Goal: Information Seeking & Learning: Learn about a topic

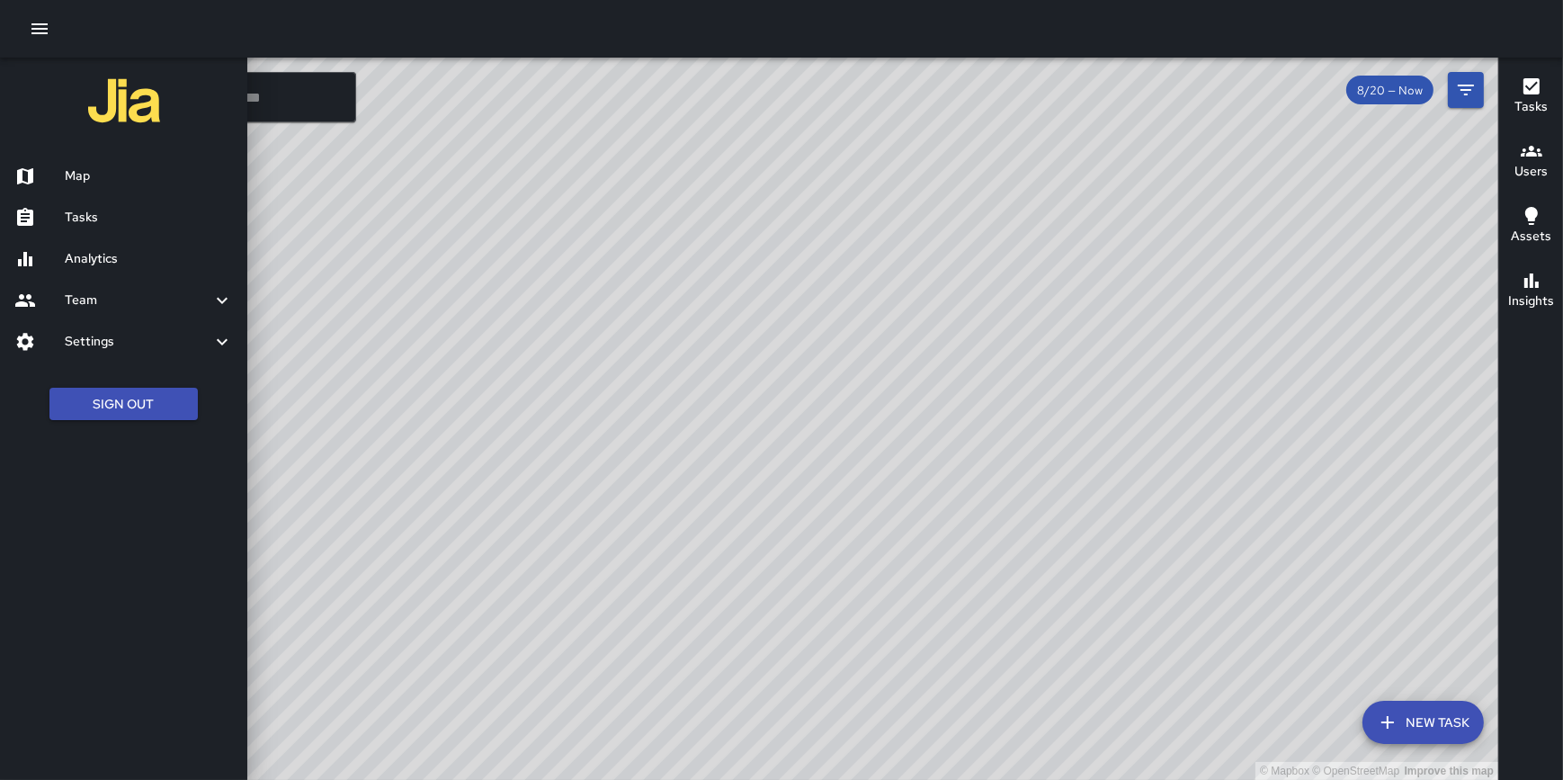
click at [1532, 103] on h6 "Tasks" at bounding box center [1531, 107] width 33 height 20
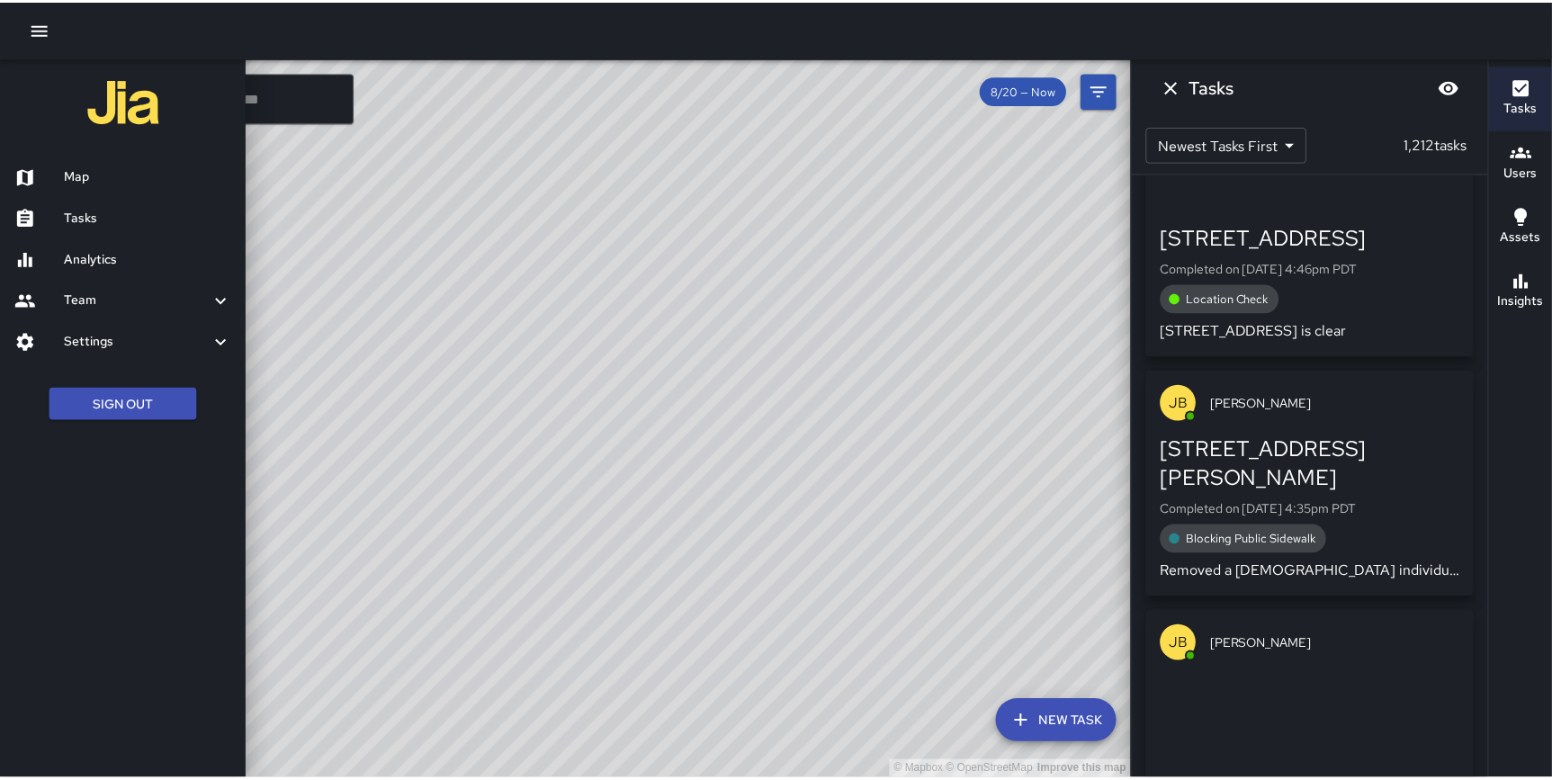
scroll to position [2018, 0]
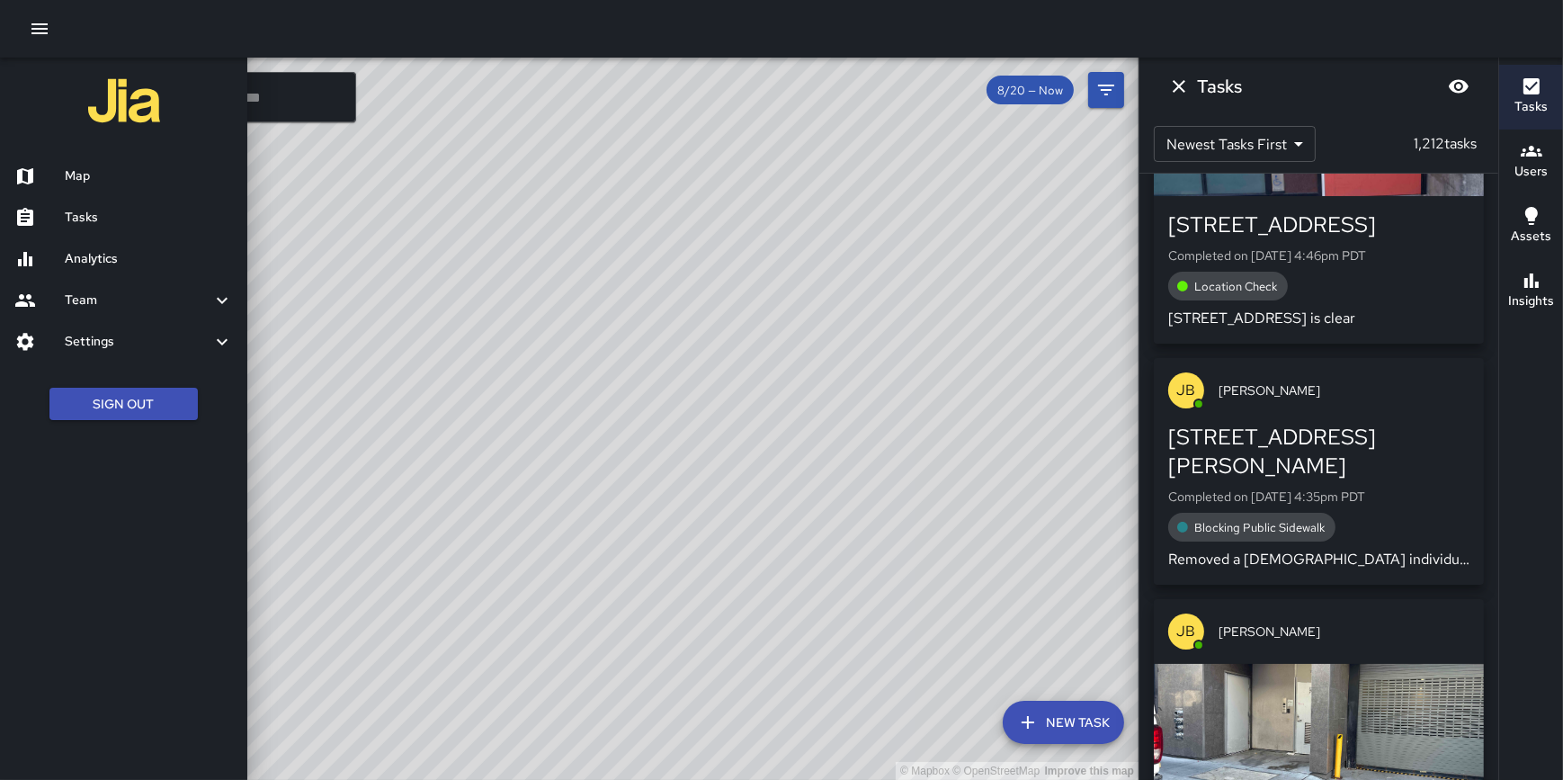
click at [117, 266] on h6 "Analytics" at bounding box center [149, 259] width 168 height 20
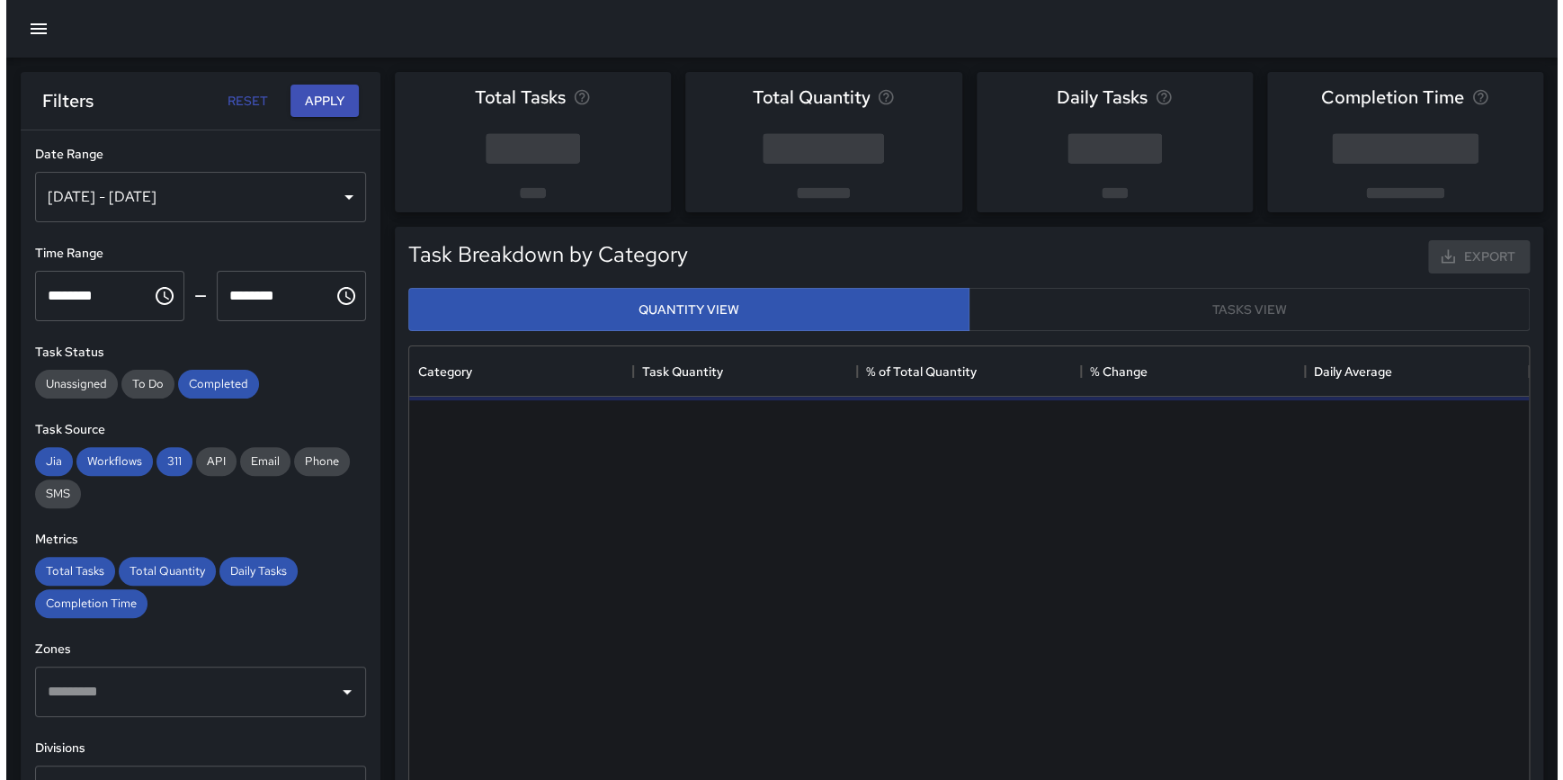
scroll to position [525, 1106]
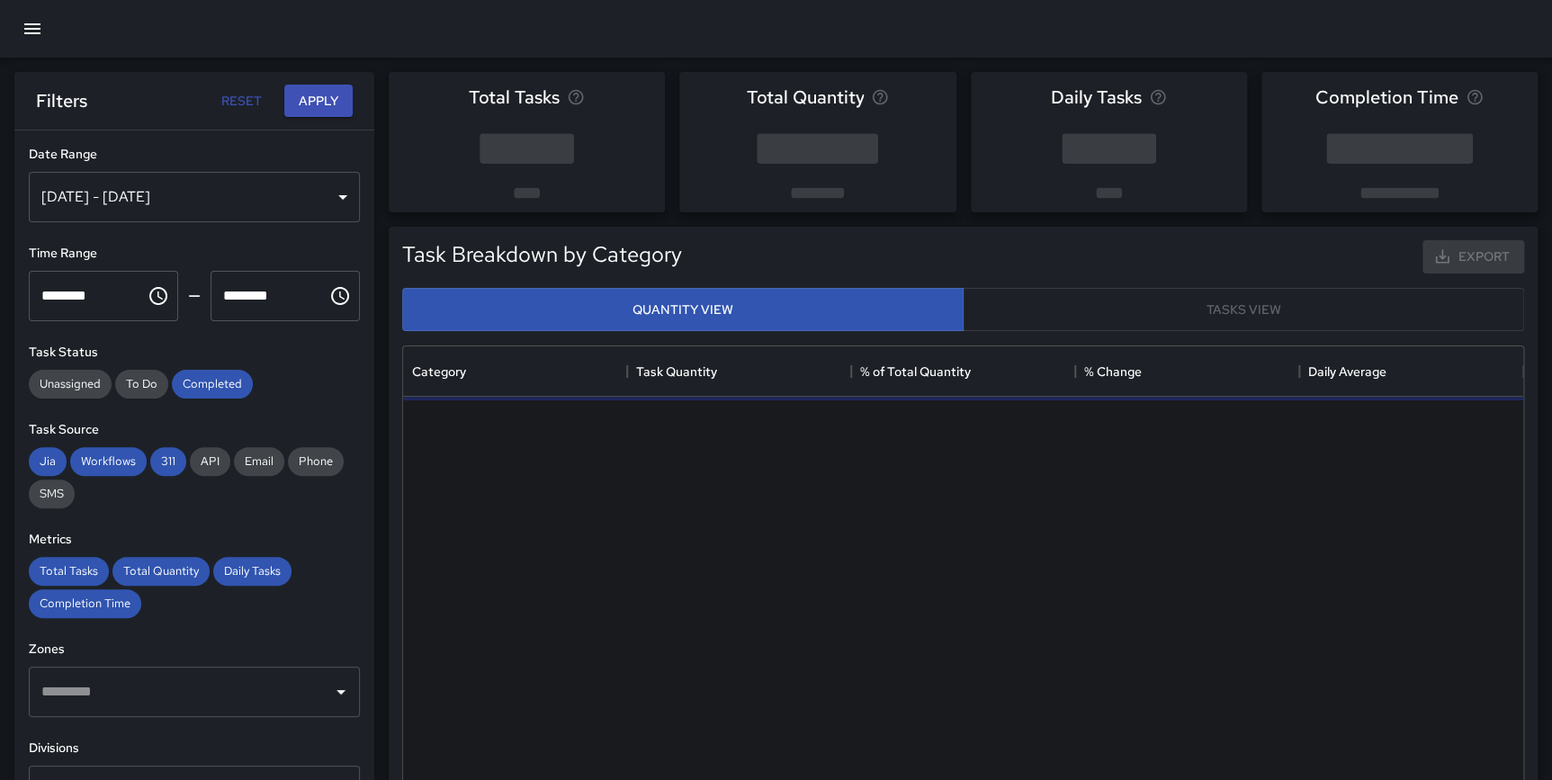
click at [170, 205] on div "Aug 14, 2025 - Aug 20, 2025" at bounding box center [194, 197] width 331 height 50
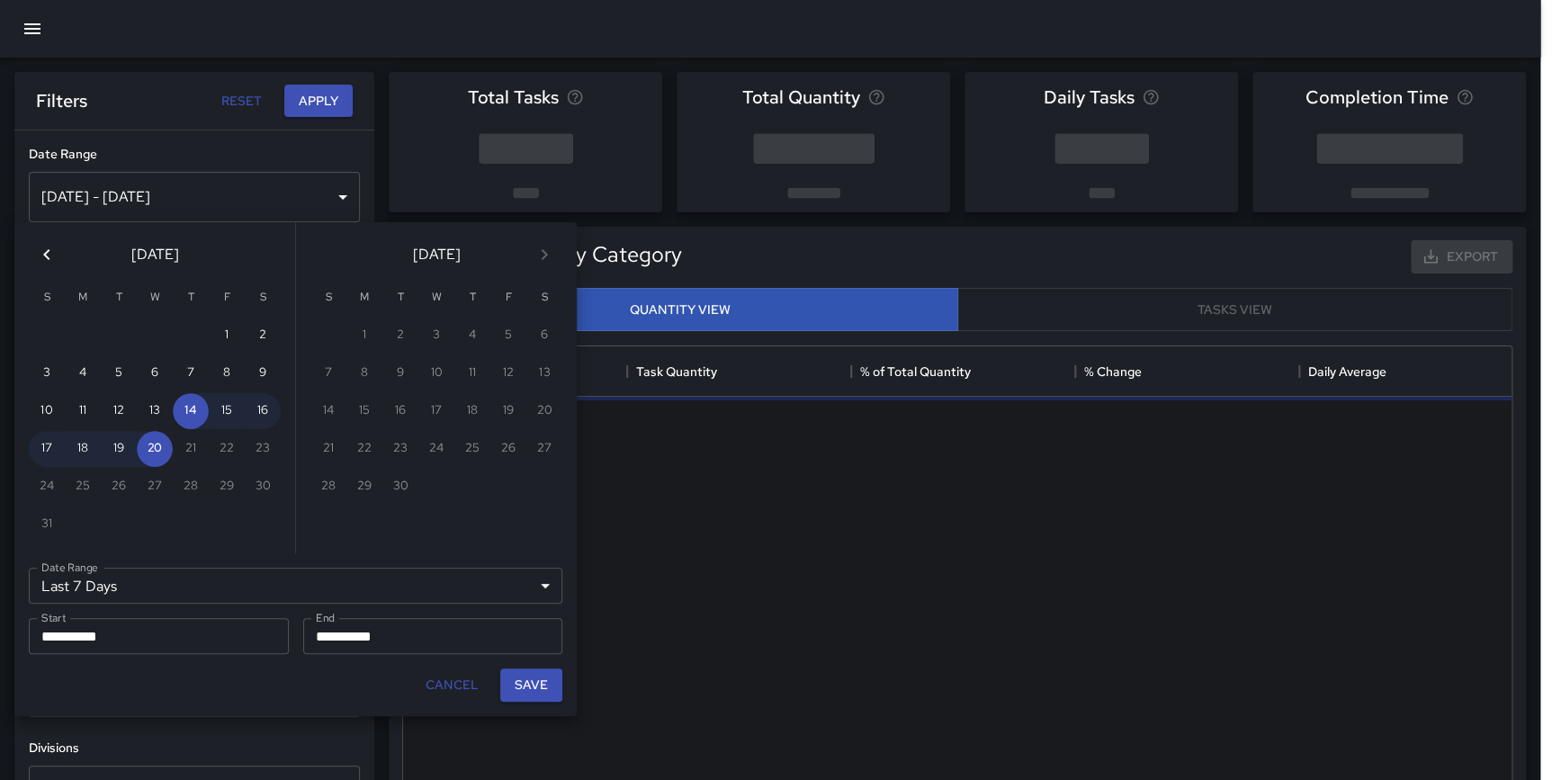
scroll to position [525, 1107]
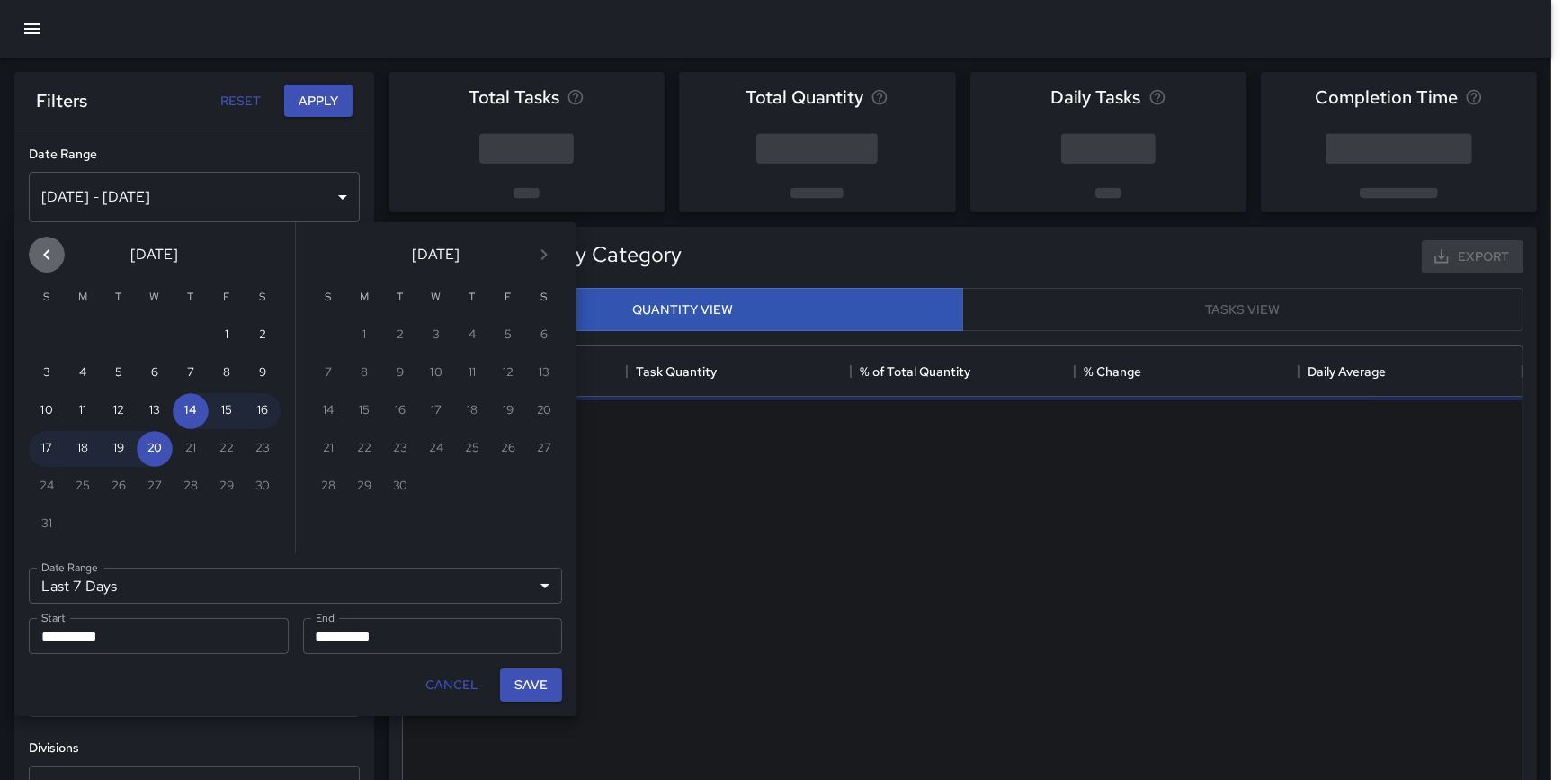
click at [49, 245] on icon "Previous month" at bounding box center [47, 255] width 22 height 22
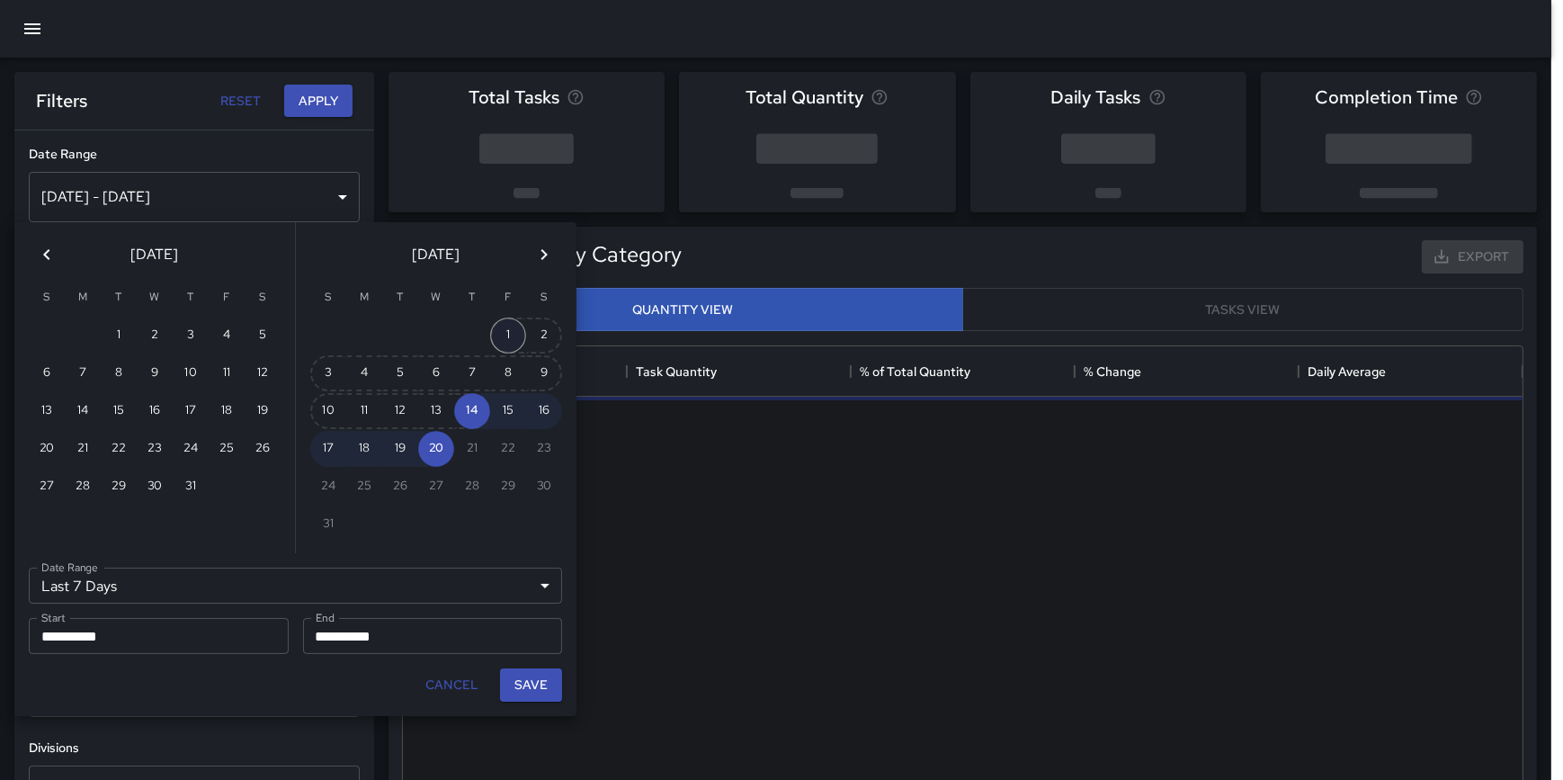
click at [502, 333] on button "1" at bounding box center [508, 336] width 36 height 36
type input "******"
type input "**********"
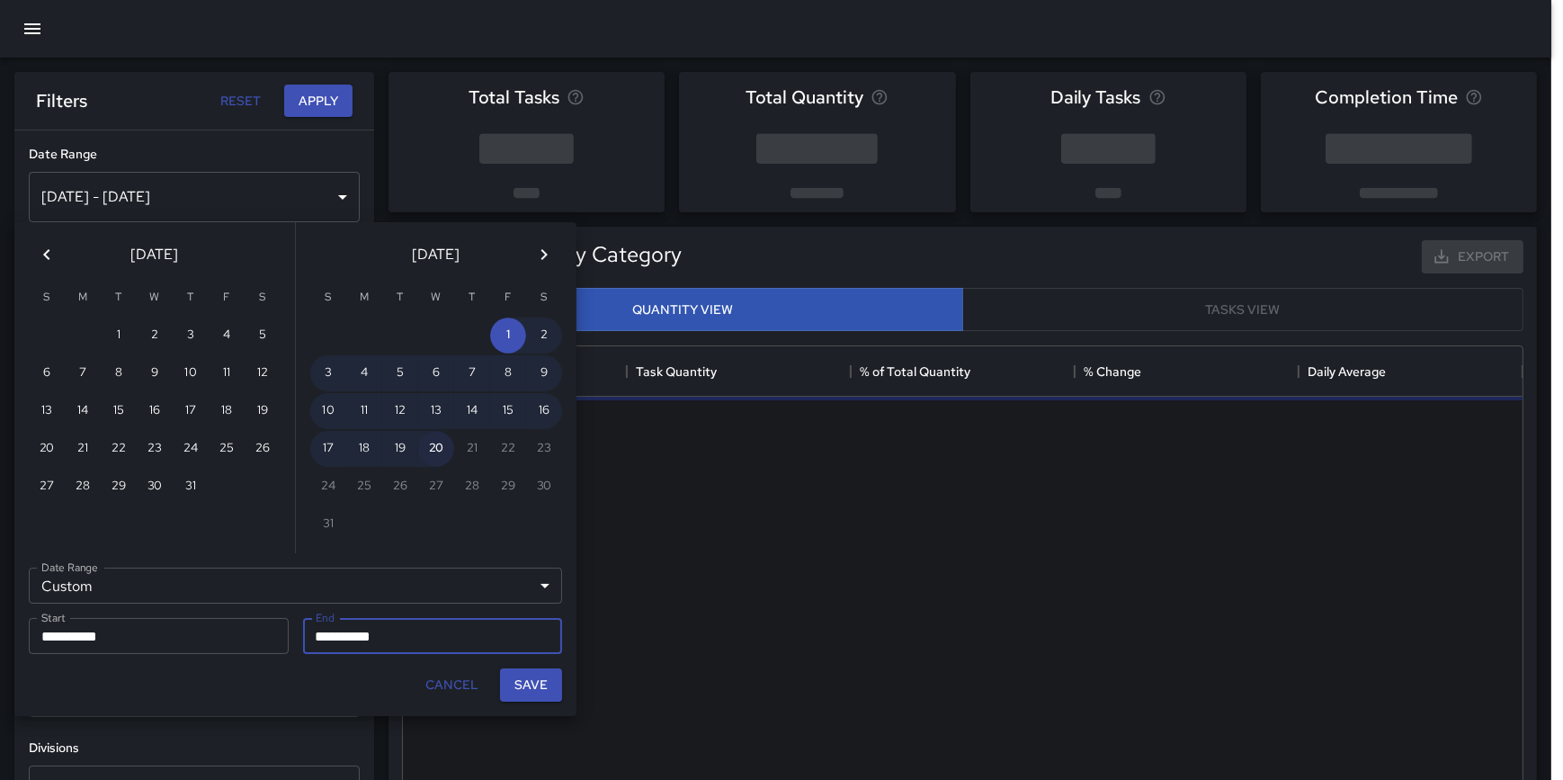
click at [436, 452] on button "20" at bounding box center [436, 449] width 36 height 36
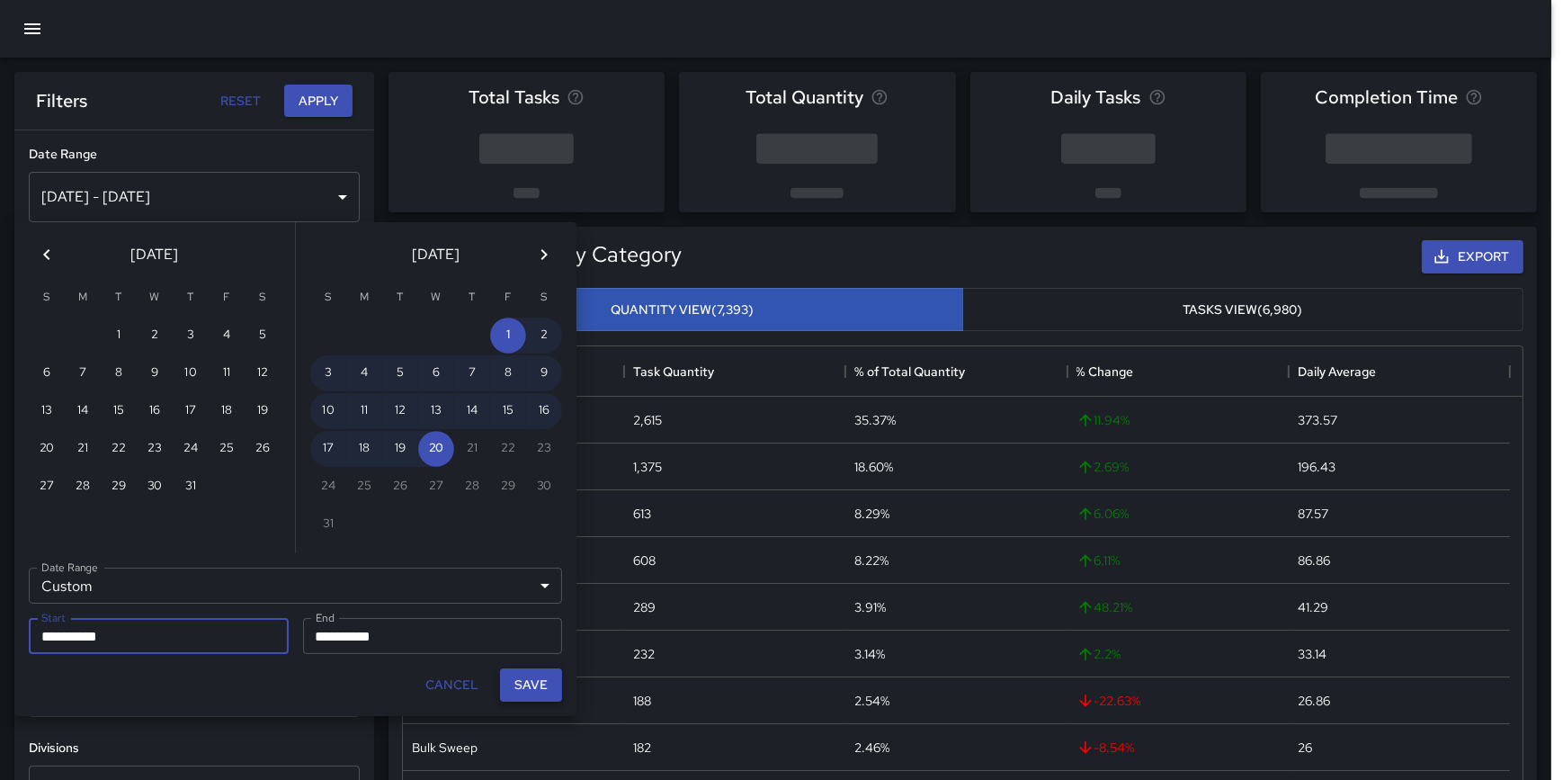
click at [533, 682] on button "Save" at bounding box center [531, 684] width 62 height 33
type input "**********"
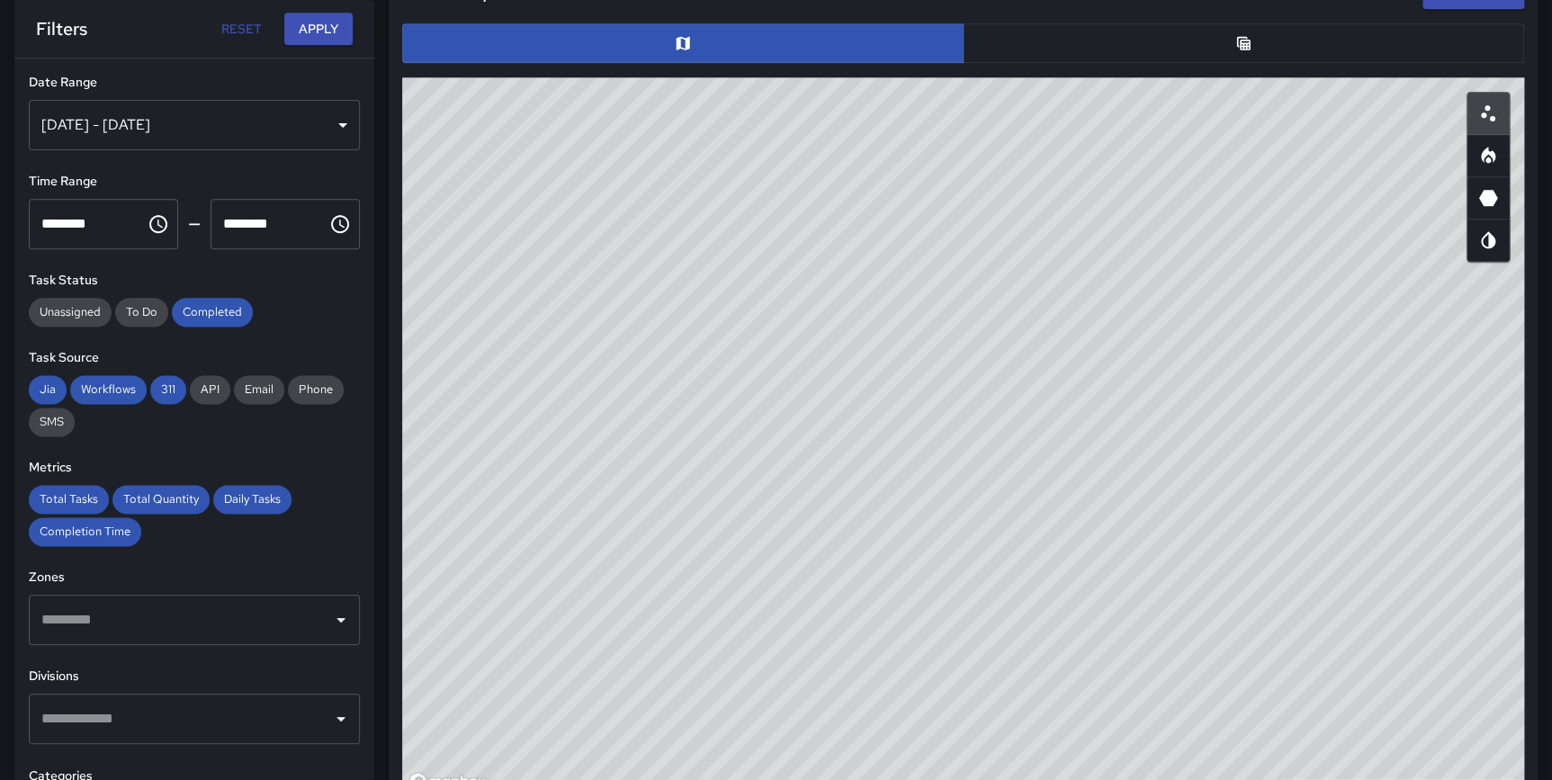
scroll to position [906, 0]
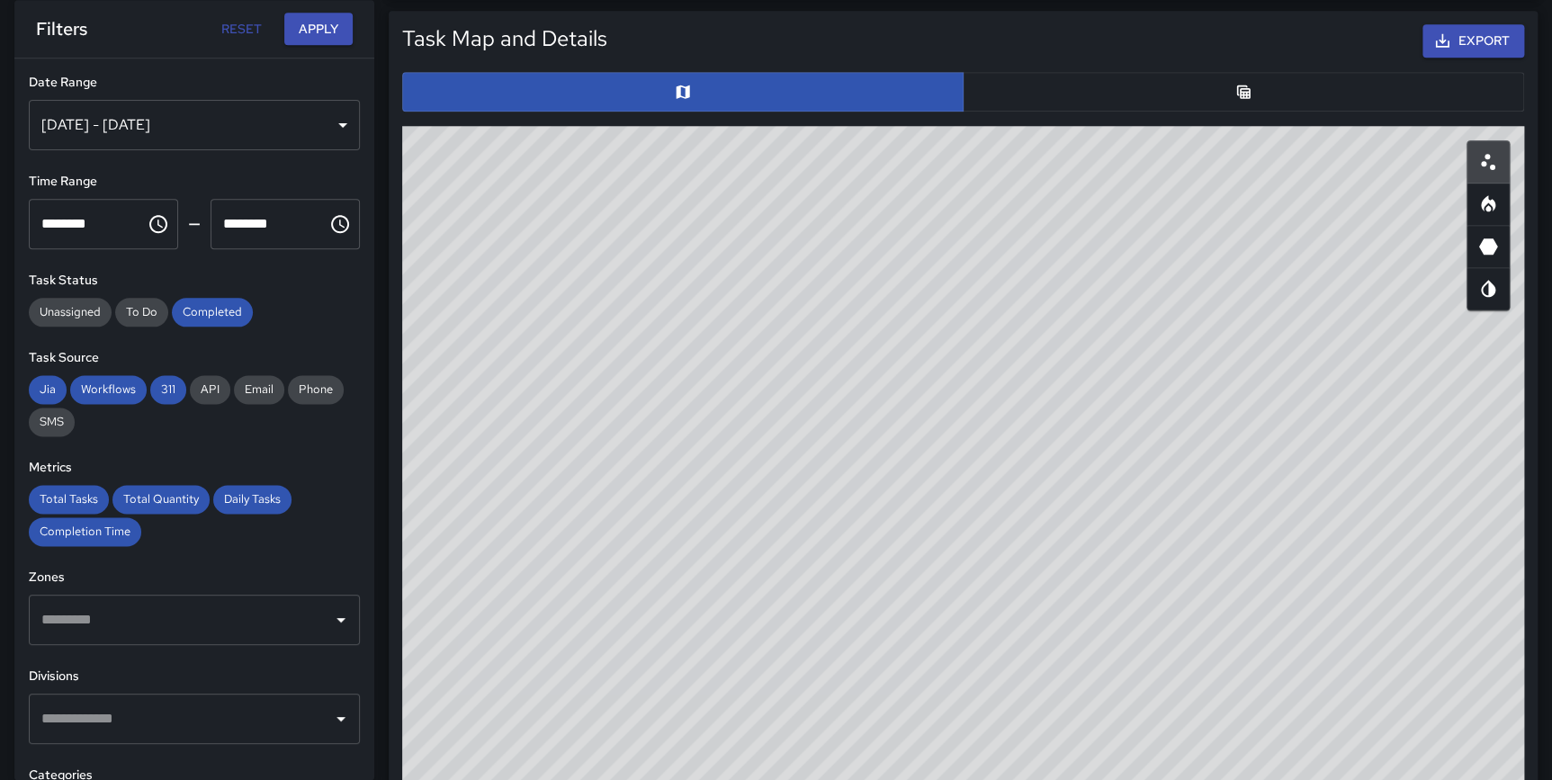
click at [1186, 80] on button "button" at bounding box center [1243, 92] width 561 height 40
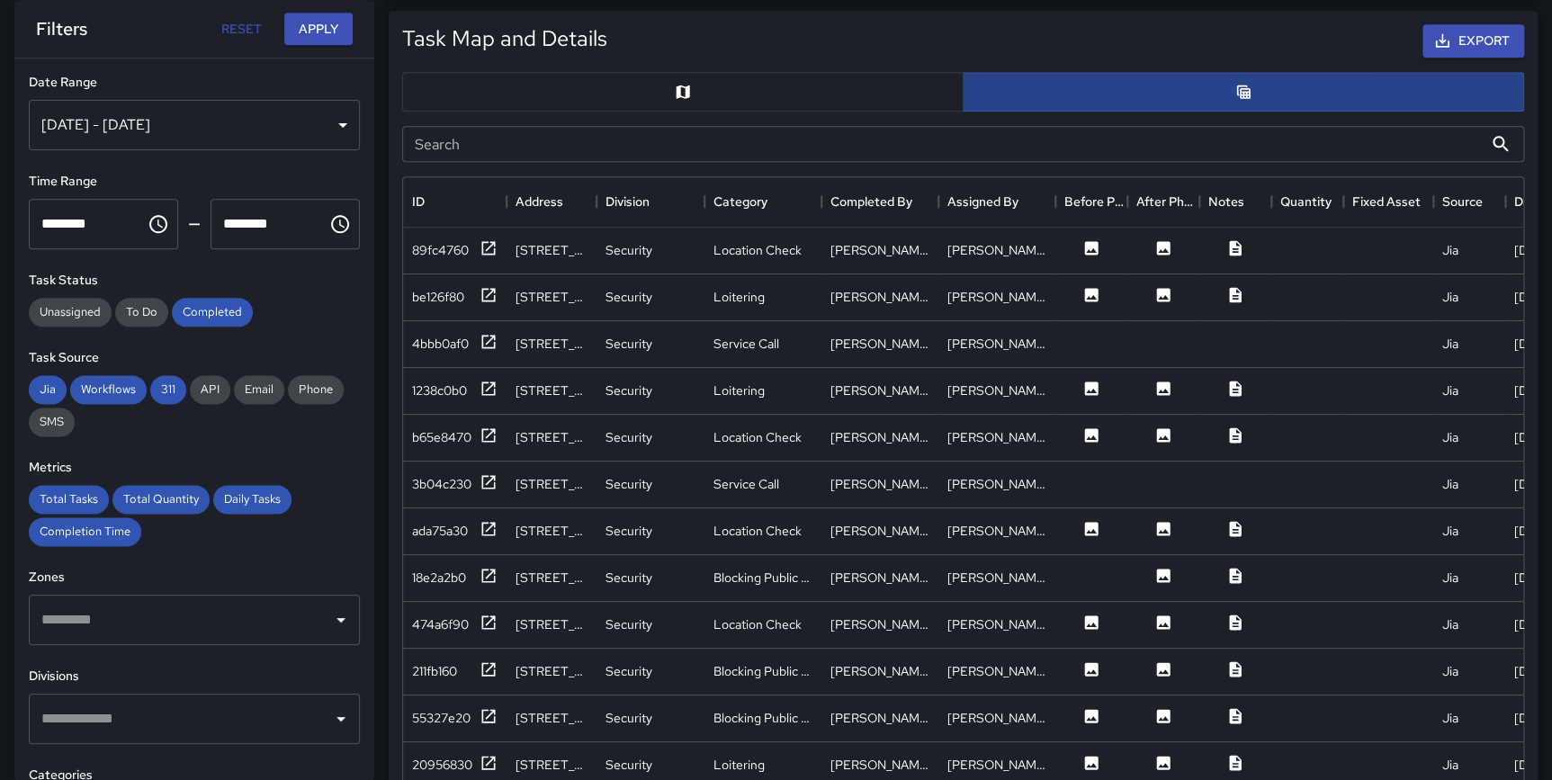
scroll to position [13, 13]
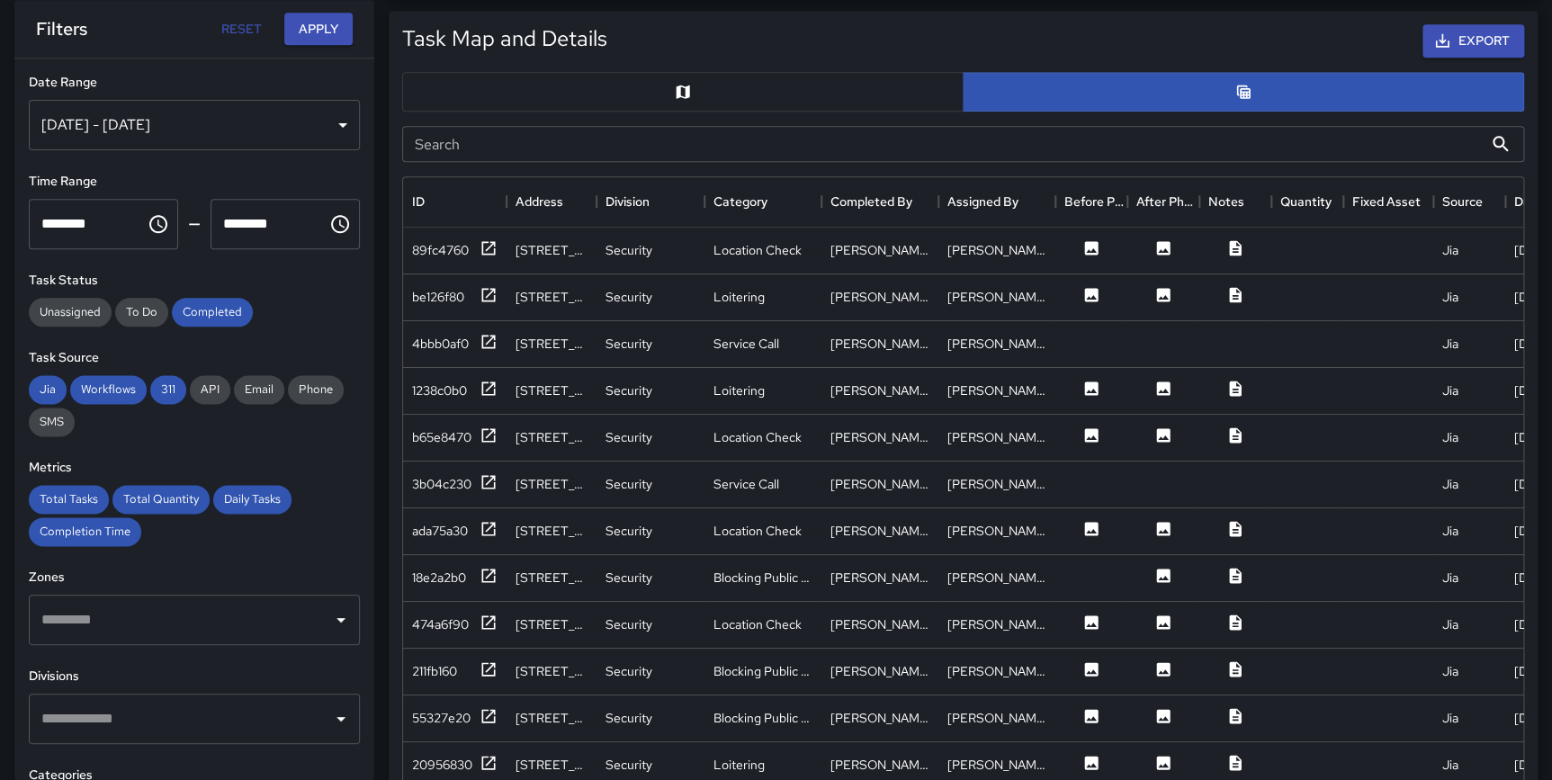
click at [981, 151] on input "Search" at bounding box center [942, 144] width 1080 height 36
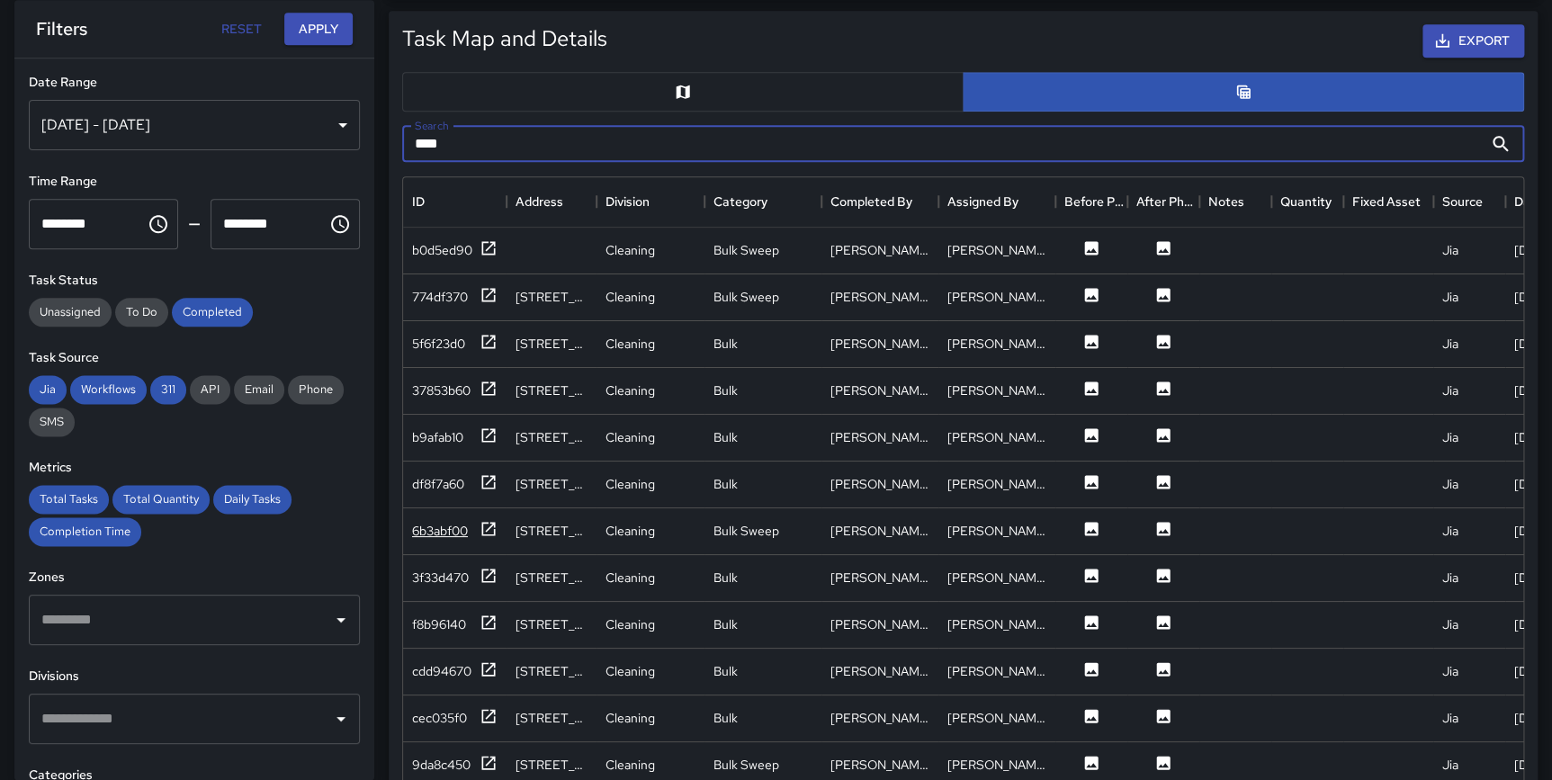
type input "****"
click at [487, 523] on icon at bounding box center [488, 529] width 18 height 18
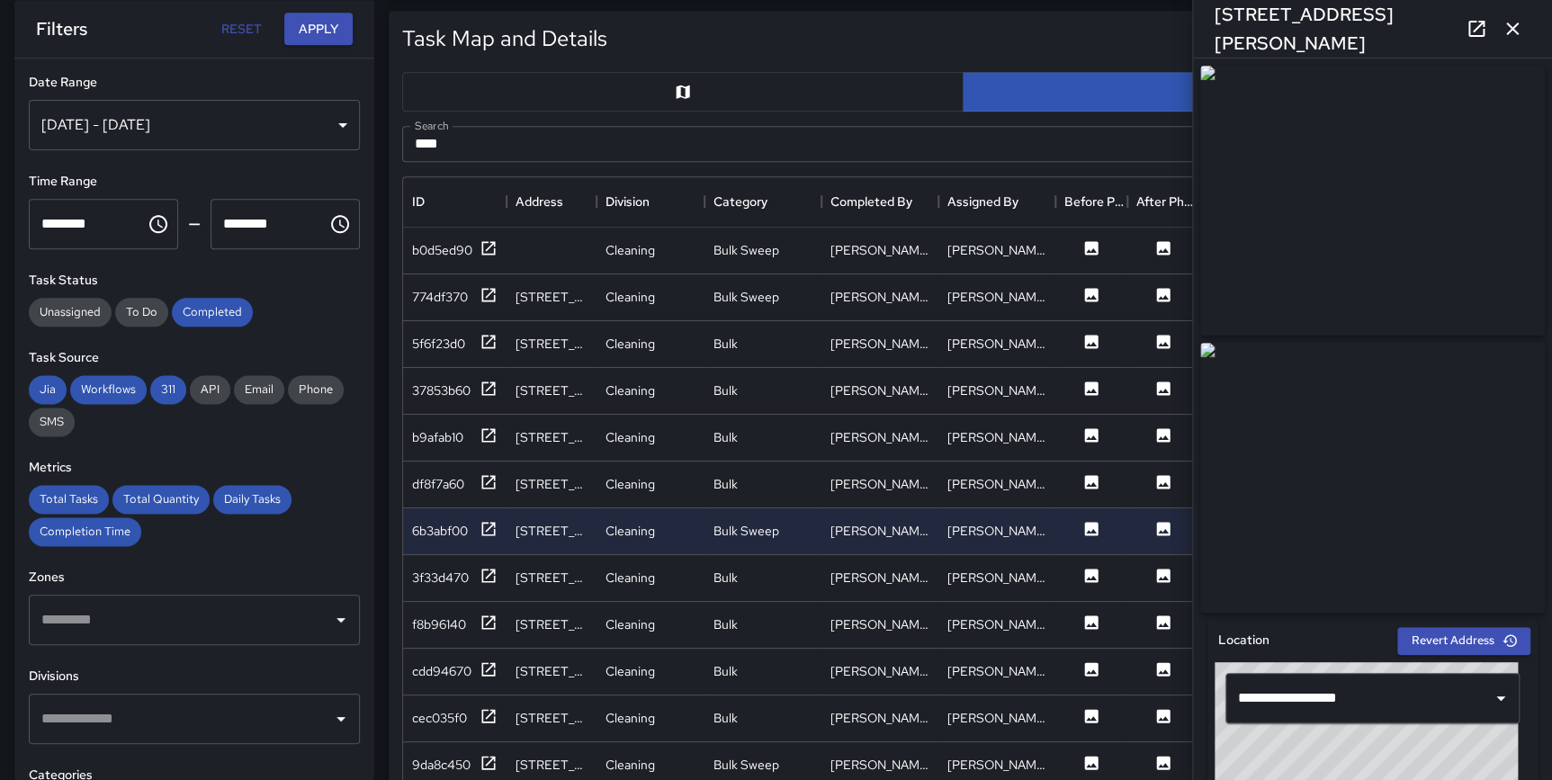
click at [1475, 16] on link at bounding box center [1476, 29] width 36 height 36
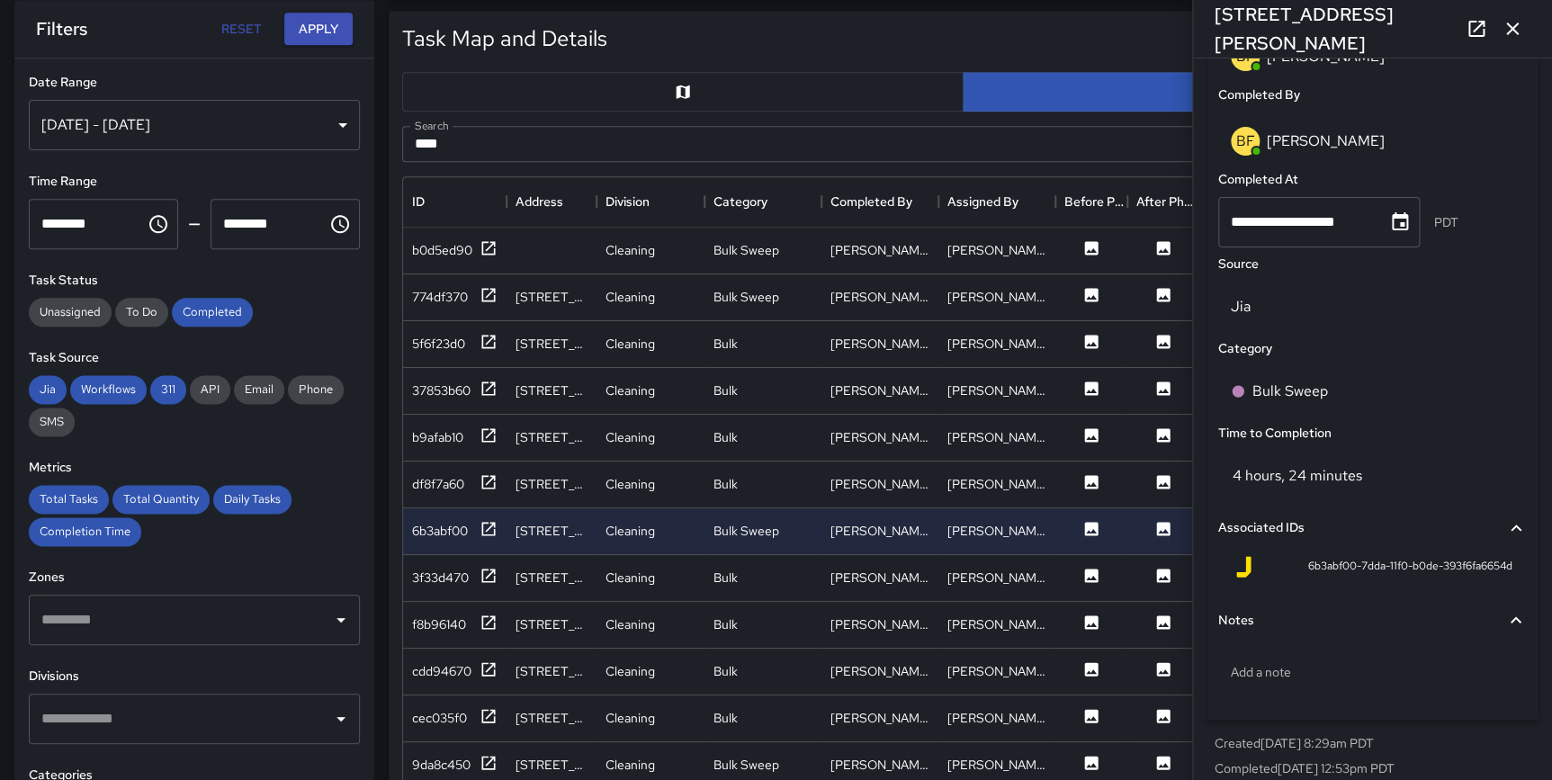
scroll to position [1190, 0]
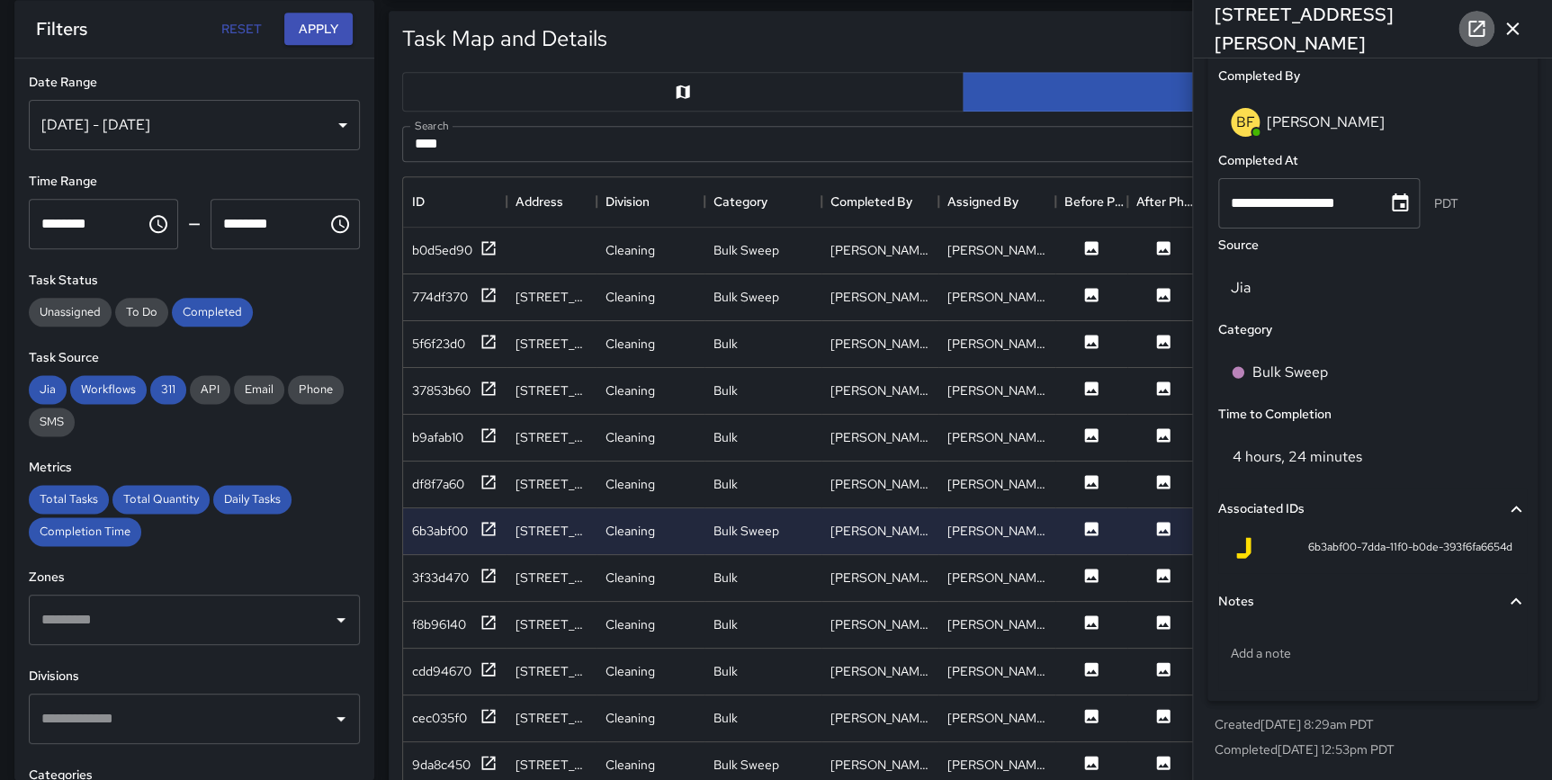
click at [1482, 36] on icon at bounding box center [1476, 29] width 16 height 16
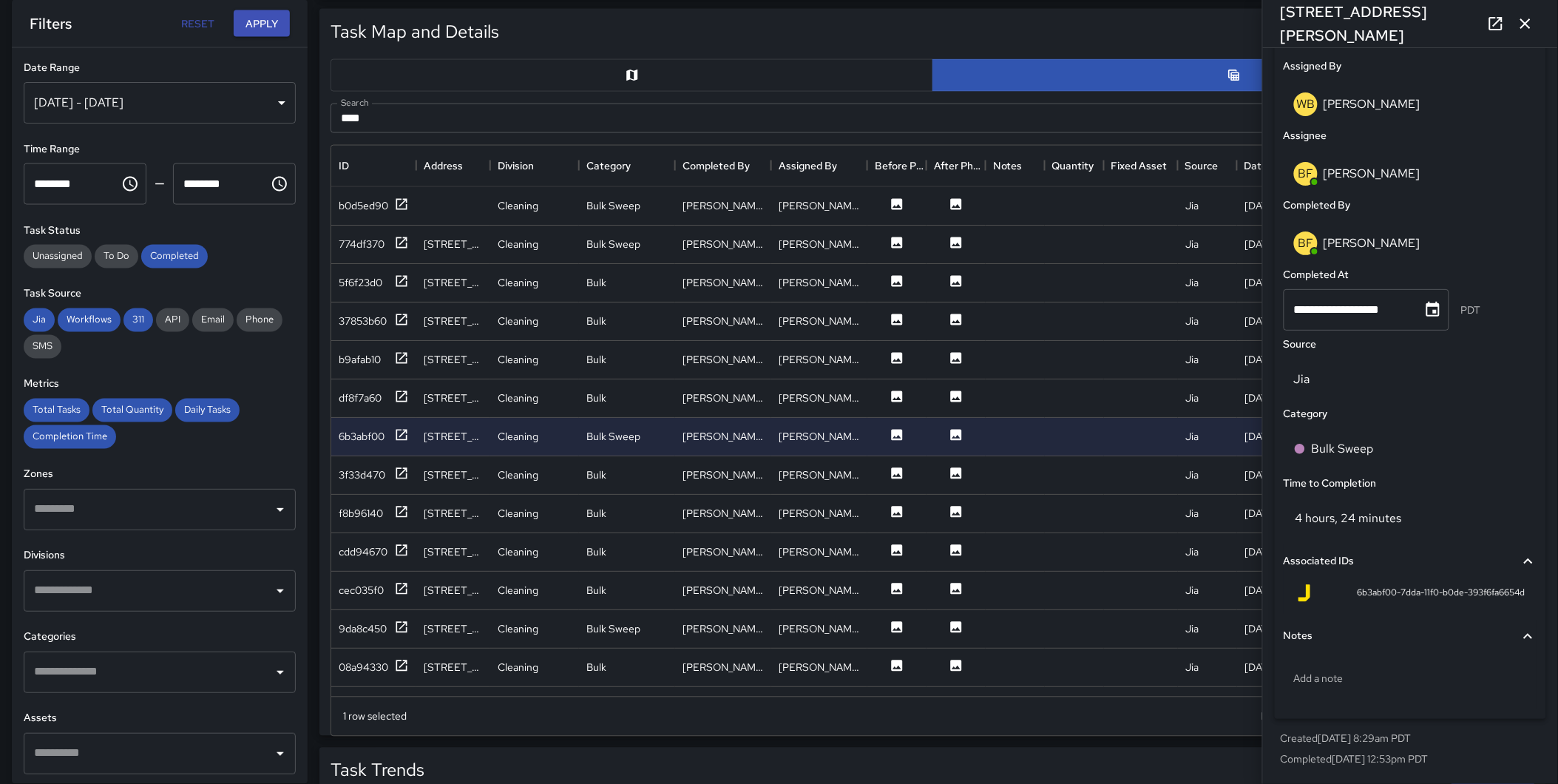
scroll to position [836, 0]
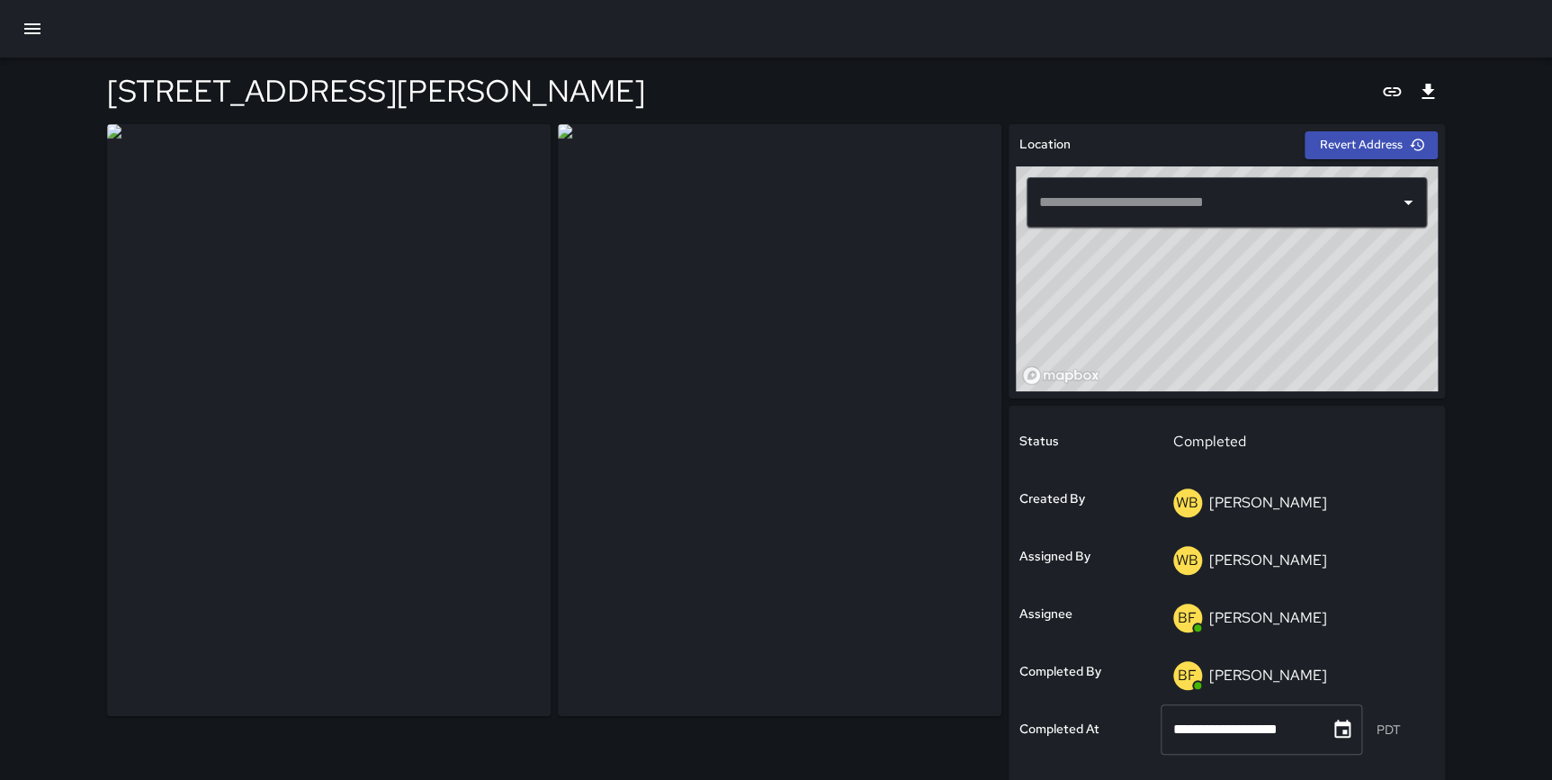
type input "**********"
drag, startPoint x: 1550, startPoint y: 95, endPoint x: 1554, endPoint y: 139, distance: 44.3
click at [1552, 139] on html "**********" at bounding box center [776, 606] width 1552 height 1212
click at [1527, 134] on div "**********" at bounding box center [776, 606] width 1552 height 1212
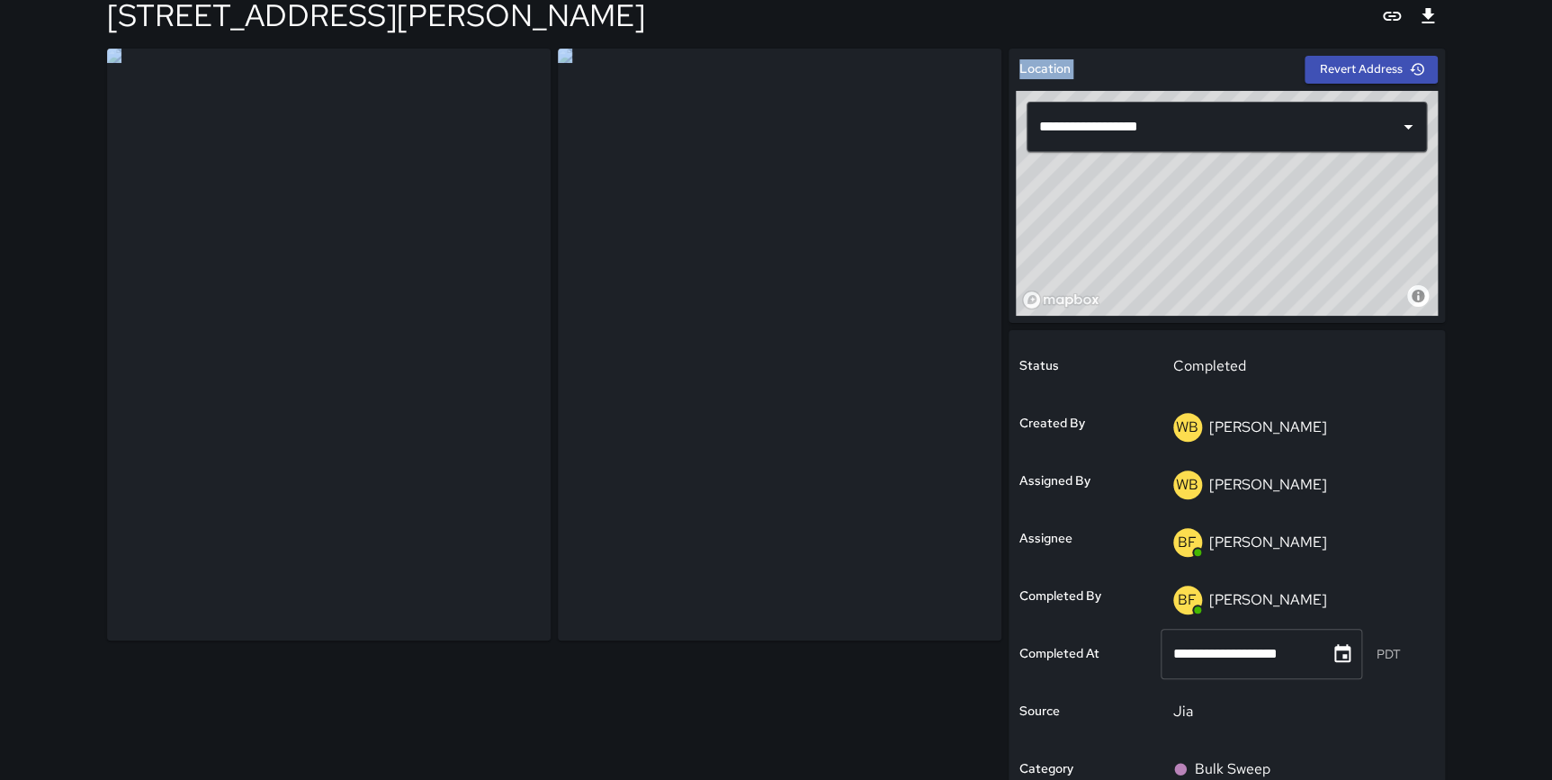
scroll to position [63, 0]
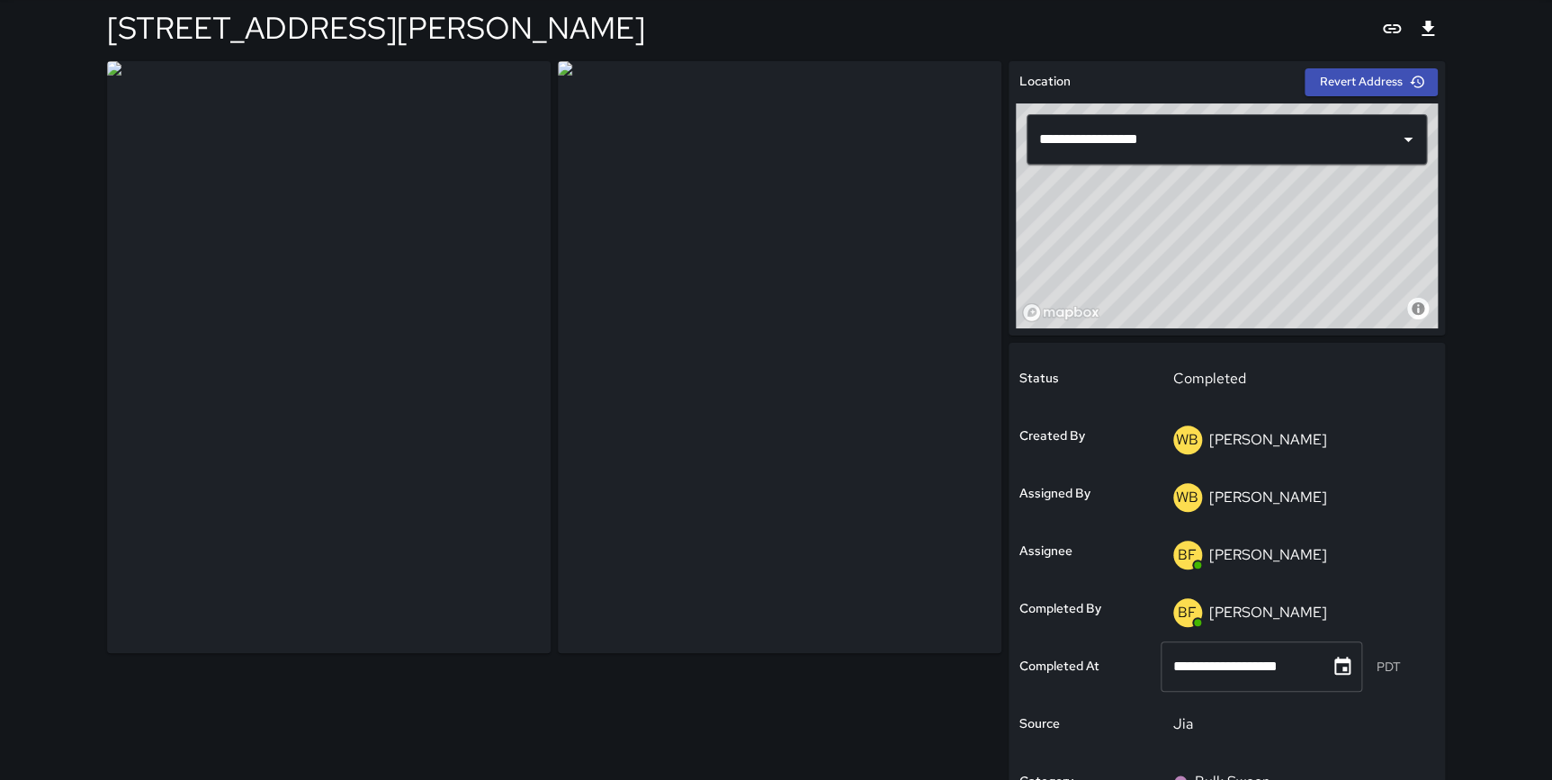
click at [1505, 153] on div "**********" at bounding box center [776, 543] width 1552 height 1212
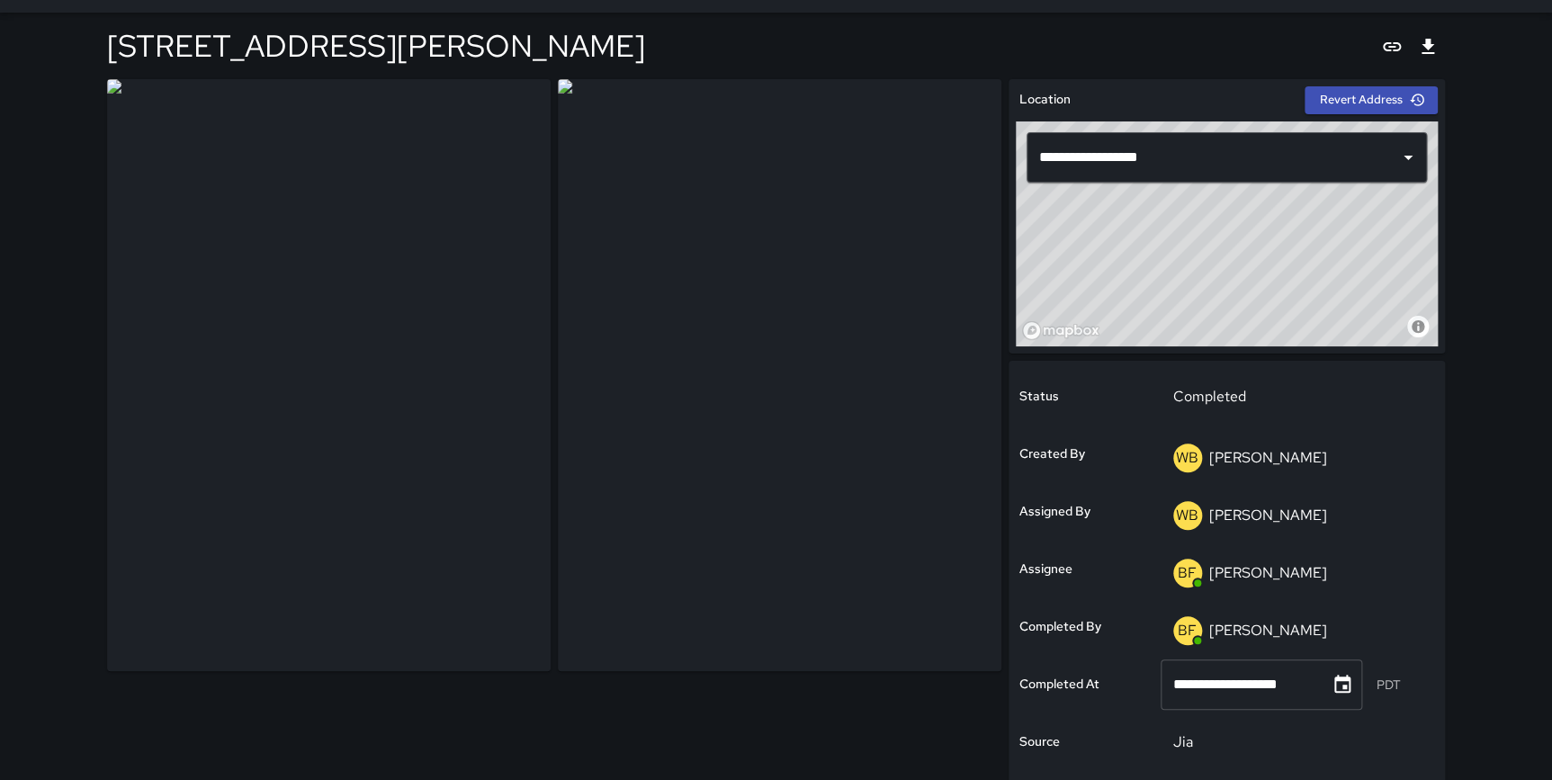
scroll to position [58, 0]
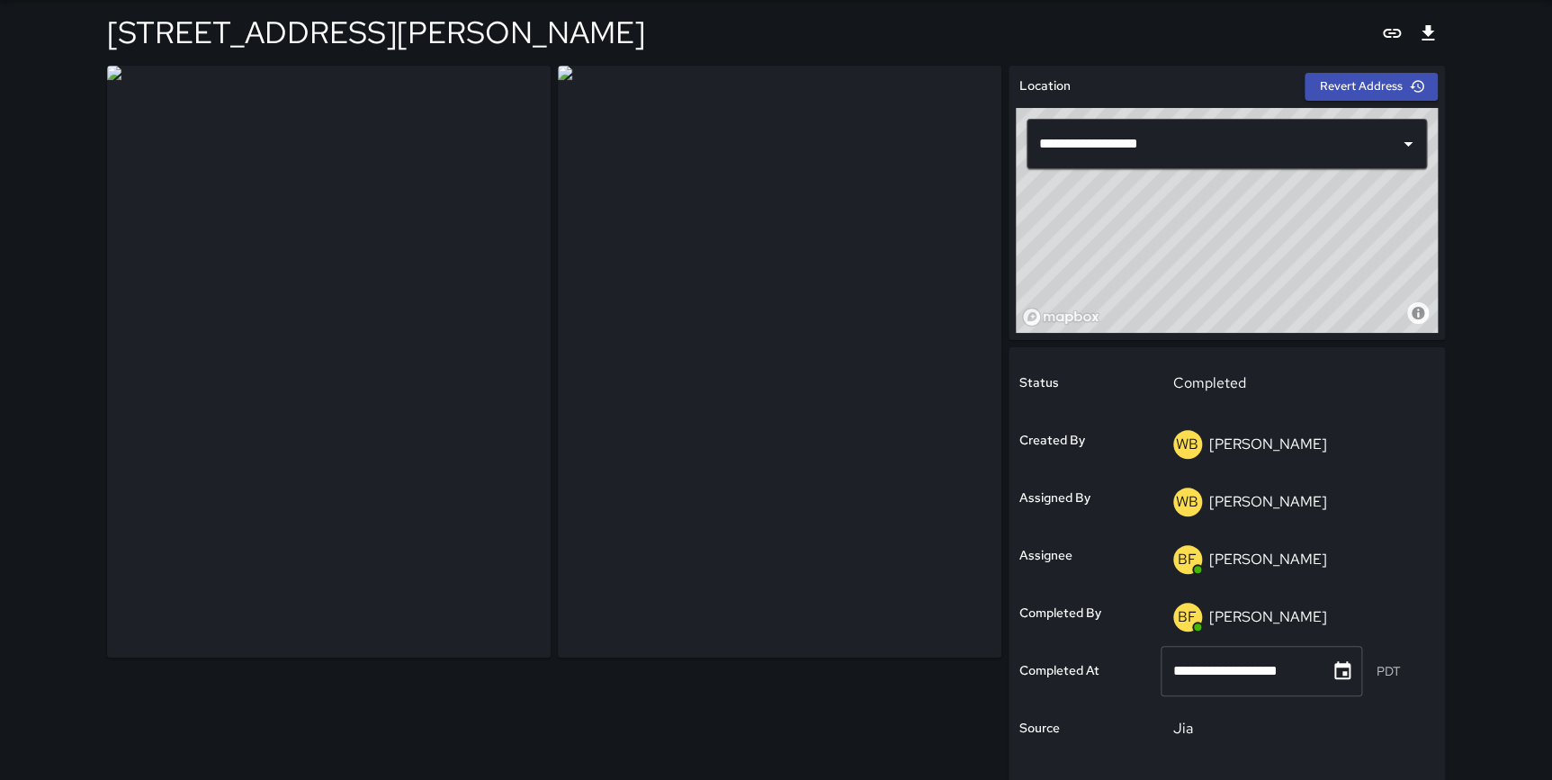
click at [1540, 320] on div "**********" at bounding box center [776, 548] width 1552 height 1212
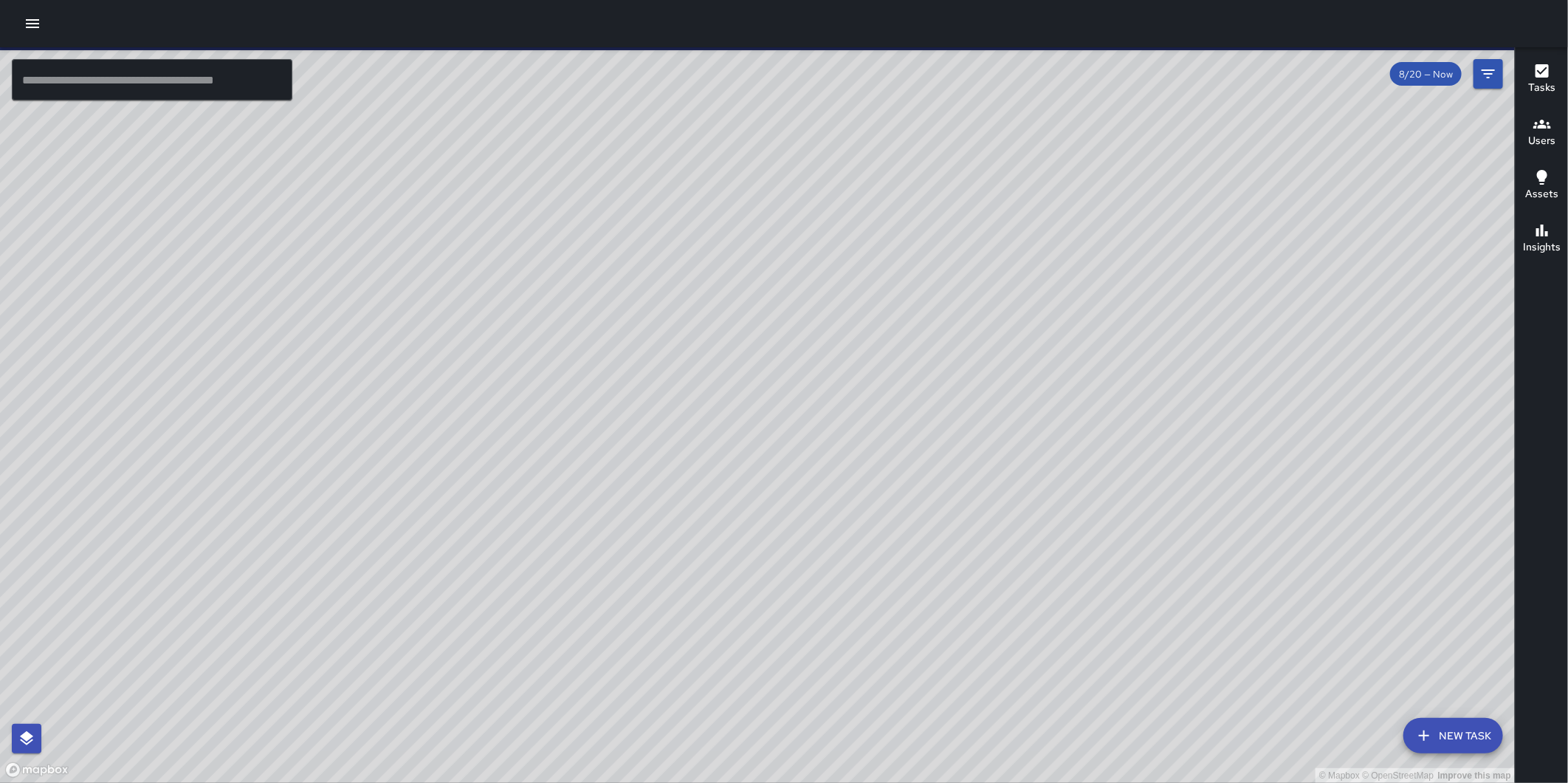
click at [30, 17] on icon "button" at bounding box center [33, 24] width 18 height 18
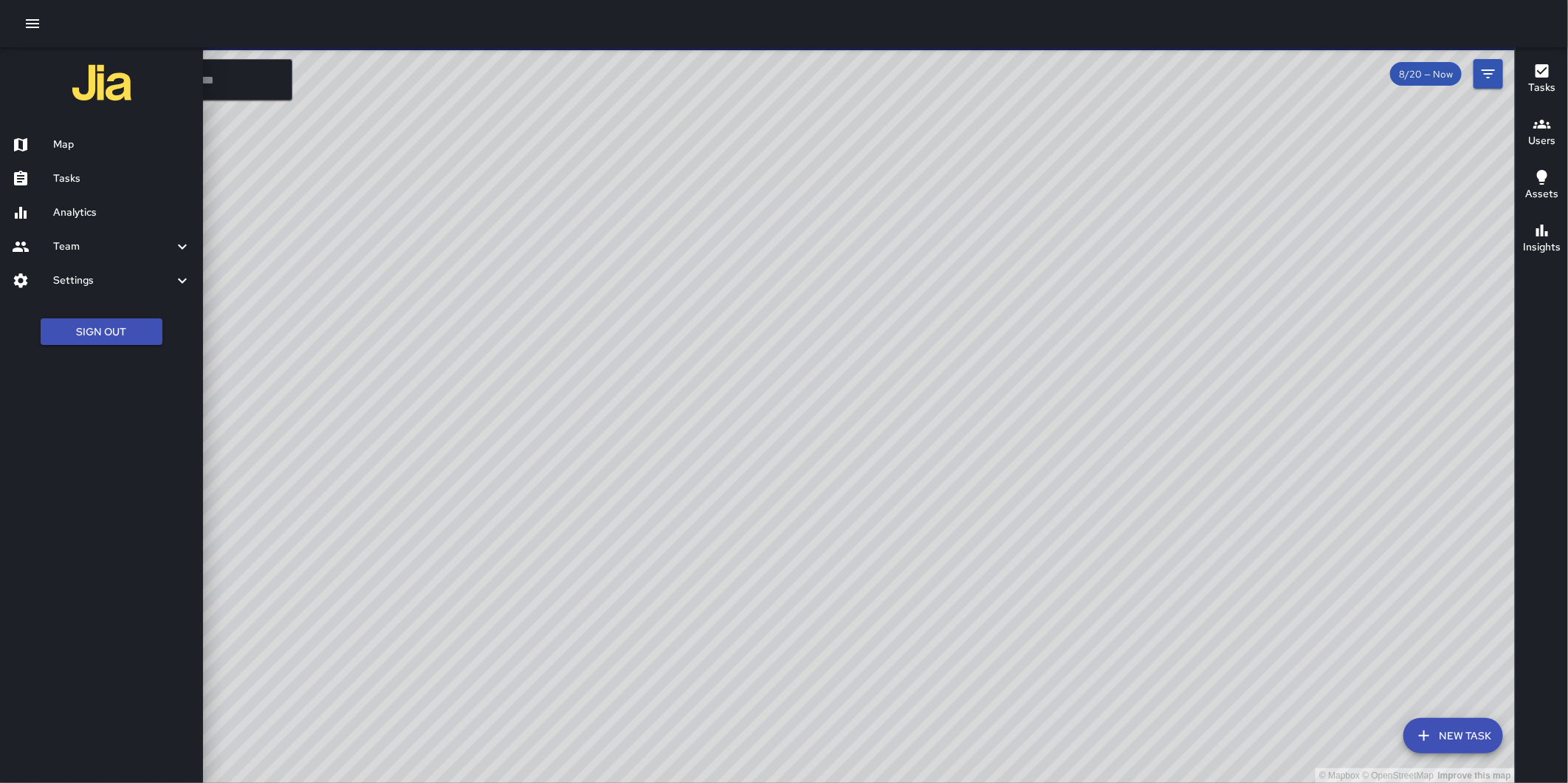
click at [85, 216] on h6 "Analytics" at bounding box center [122, 213] width 138 height 16
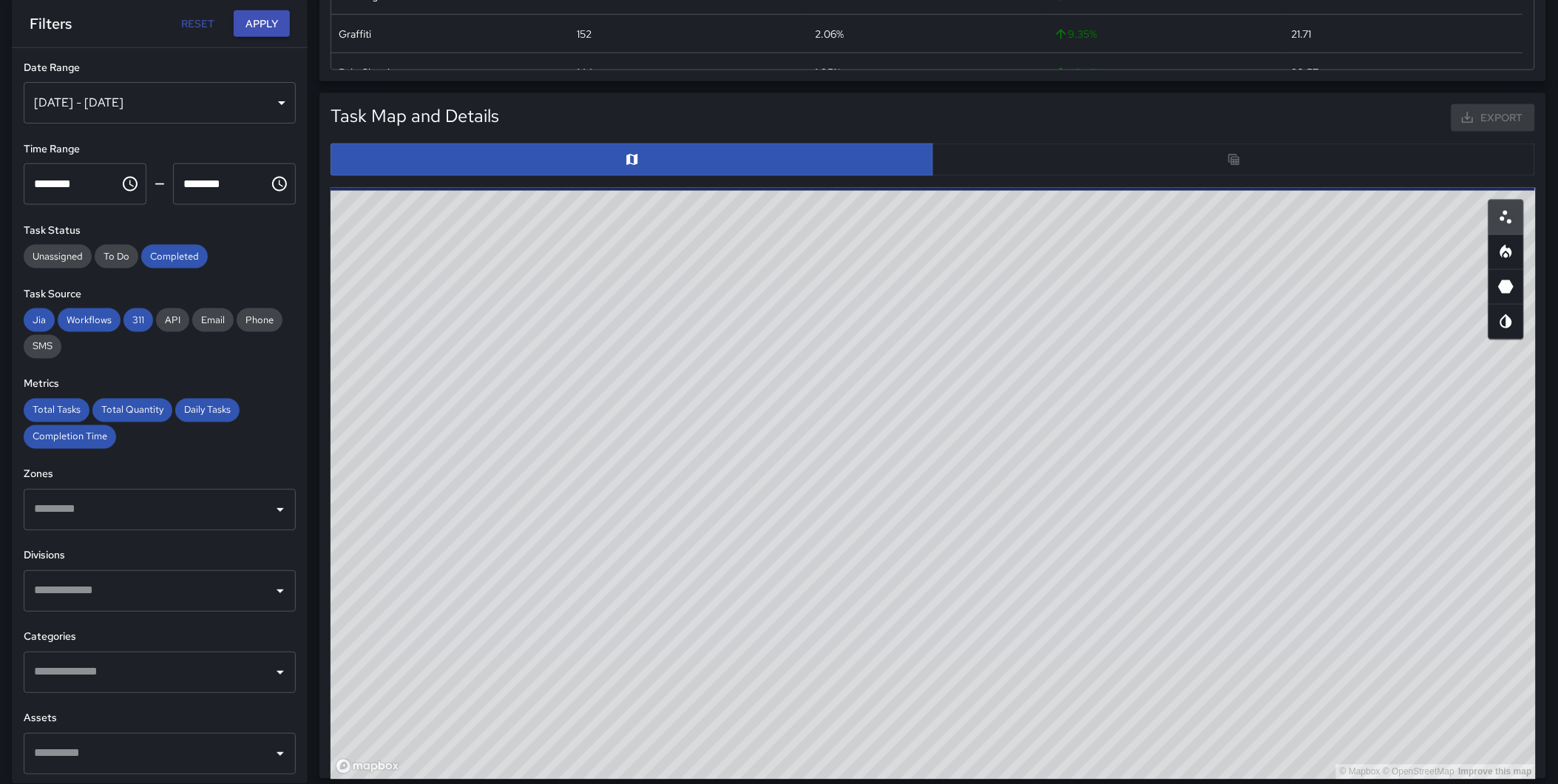
scroll to position [659, 0]
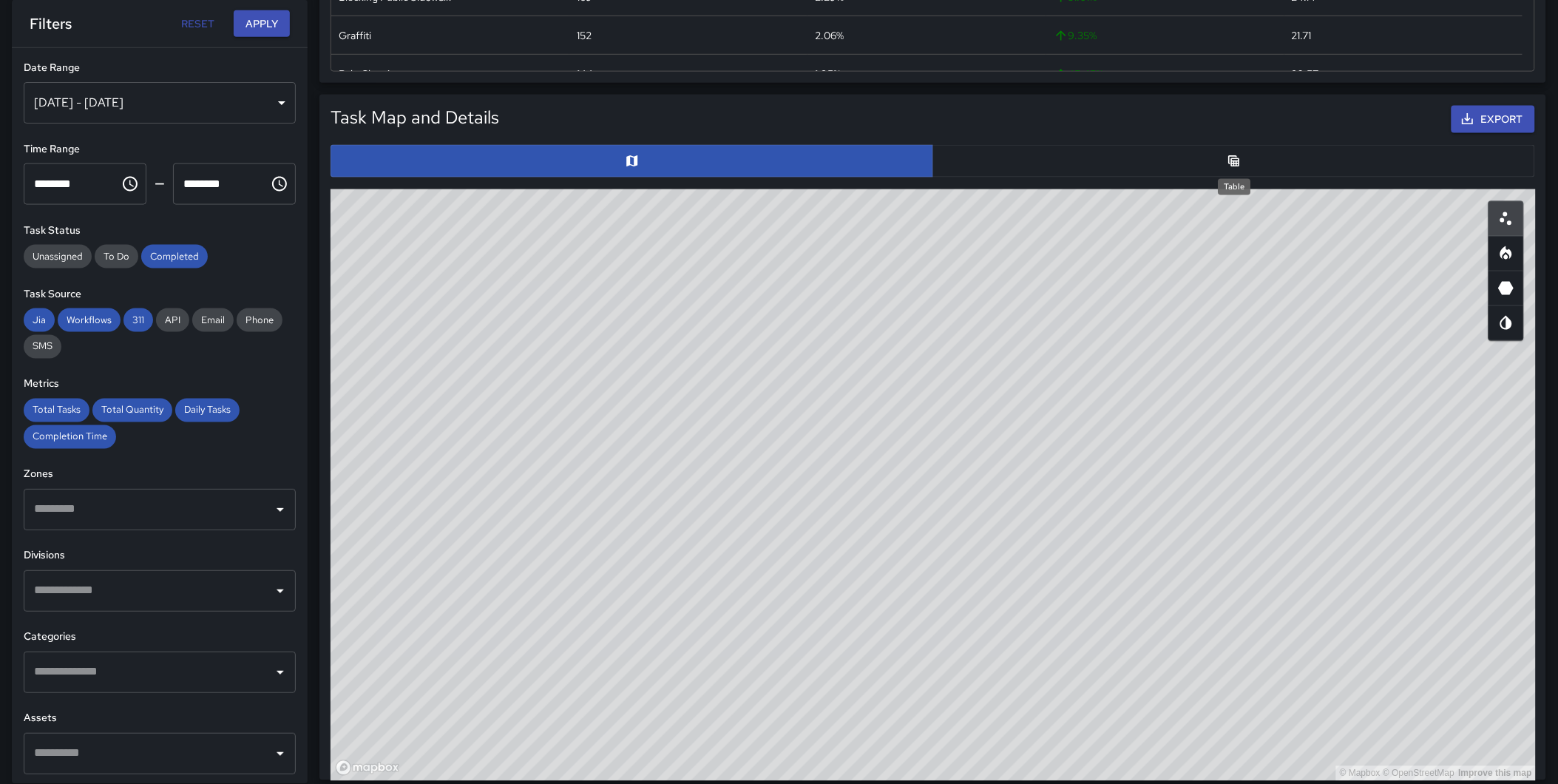
click at [1237, 157] on icon "Table" at bounding box center [1234, 161] width 15 height 15
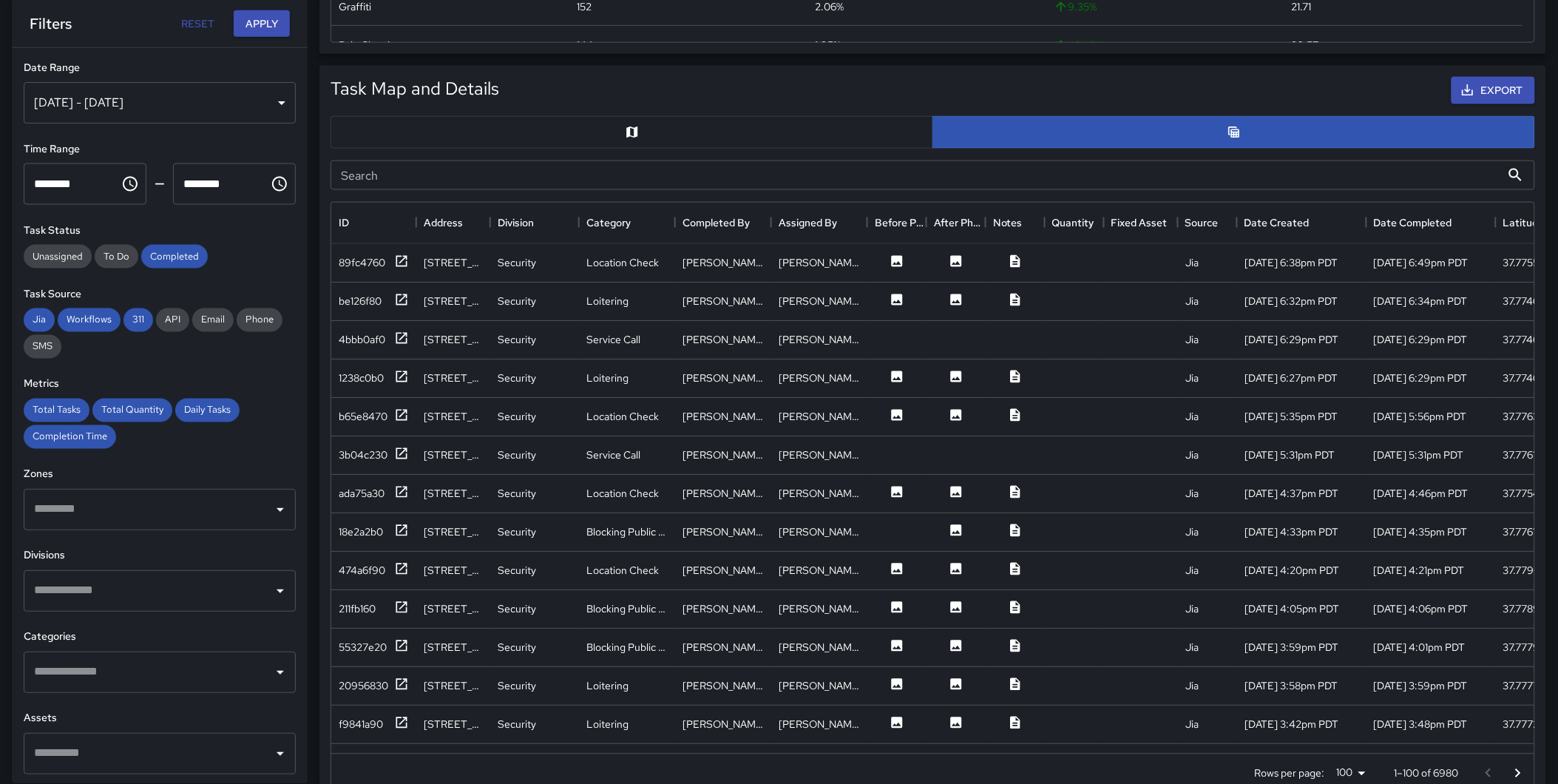
scroll to position [699, 0]
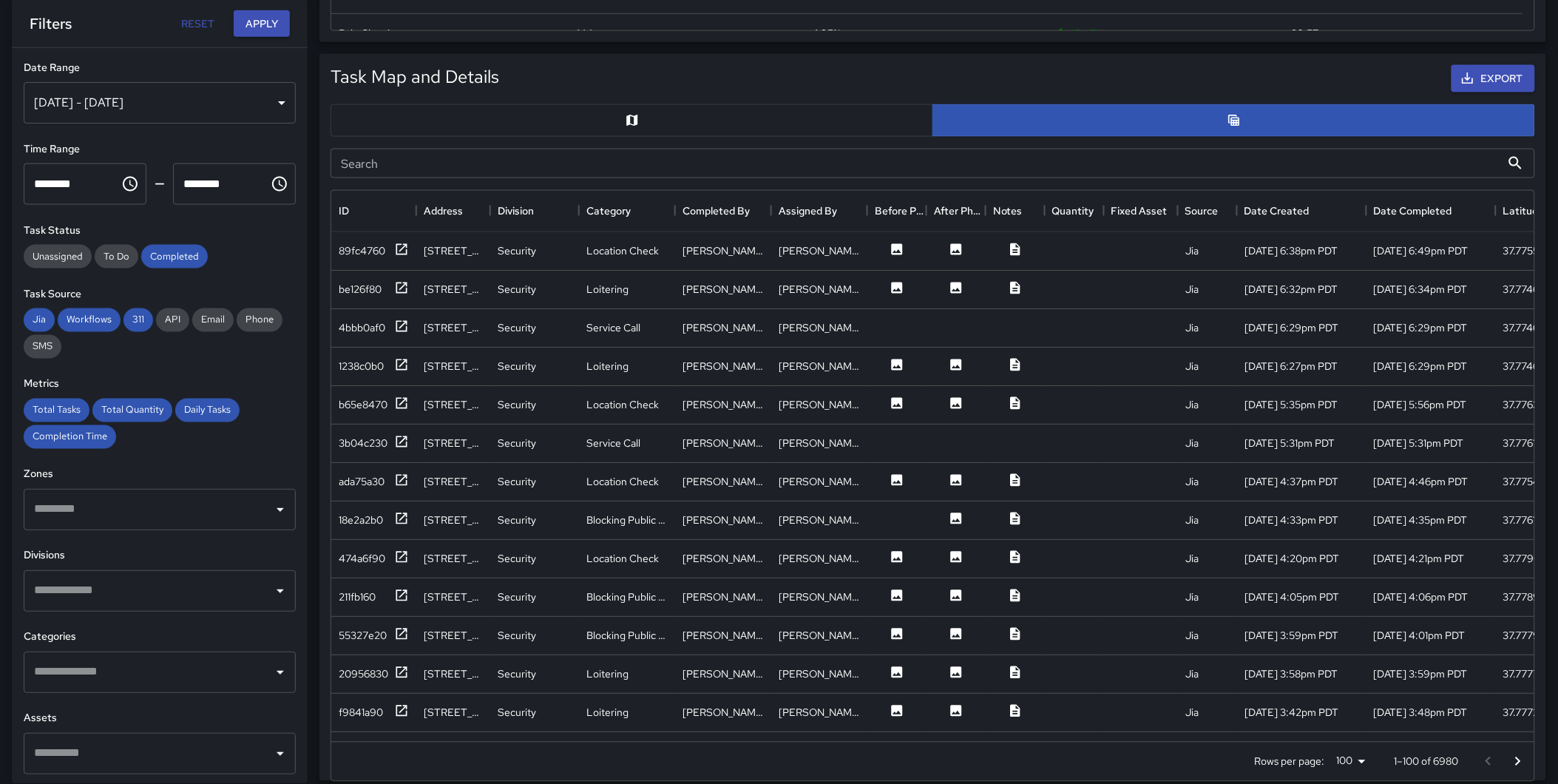
click at [525, 166] on input "Search" at bounding box center [916, 164] width 1171 height 30
type input "****"
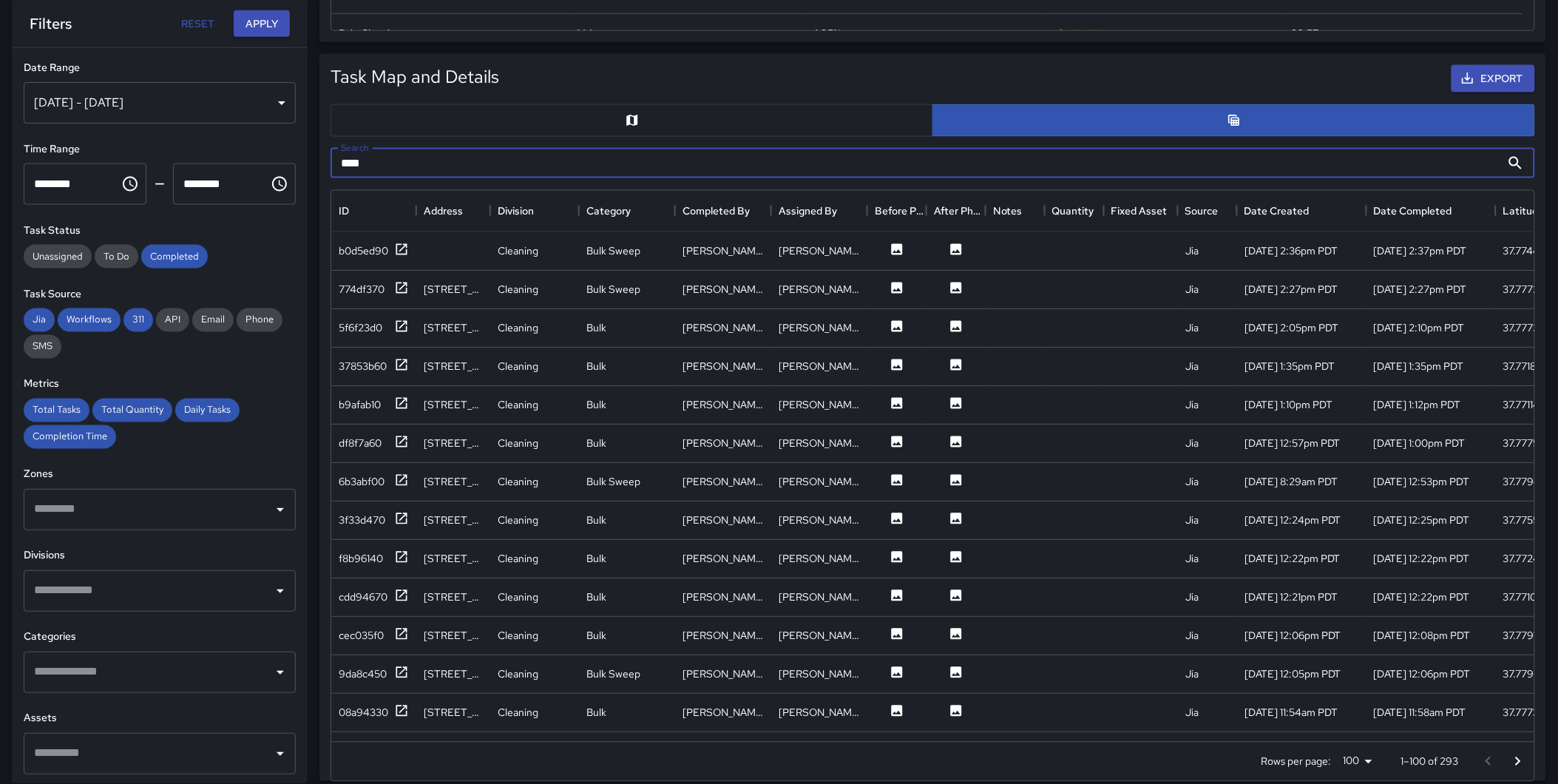
click at [956, 67] on div "Export" at bounding box center [1020, 79] width 1036 height 33
click at [401, 284] on icon at bounding box center [401, 288] width 15 height 15
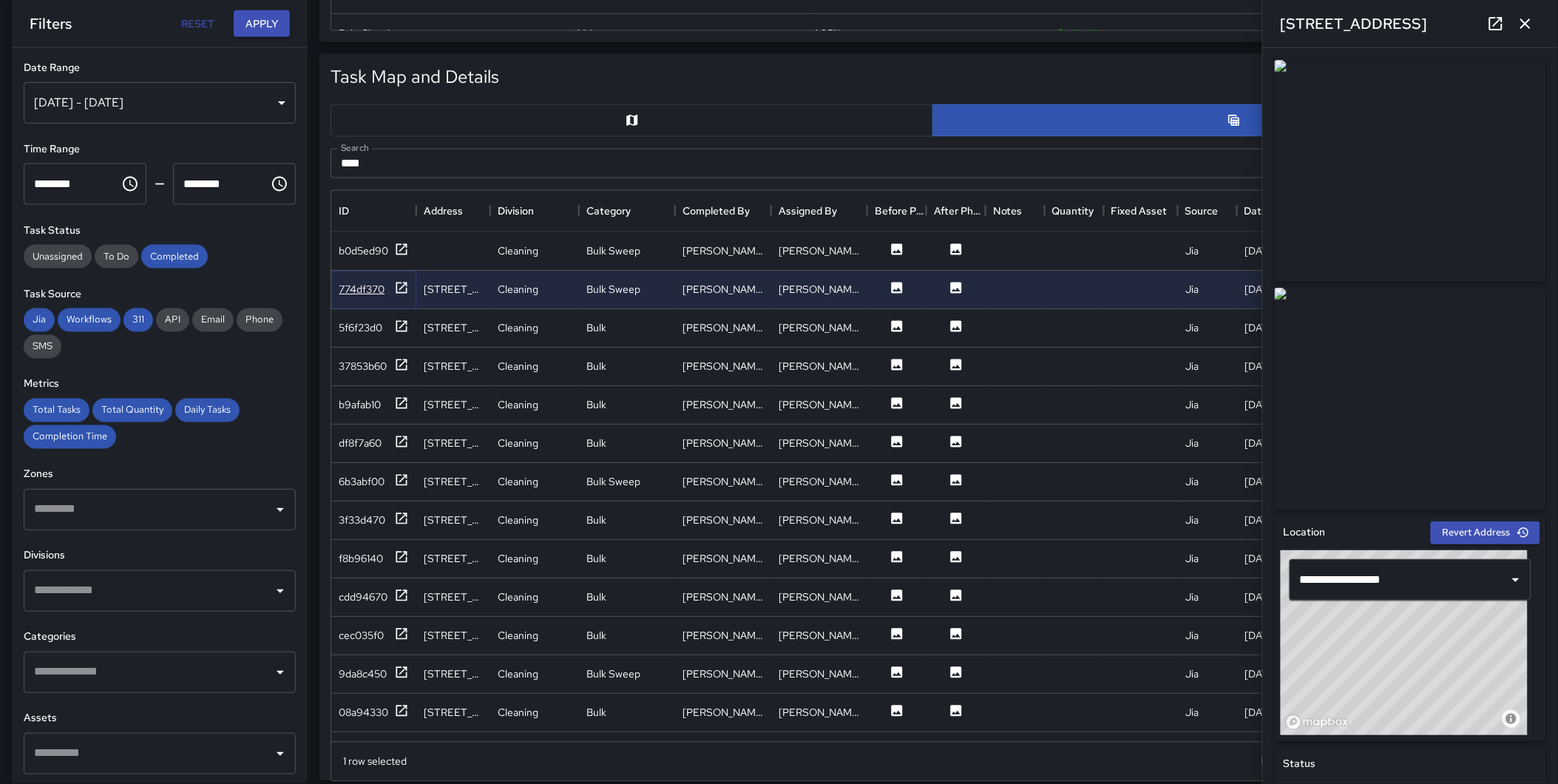
click at [401, 284] on icon at bounding box center [401, 288] width 15 height 15
click at [1527, 25] on icon "button" at bounding box center [1526, 24] width 18 height 18
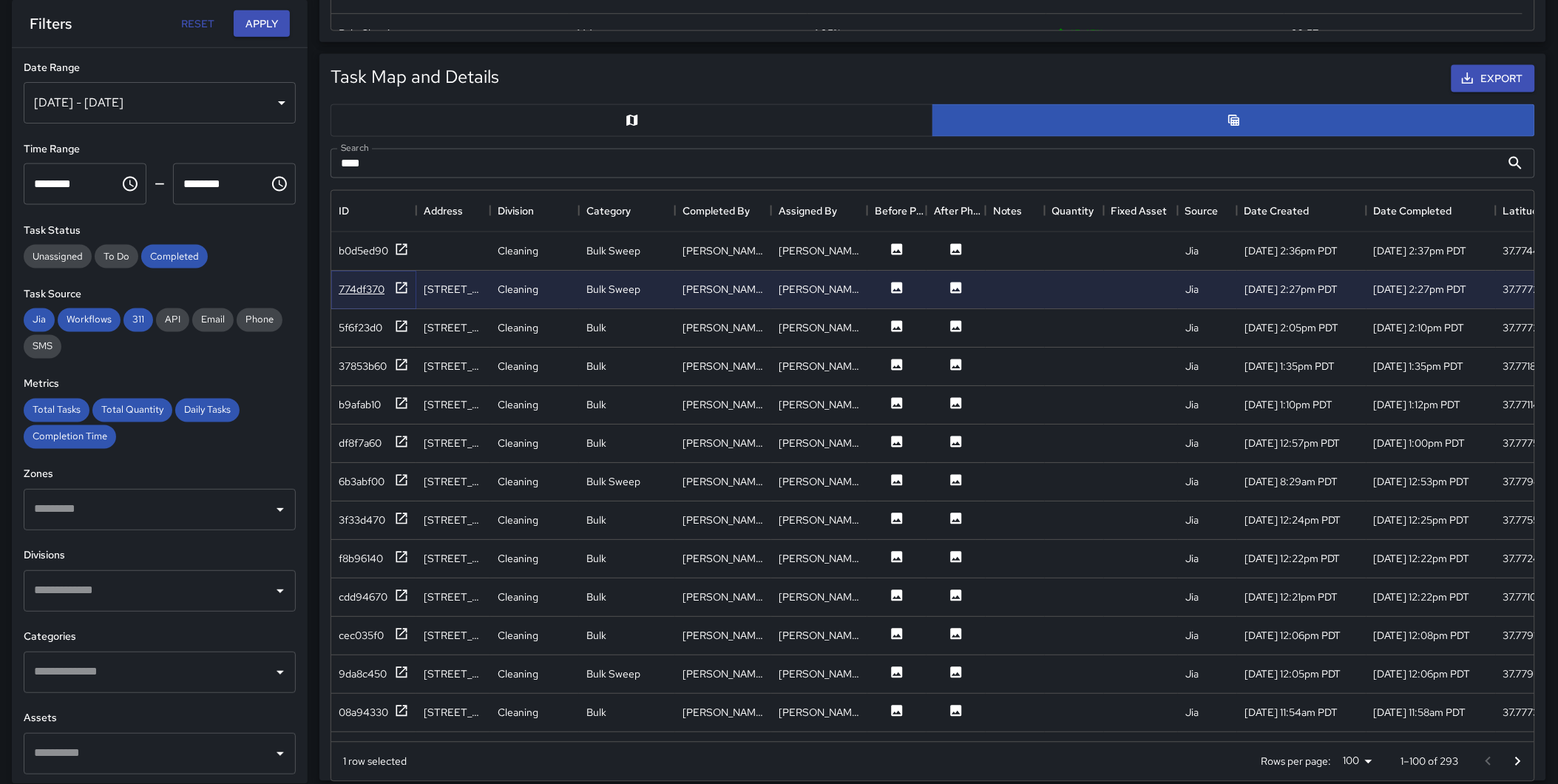
click at [401, 287] on icon at bounding box center [401, 287] width 11 height 11
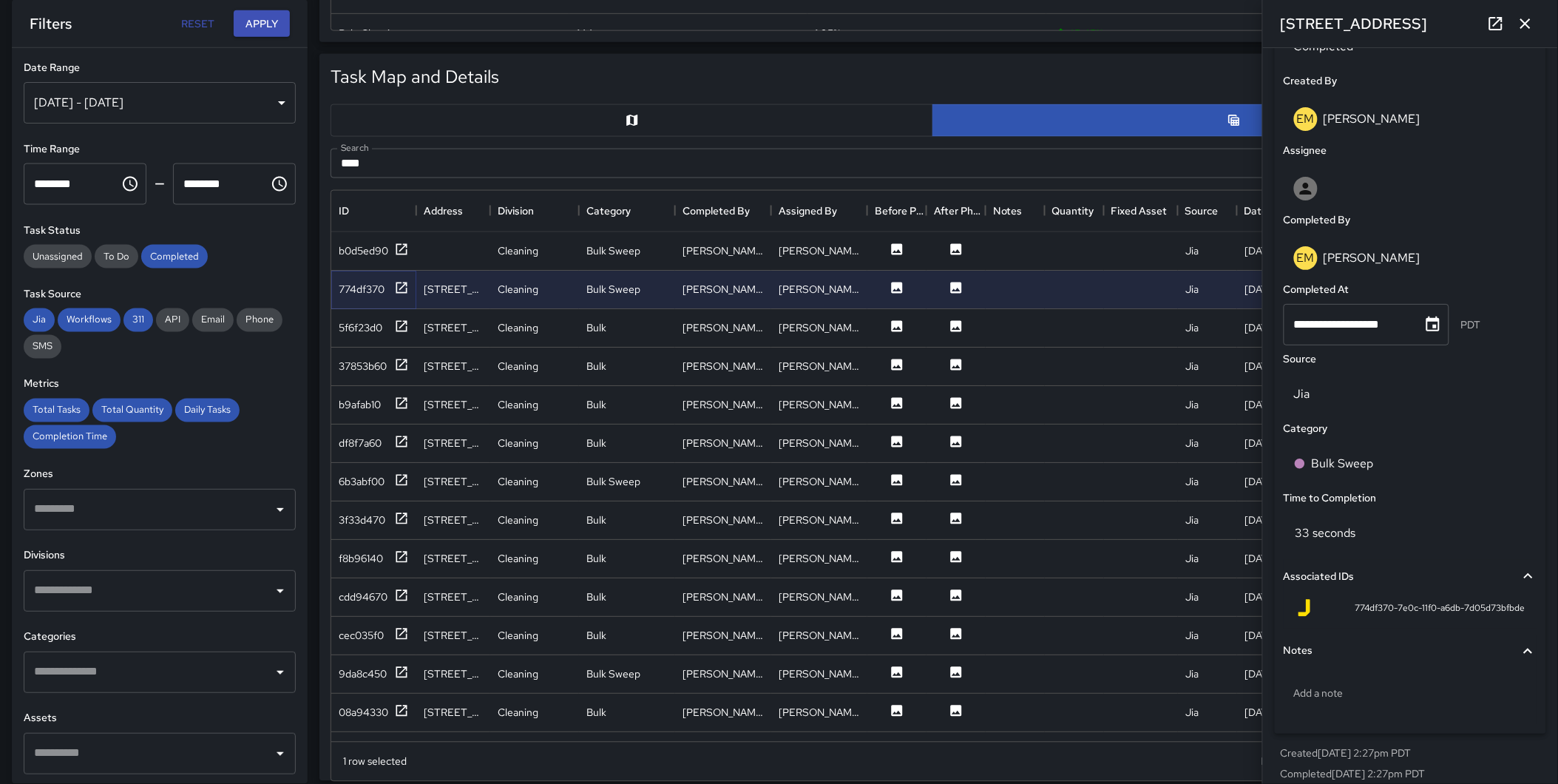
scroll to position [766, 0]
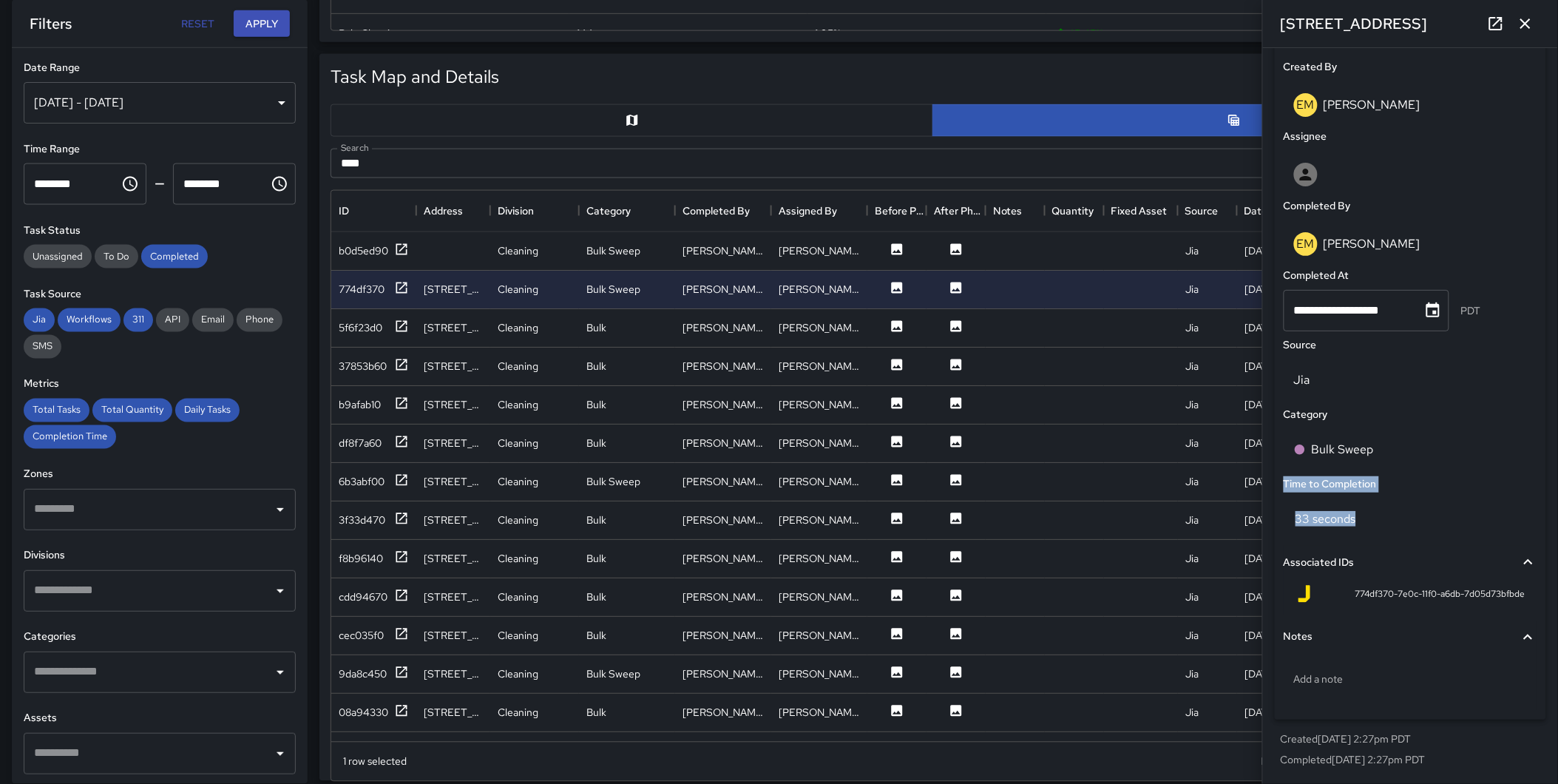
drag, startPoint x: 1358, startPoint y: 523, endPoint x: 1283, endPoint y: 482, distance: 85.5
click at [1283, 482] on div "**********" at bounding box center [1411, 351] width 271 height 740
click at [1488, 526] on div "33 seconds" at bounding box center [1411, 519] width 254 height 41
click at [1534, 26] on icon "button" at bounding box center [1526, 24] width 18 height 18
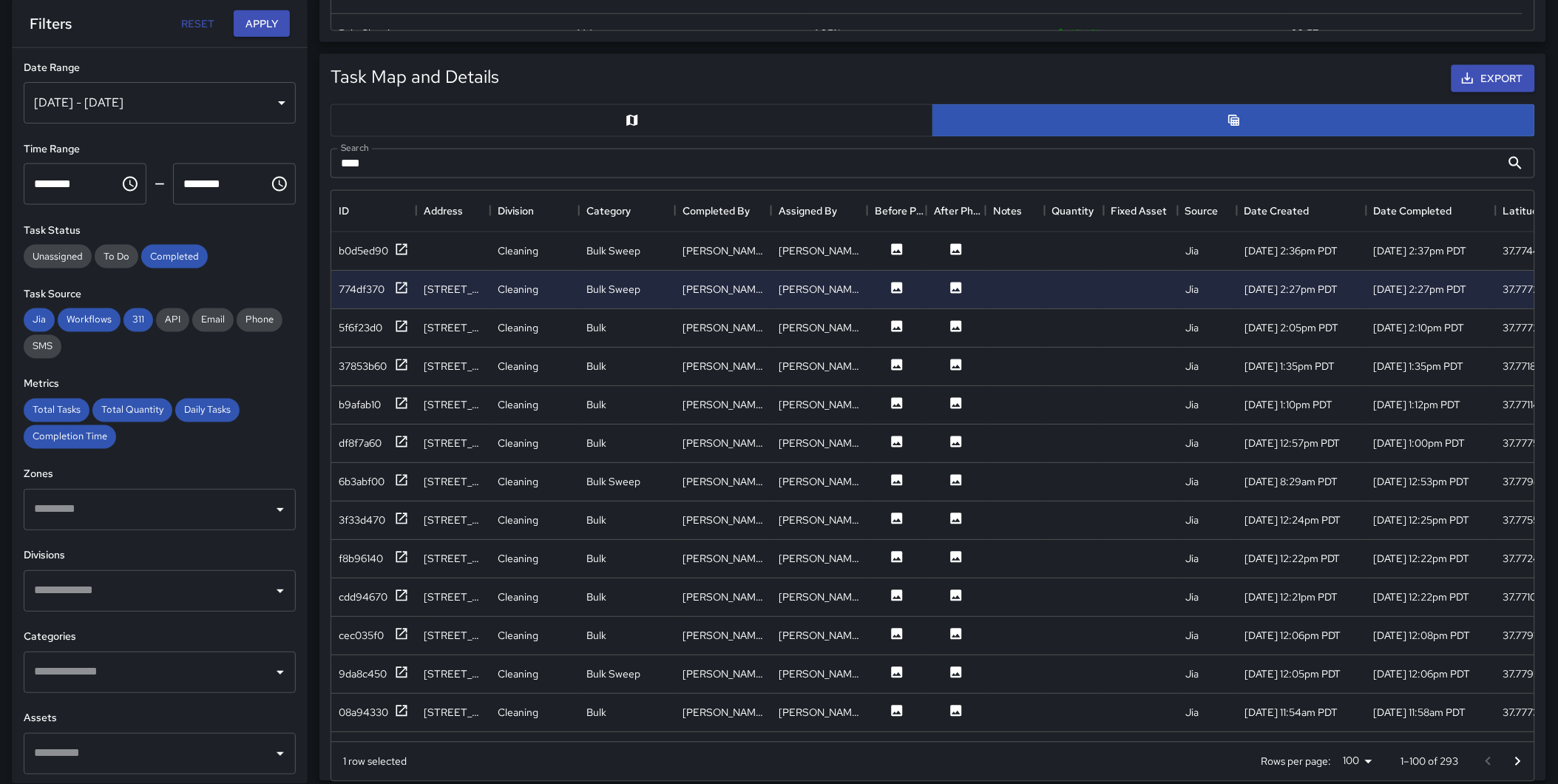
click at [313, 405] on div "Task Map and Details Export Search **** Search ID Address Division Category Com…" at bounding box center [927, 411] width 1239 height 739
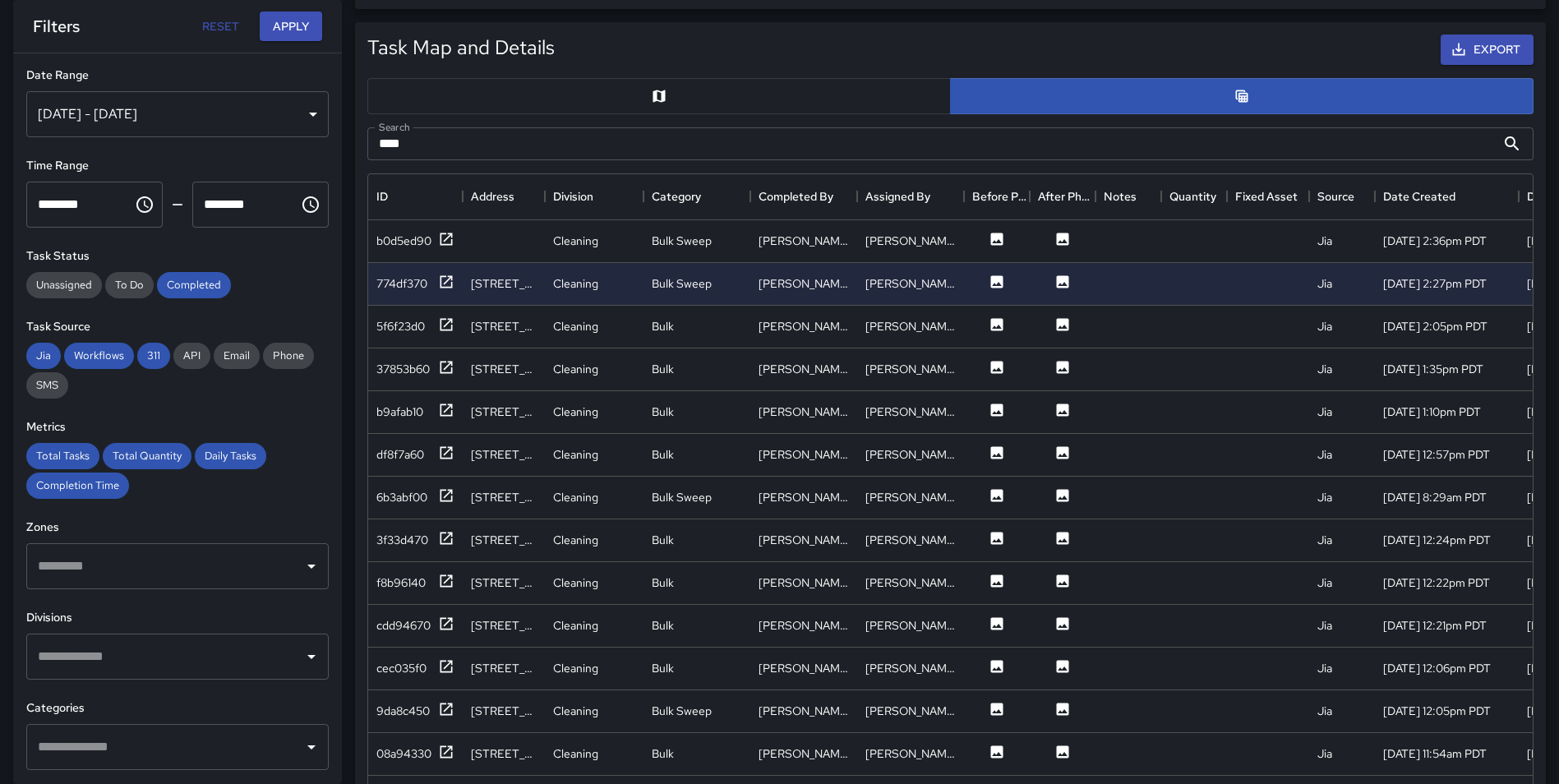
scroll to position [833, 0]
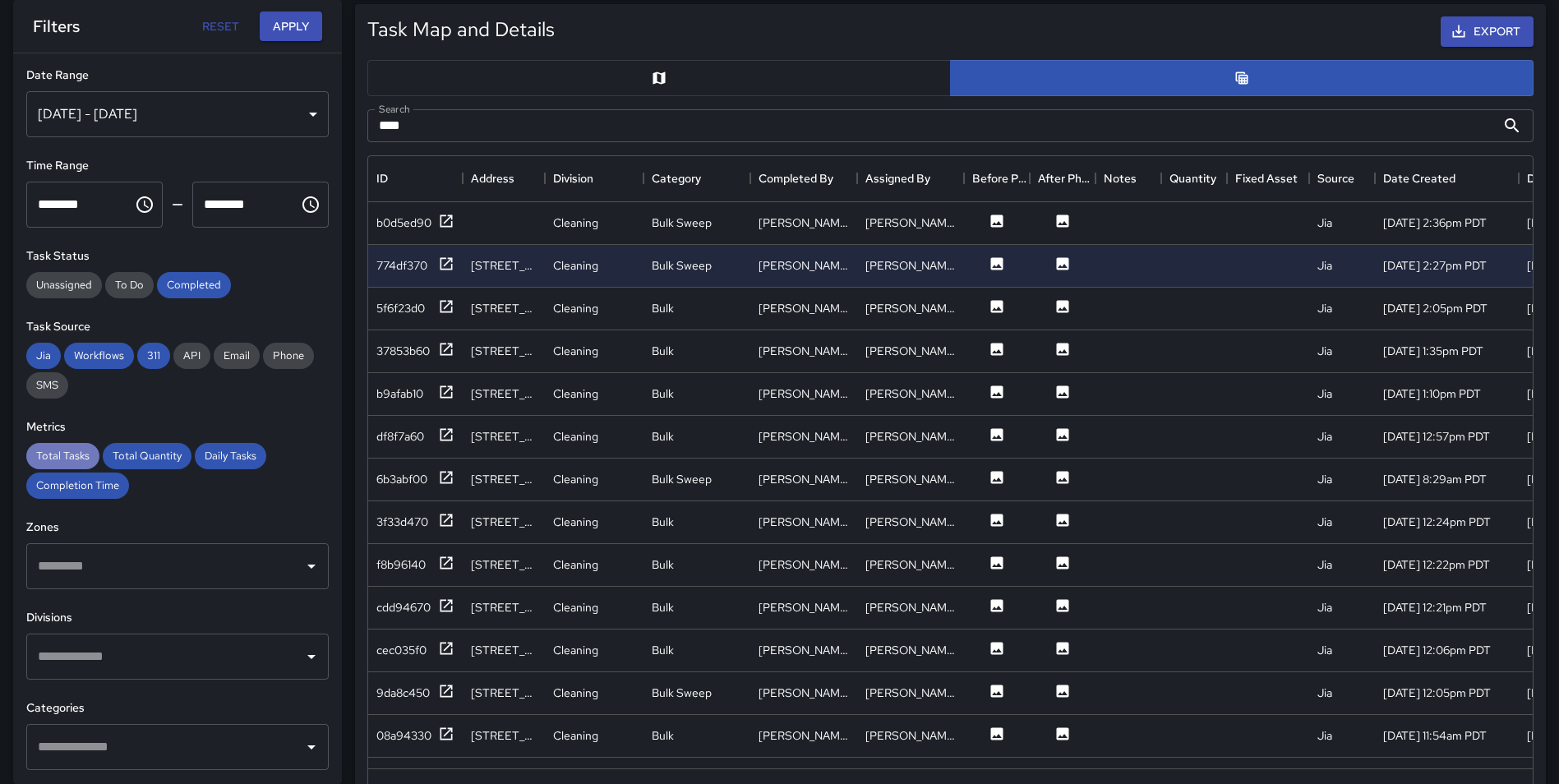
click at [63, 461] on span "Total Tasks" at bounding box center [63, 455] width 73 height 14
click at [133, 465] on div "Total Quantity" at bounding box center [146, 456] width 89 height 26
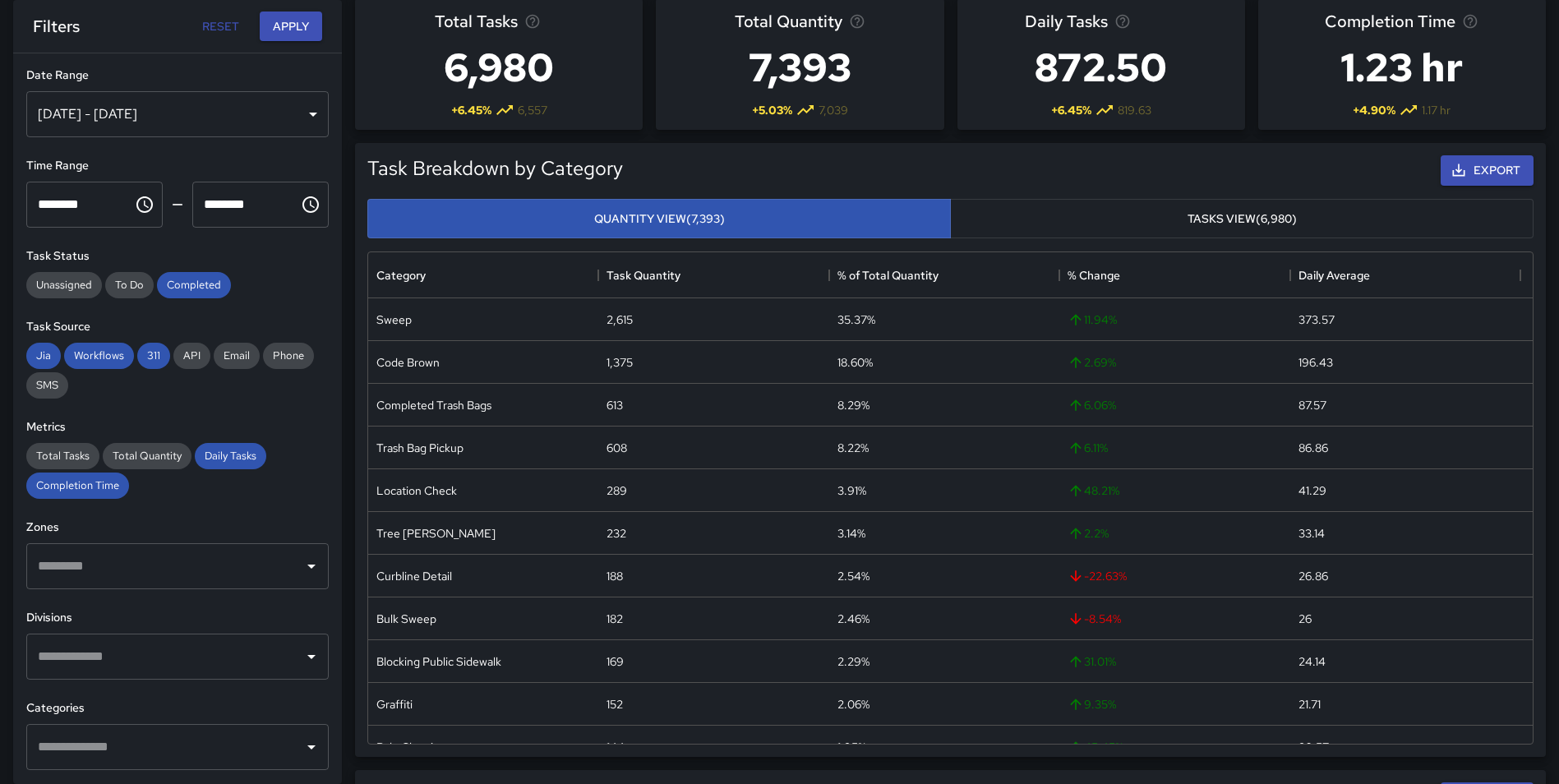
scroll to position [0, 0]
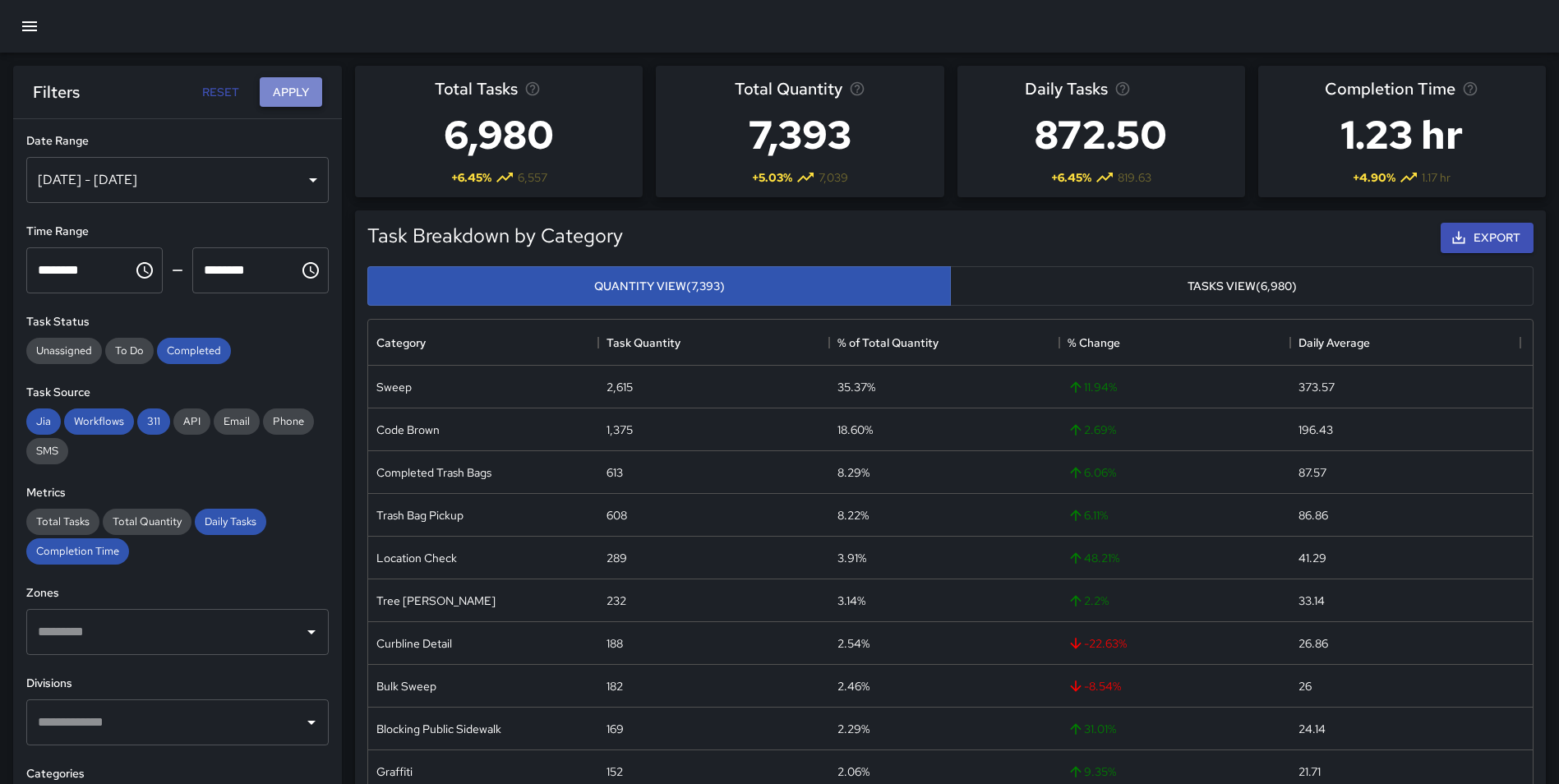
click at [284, 97] on button "Apply" at bounding box center [291, 92] width 62 height 30
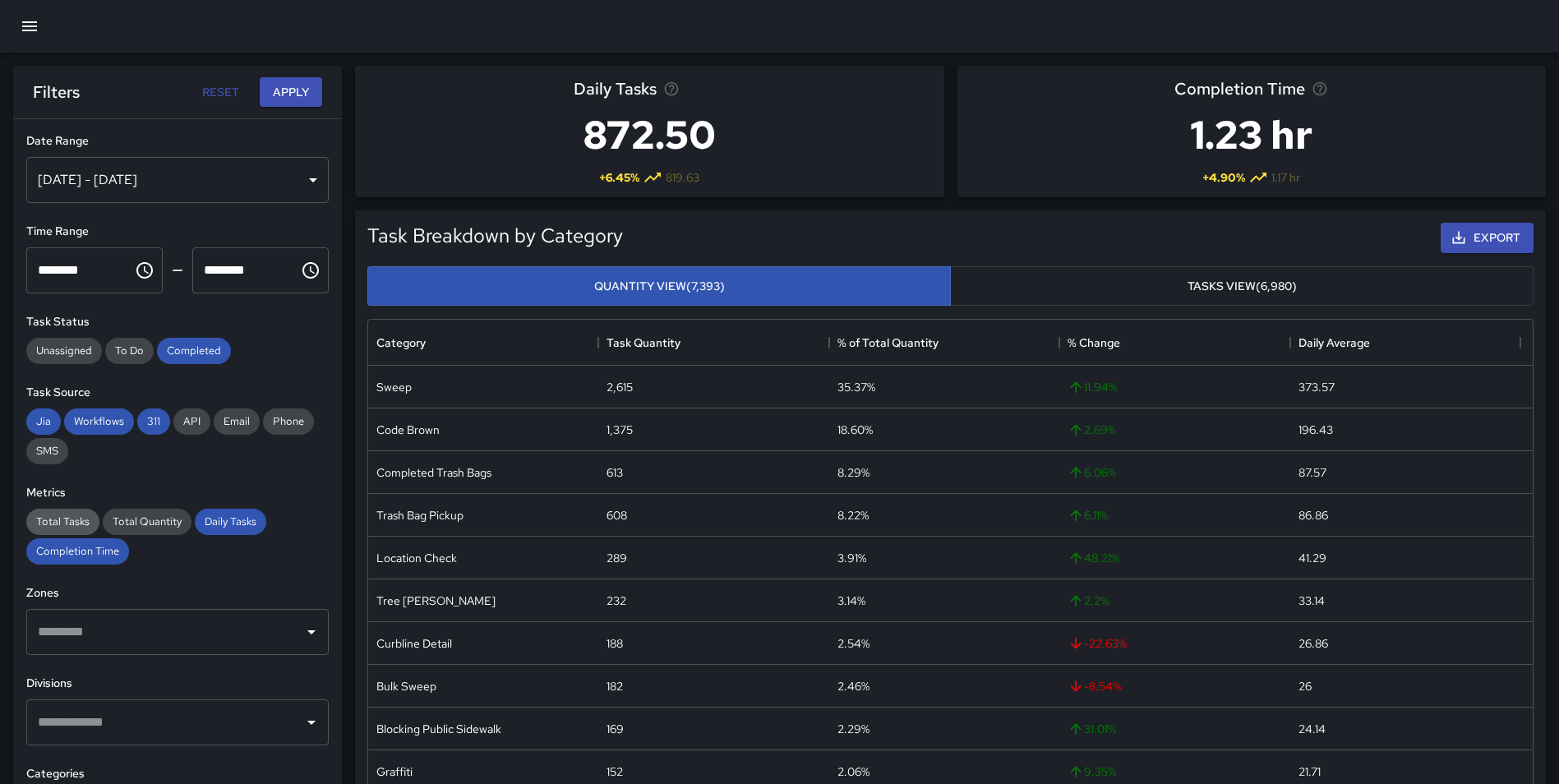
click at [81, 522] on span "Total Tasks" at bounding box center [63, 521] width 73 height 14
click at [144, 518] on span "Total Quantity" at bounding box center [146, 521] width 89 height 14
click at [297, 86] on button "Apply" at bounding box center [291, 92] width 62 height 30
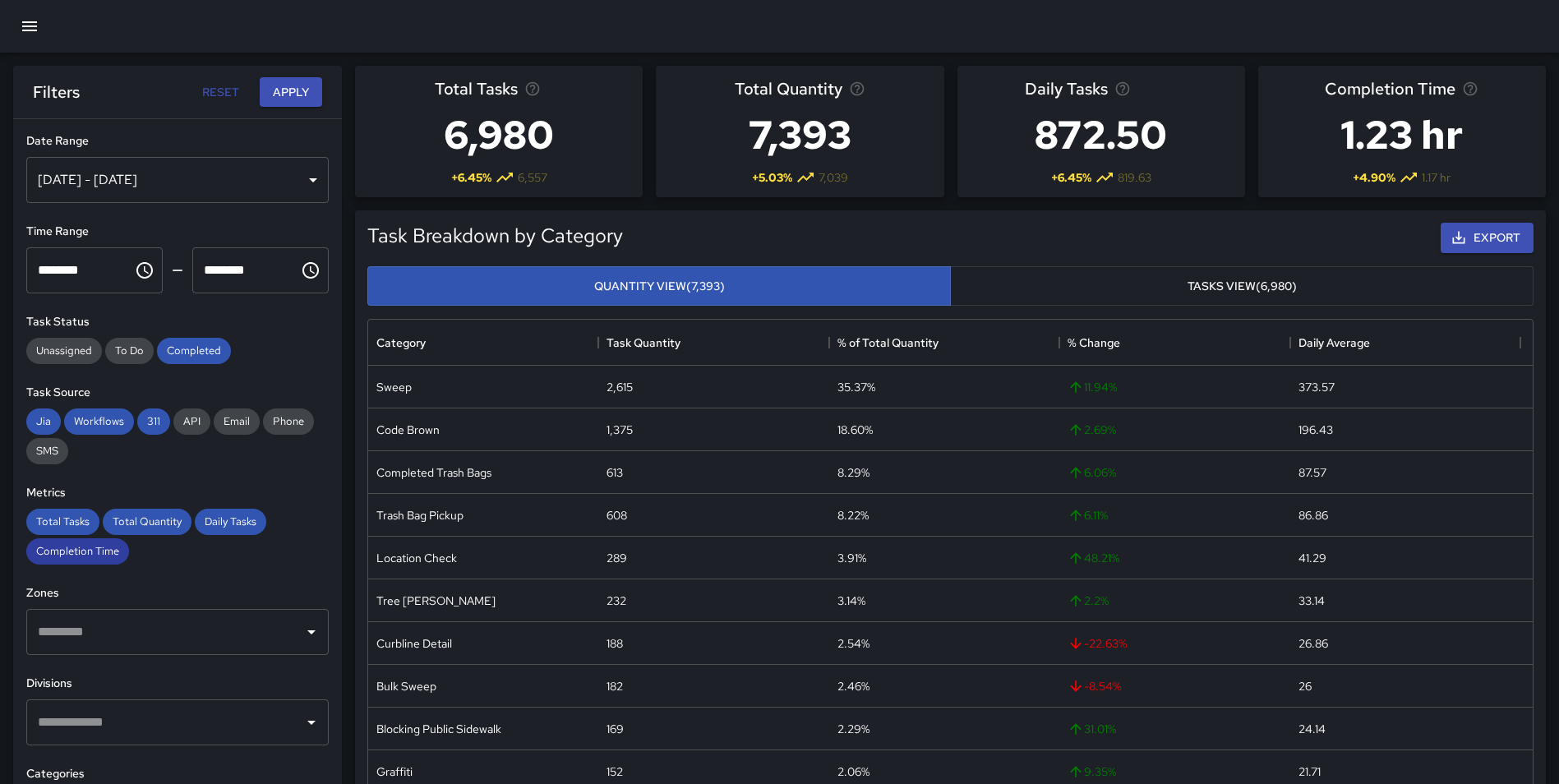
click at [78, 550] on span "Completion Time" at bounding box center [78, 551] width 102 height 14
click at [233, 518] on span "Daily Tasks" at bounding box center [230, 521] width 71 height 14
click at [293, 96] on button "Apply" at bounding box center [291, 92] width 62 height 30
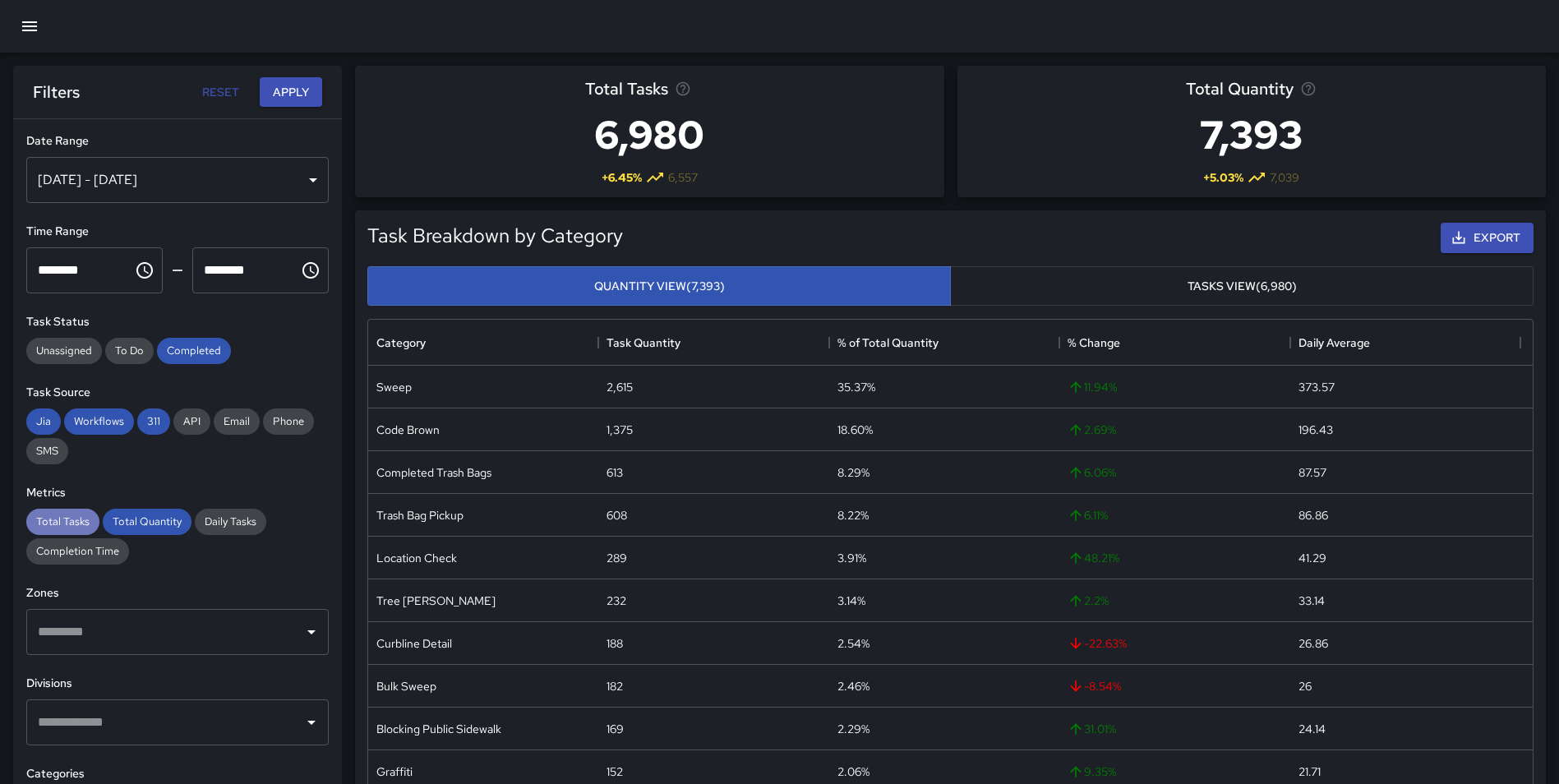
click at [74, 521] on span "Total Tasks" at bounding box center [63, 521] width 73 height 14
click at [135, 520] on span "Total Quantity" at bounding box center [146, 521] width 89 height 14
click at [93, 553] on span "Completion Time" at bounding box center [78, 551] width 102 height 14
click at [73, 514] on span "Total Tasks" at bounding box center [63, 521] width 73 height 14
click at [293, 94] on button "Apply" at bounding box center [291, 92] width 62 height 30
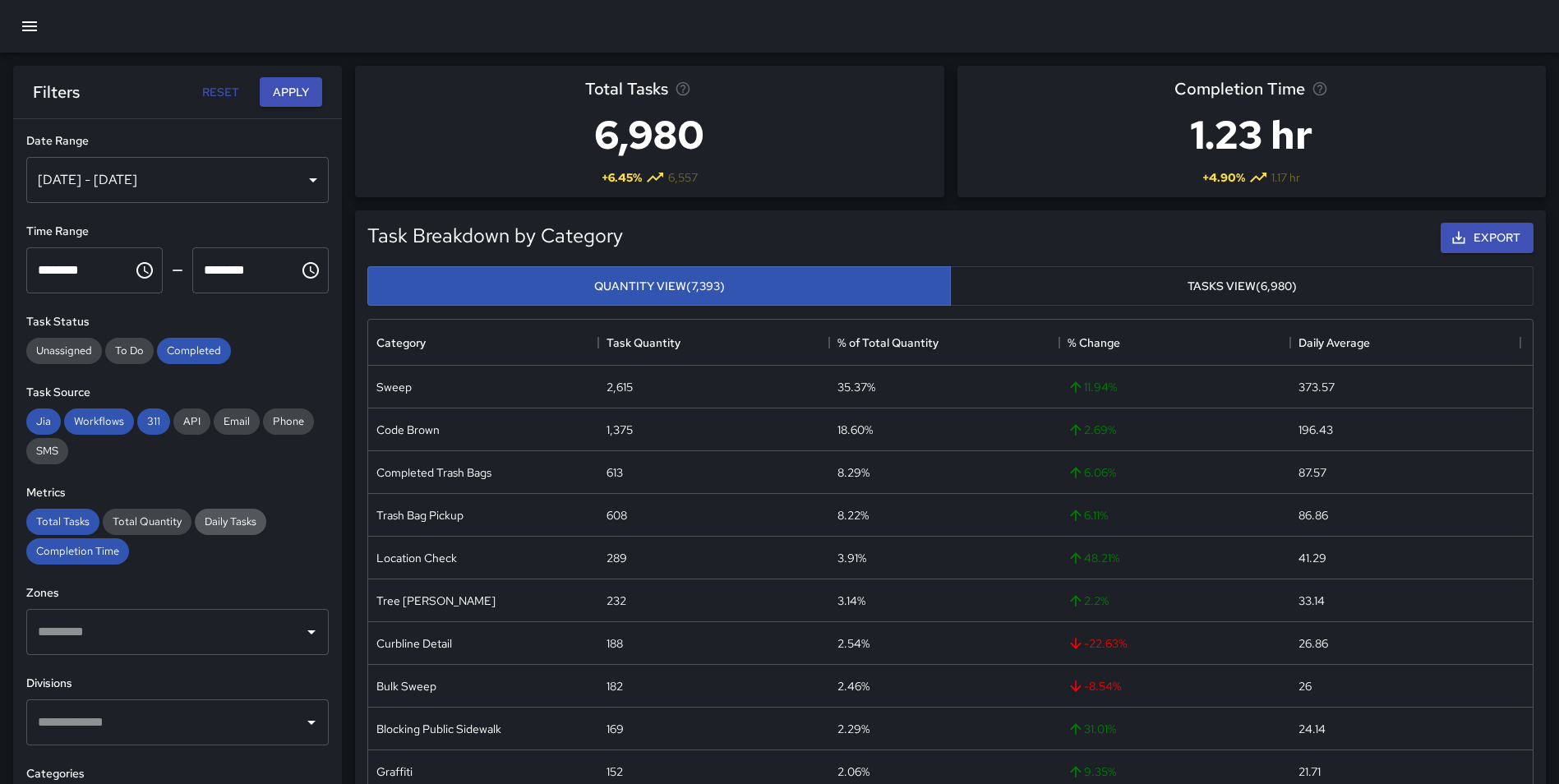
click at [222, 521] on span "Daily Tasks" at bounding box center [230, 521] width 71 height 14
click at [287, 92] on button "Apply" at bounding box center [291, 92] width 62 height 30
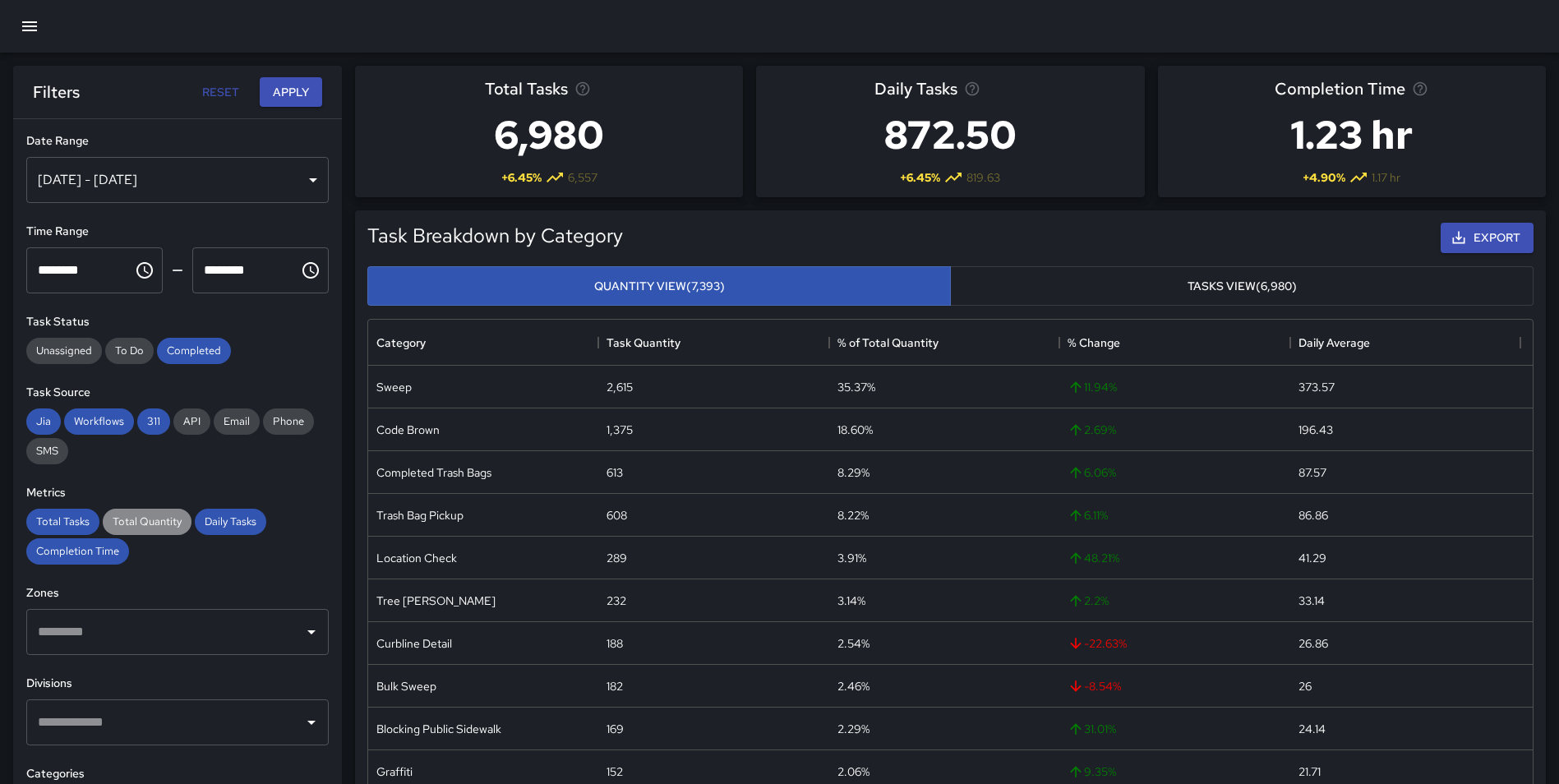
click at [139, 519] on span "Total Quantity" at bounding box center [146, 521] width 89 height 14
click at [296, 81] on button "Apply" at bounding box center [291, 92] width 62 height 30
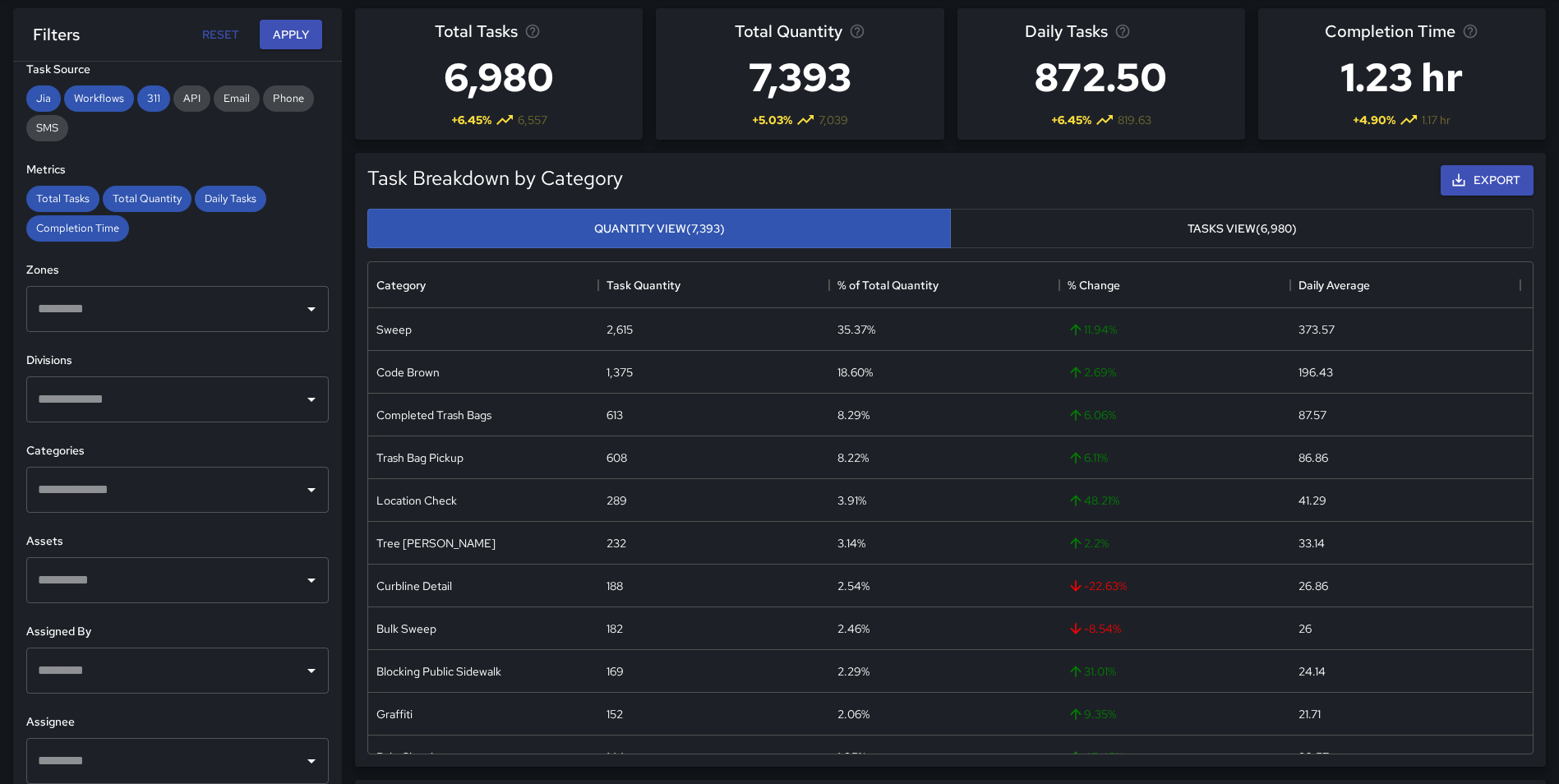
scroll to position [270, 0]
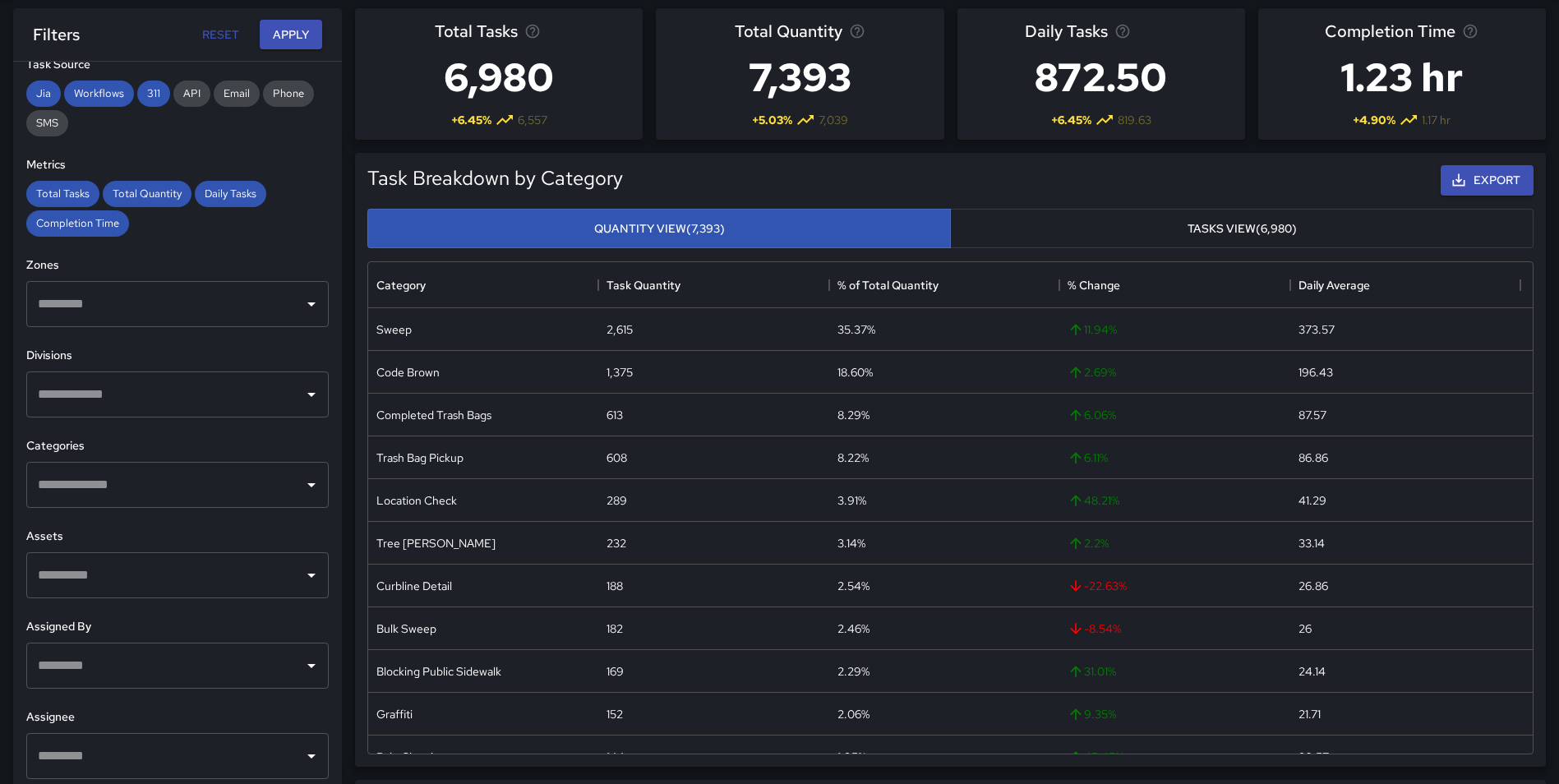
click at [302, 753] on icon "Open" at bounding box center [312, 757] width 20 height 20
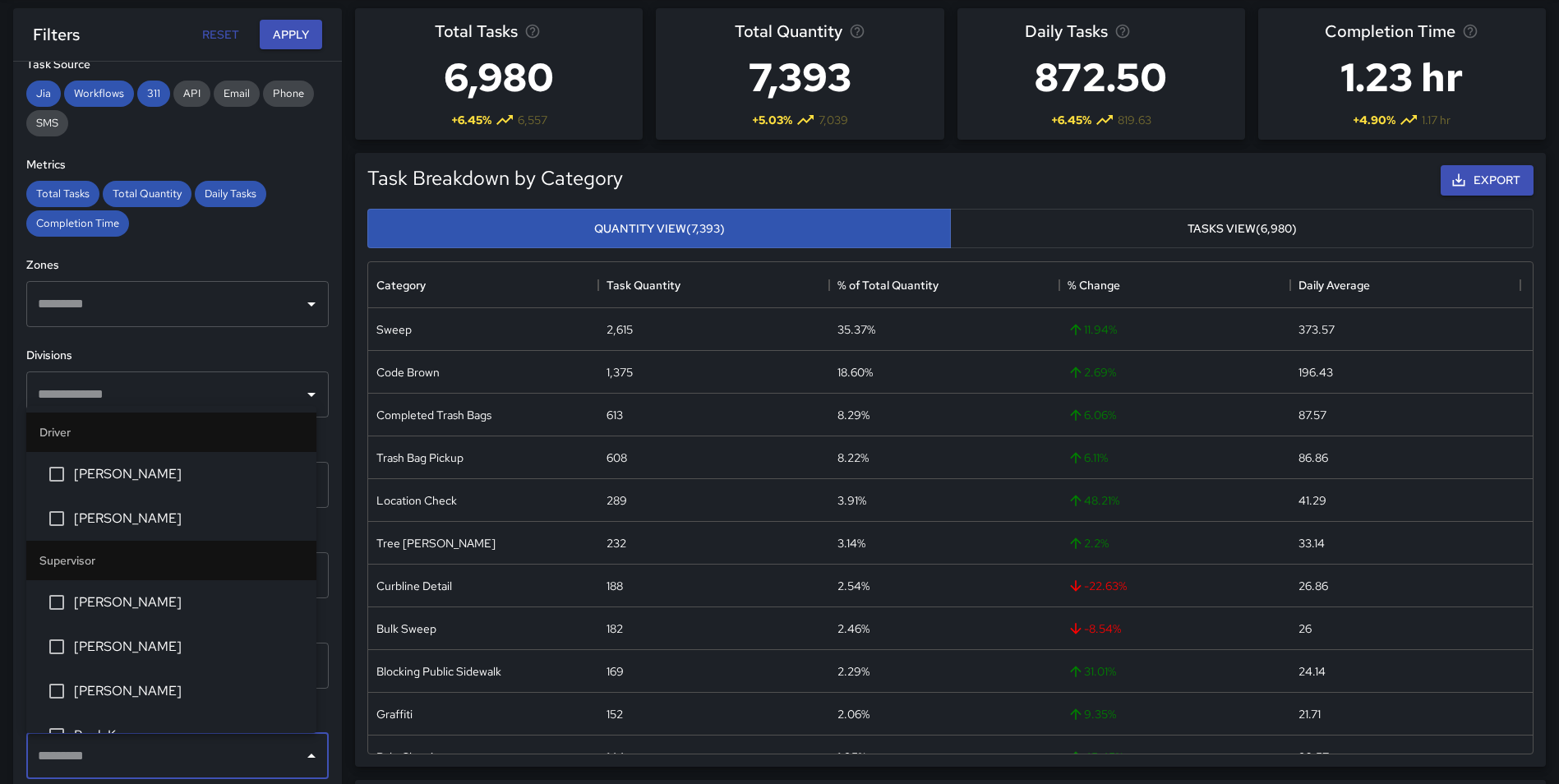
click at [115, 763] on input "text" at bounding box center [165, 757] width 263 height 31
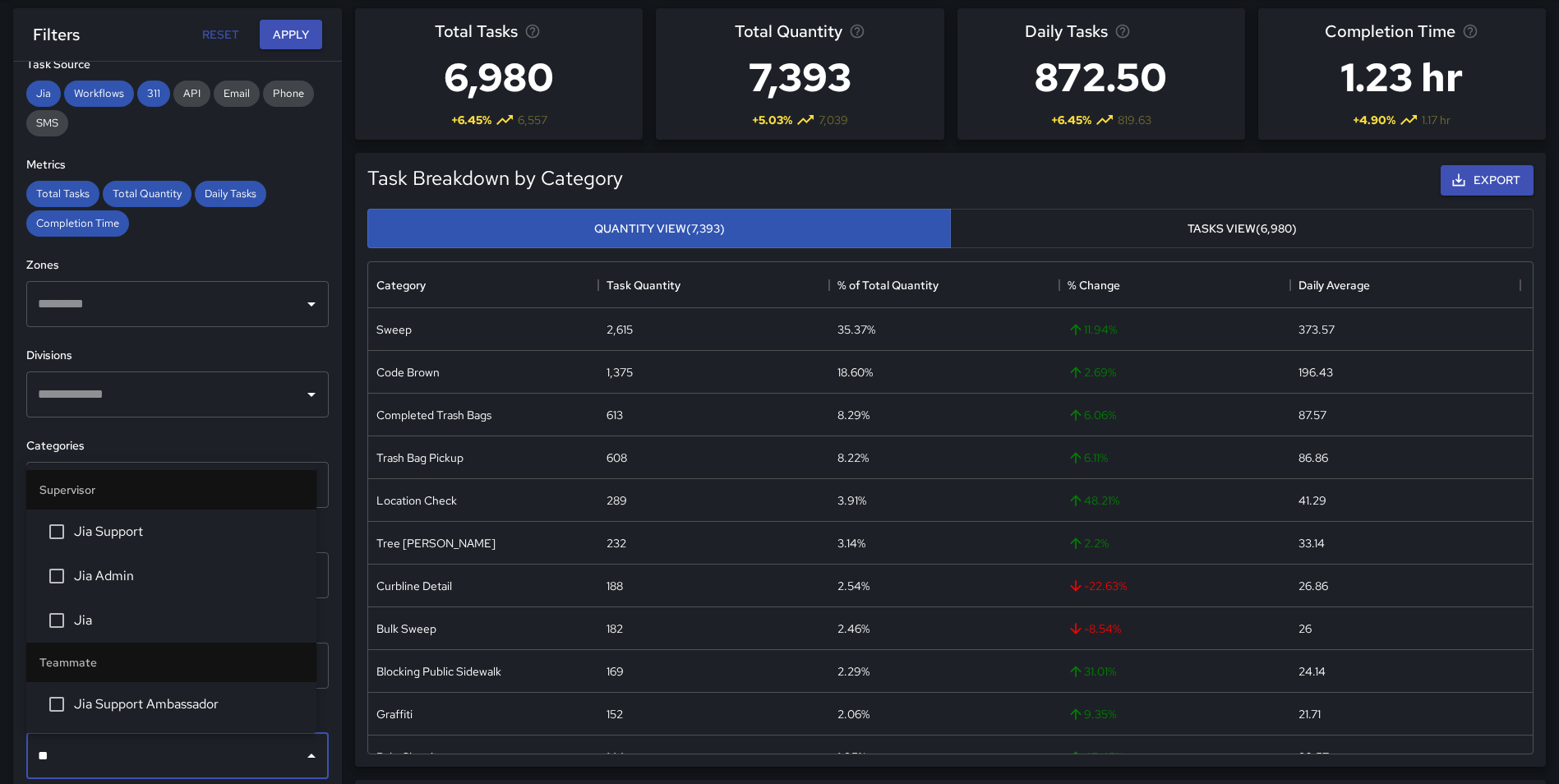
type input "***"
click at [138, 528] on span "Jia Support" at bounding box center [188, 532] width 229 height 20
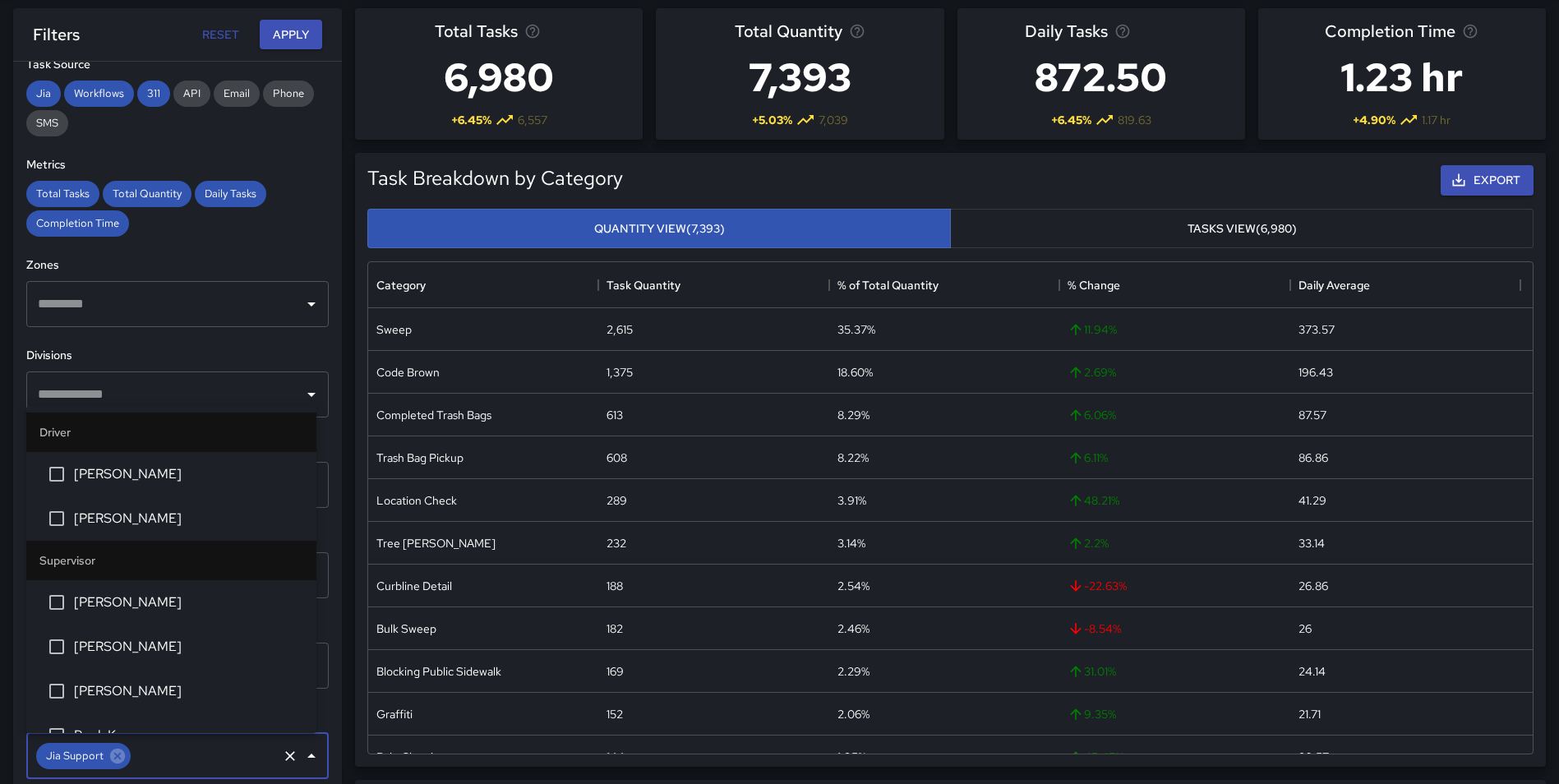
scroll to position [1045, 0]
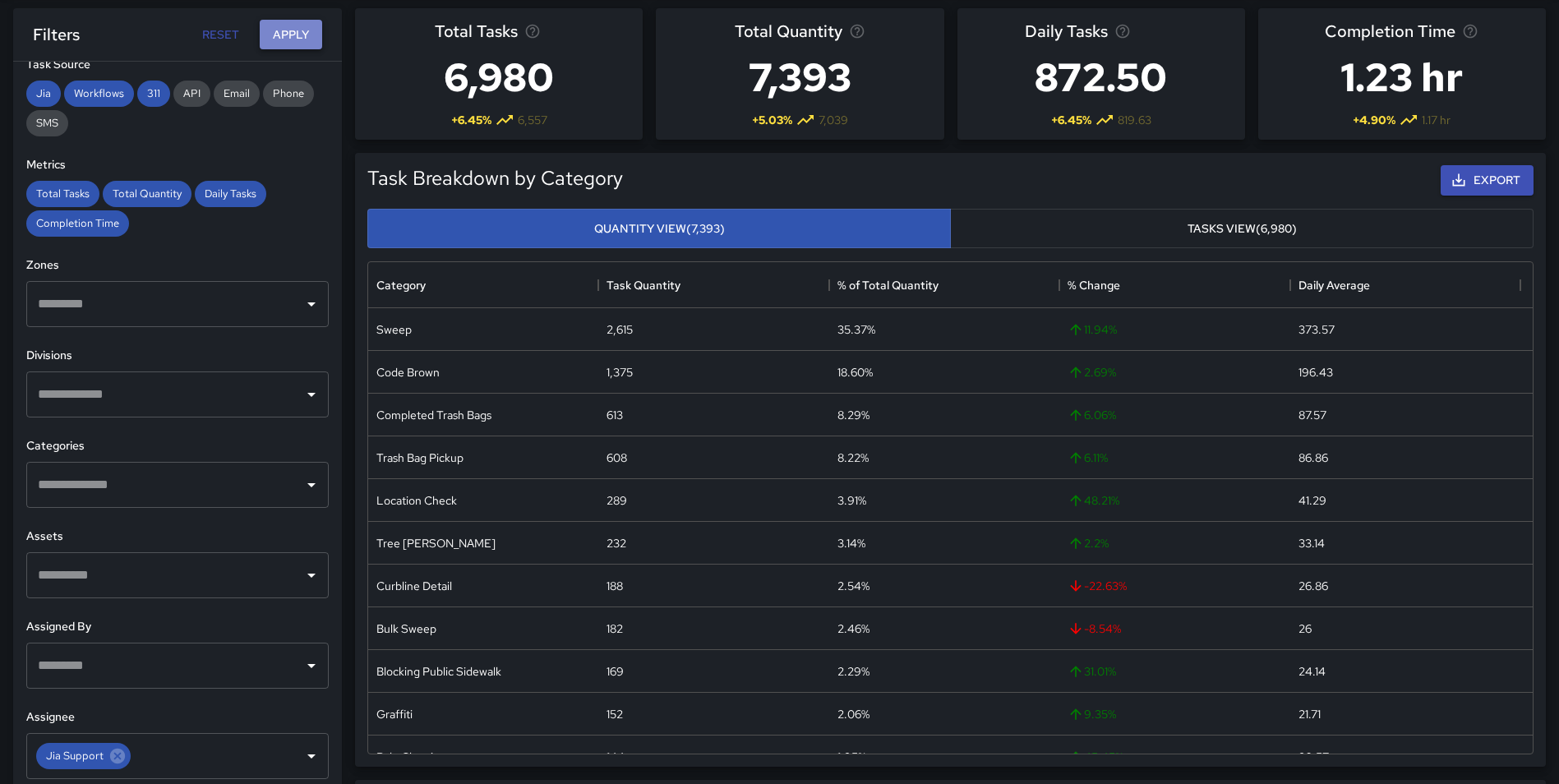
click at [302, 24] on button "Apply" at bounding box center [291, 35] width 62 height 30
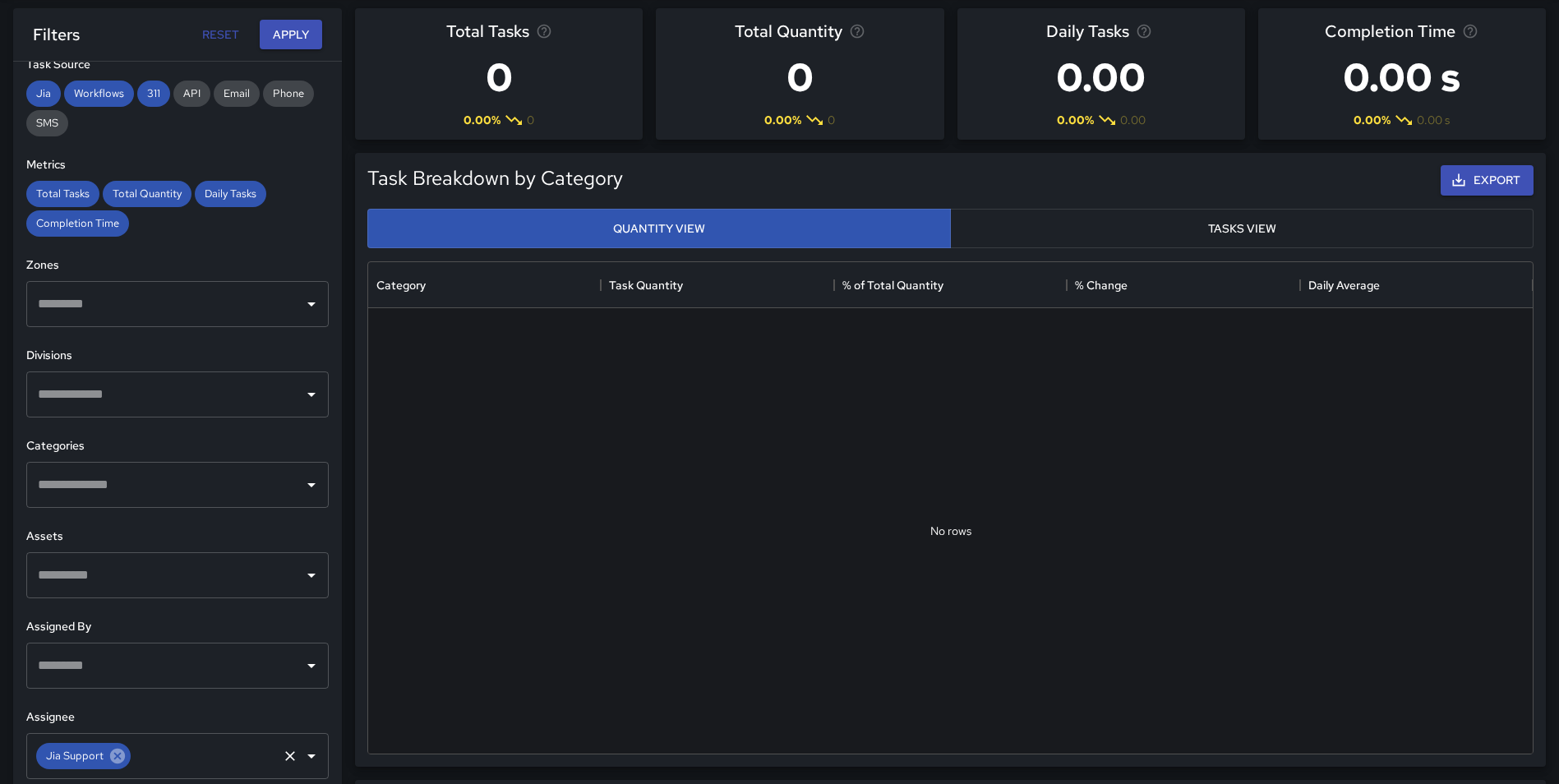
click at [121, 758] on icon at bounding box center [118, 756] width 15 height 15
click at [131, 755] on input "text" at bounding box center [165, 757] width 263 height 31
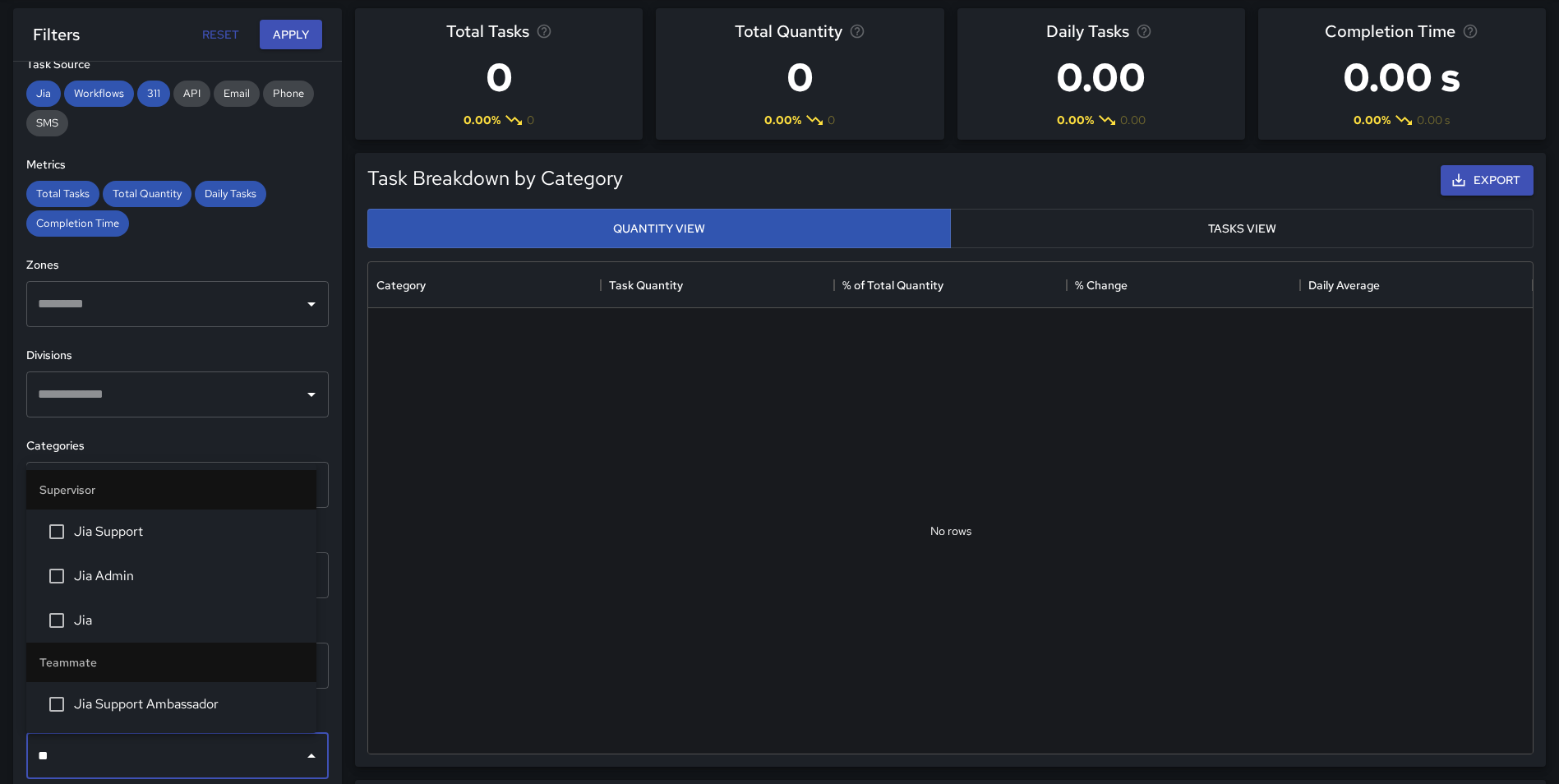
type input "***"
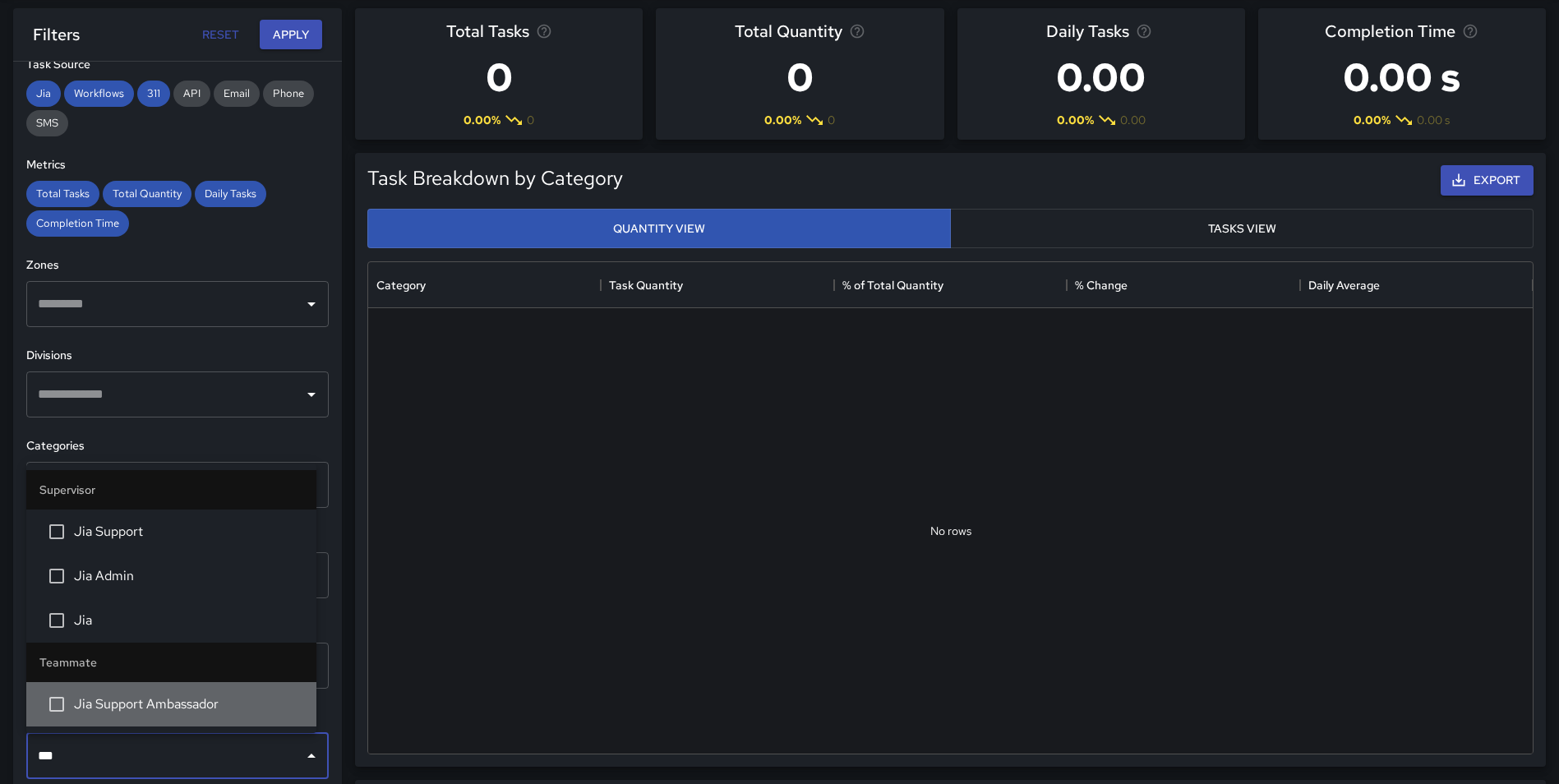
click at [143, 708] on span "Jia Support Ambassador" at bounding box center [188, 705] width 229 height 20
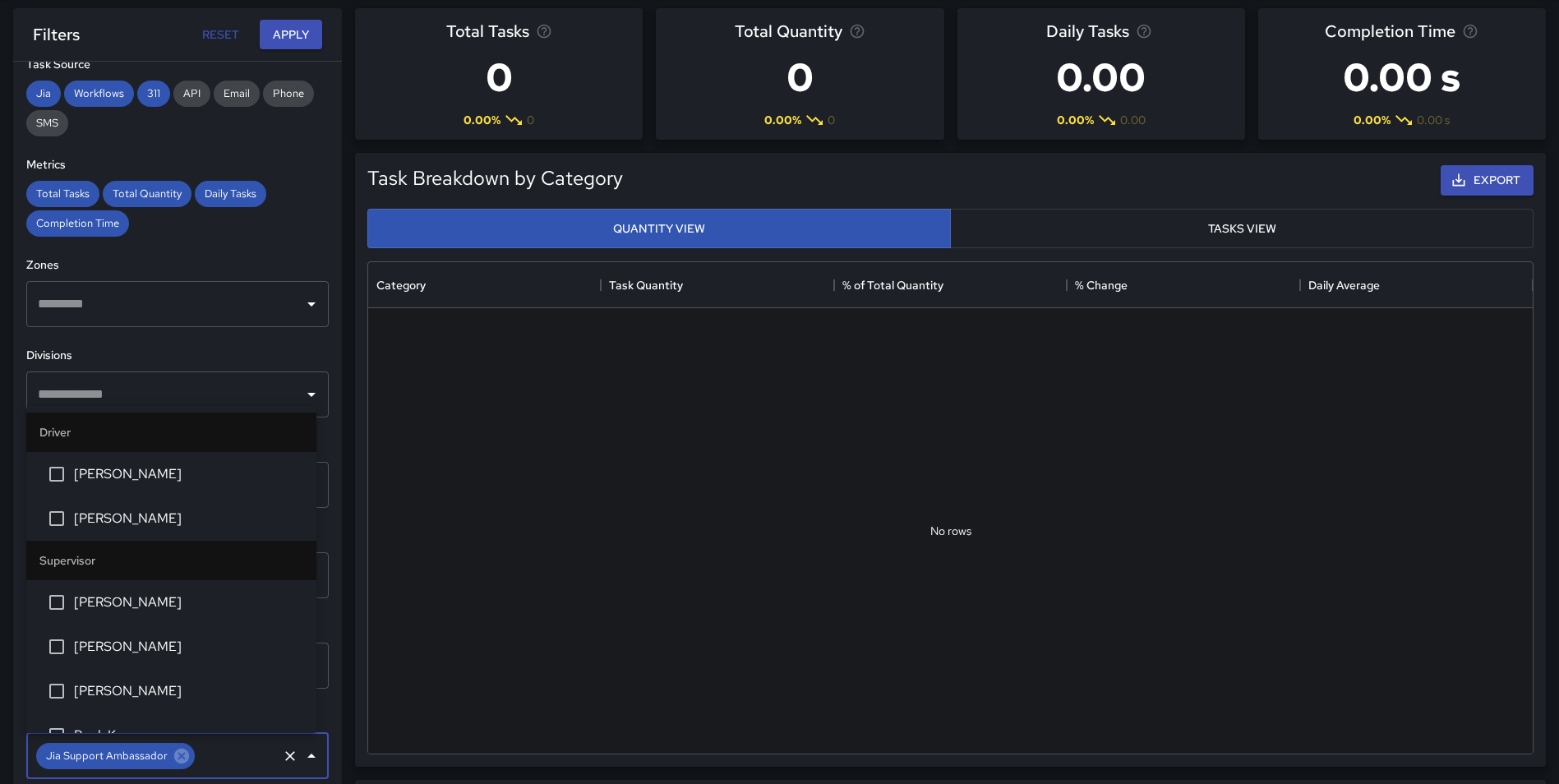
scroll to position [4236, 0]
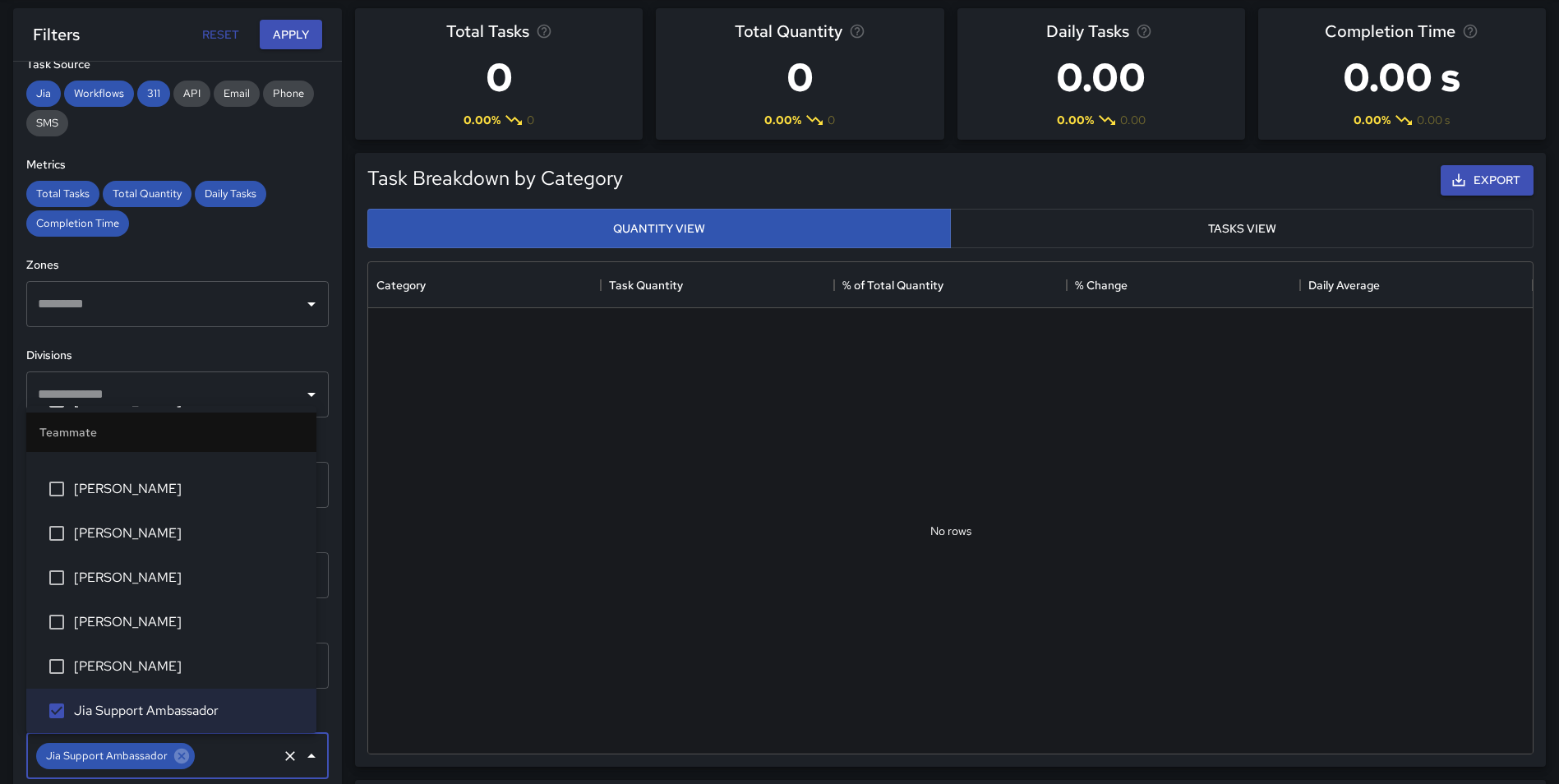
click at [348, 192] on div "Task Breakdown by Category Export Quantity View Tasks View No rows Category Tas…" at bounding box center [944, 453] width 1204 height 627
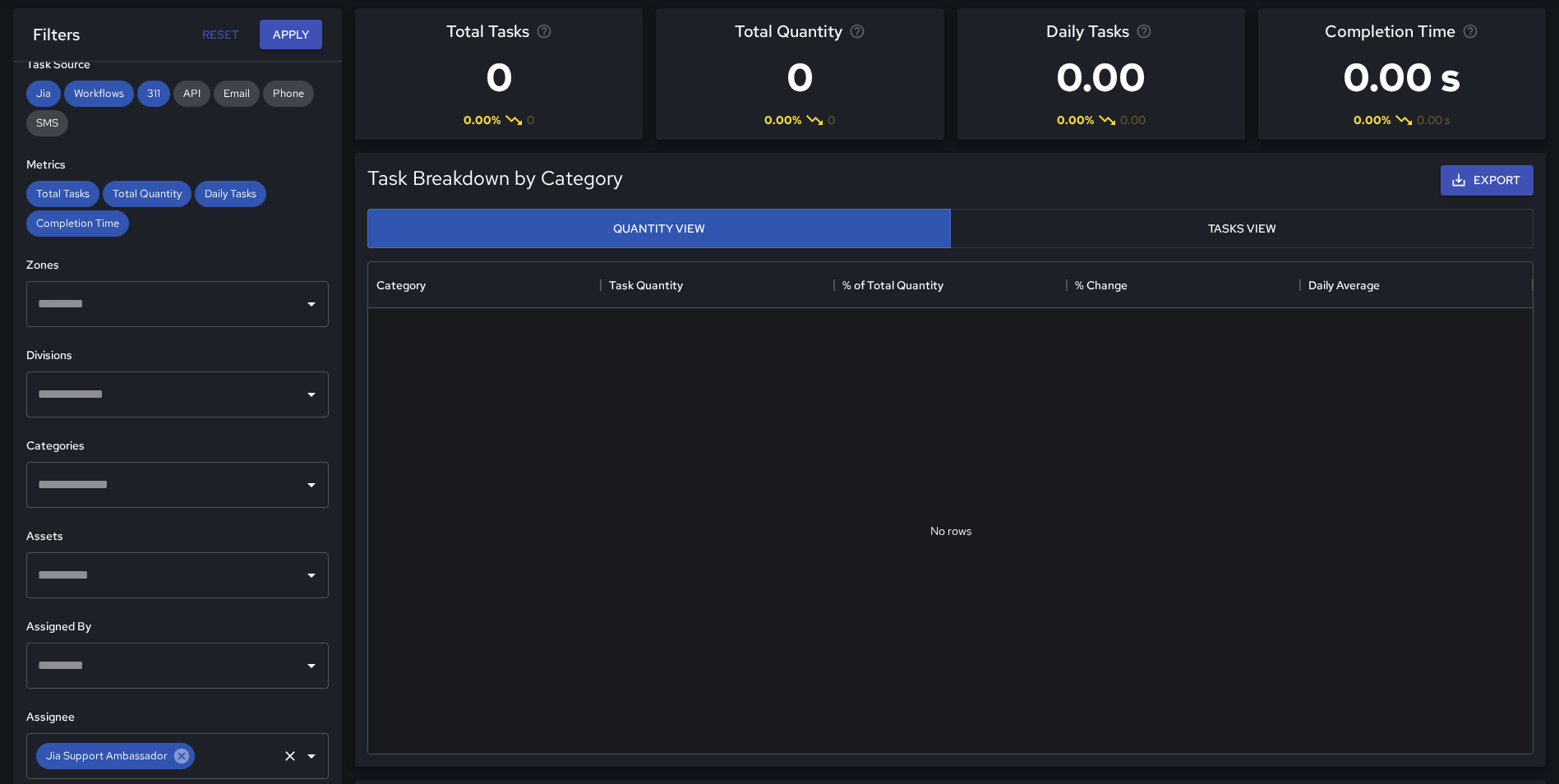
click at [176, 758] on icon at bounding box center [182, 757] width 18 height 18
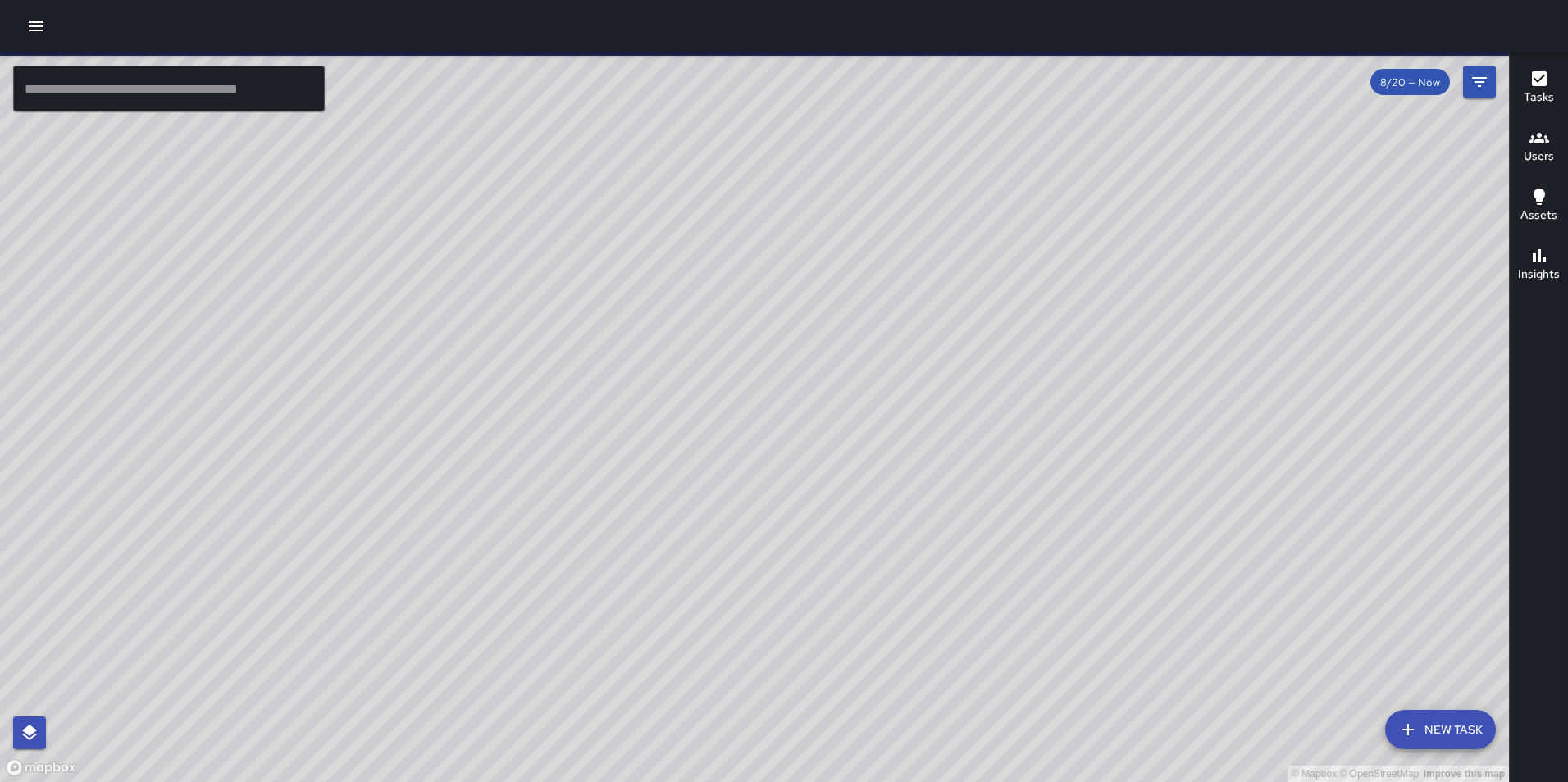
click at [43, 24] on icon "button" at bounding box center [36, 26] width 20 height 20
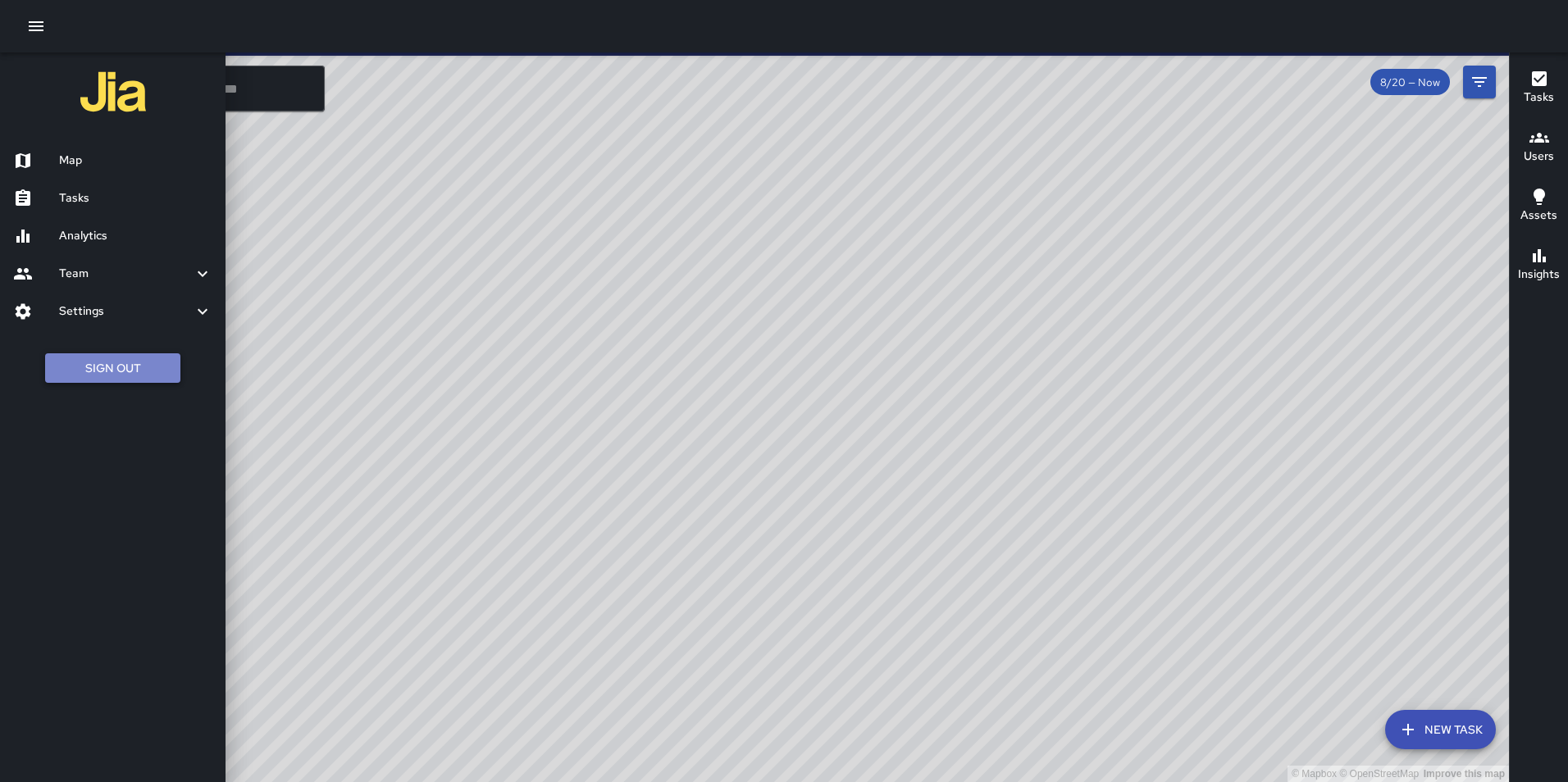
click at [102, 376] on button "Sign Out" at bounding box center [112, 368] width 135 height 30
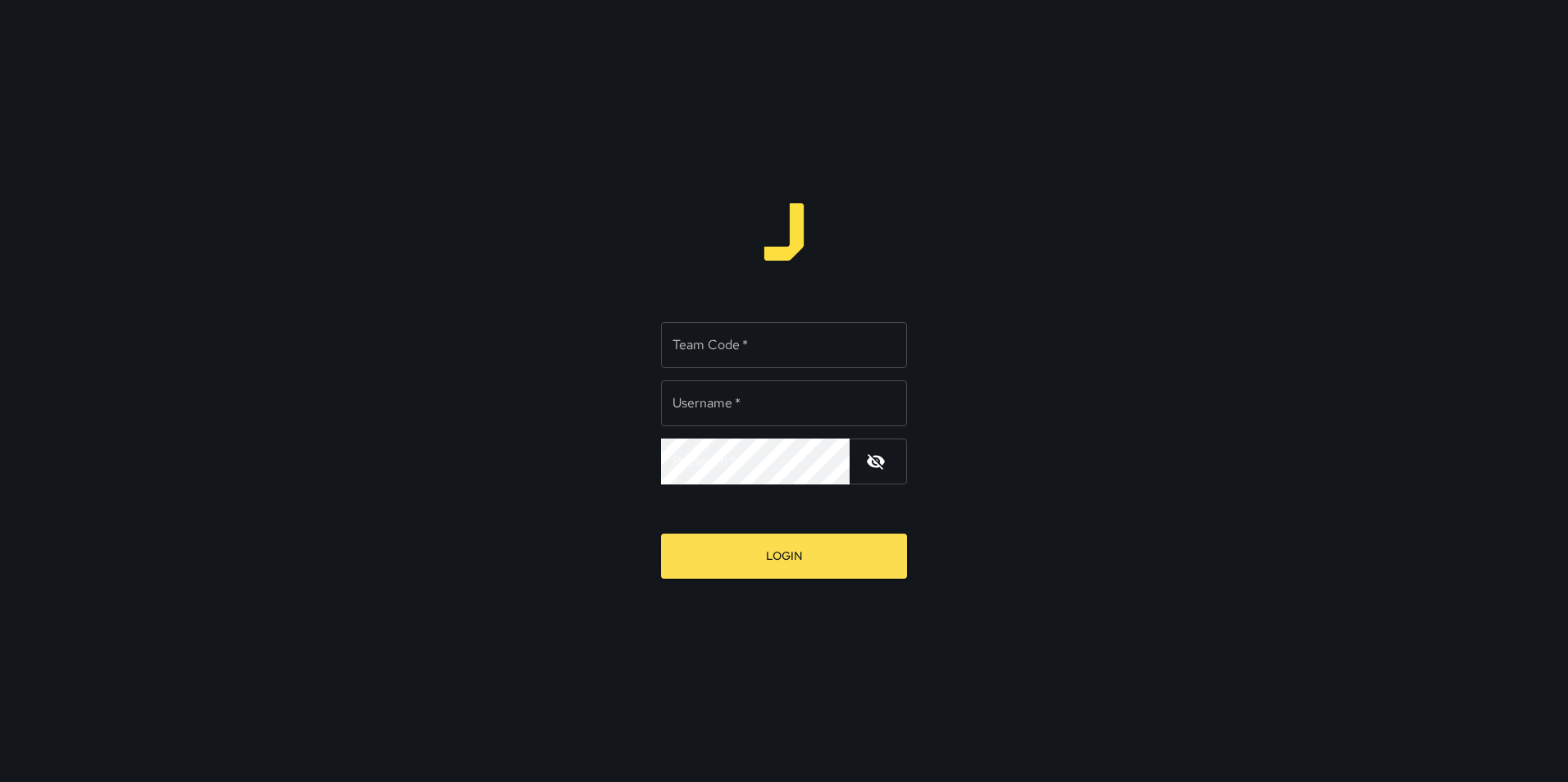
type input "**********"
click at [740, 334] on input "Team Code   *" at bounding box center [784, 345] width 246 height 46
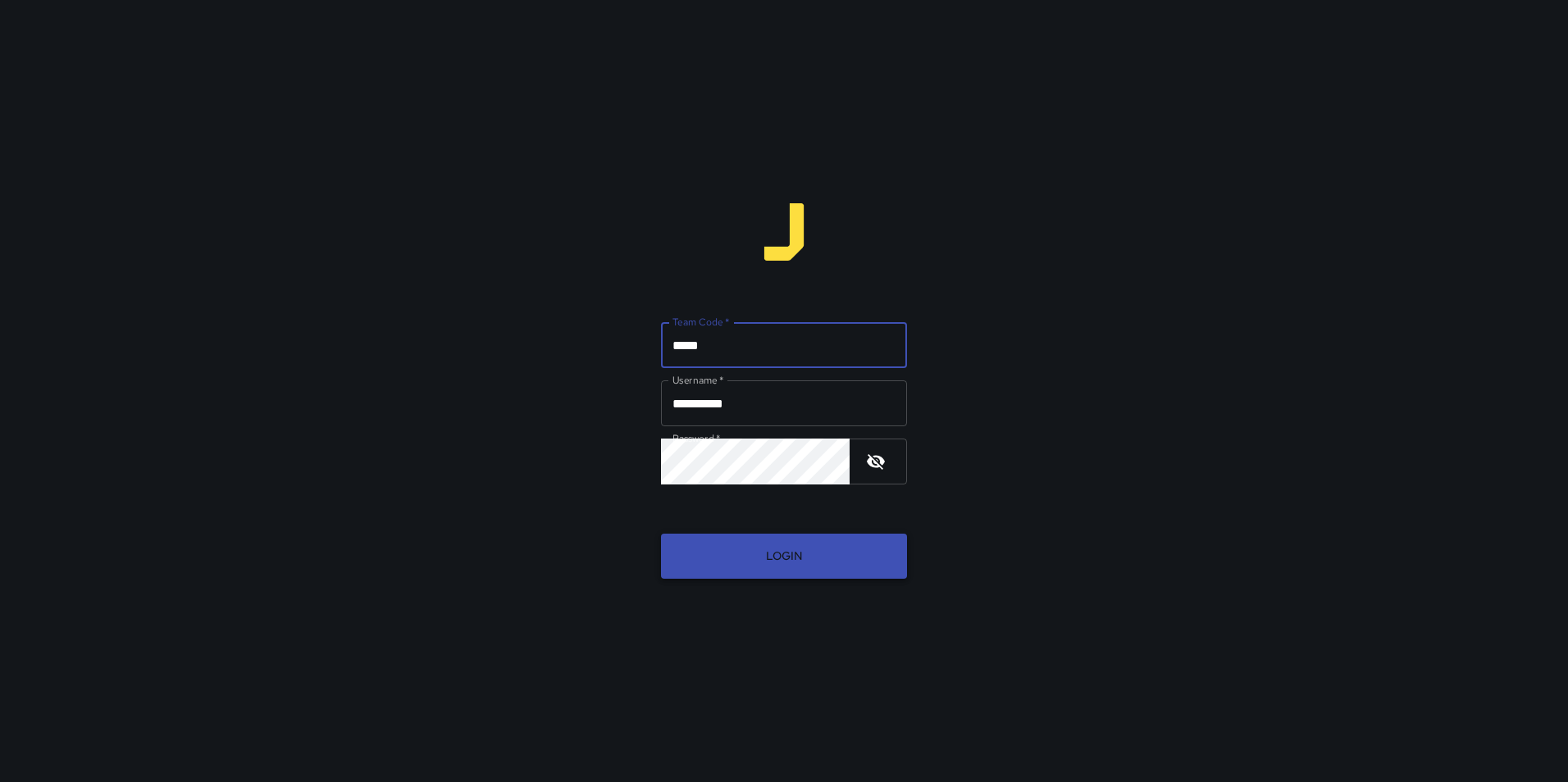
type input "*****"
click at [828, 562] on button "Login" at bounding box center [784, 556] width 246 height 45
